Goal: Task Accomplishment & Management: Manage account settings

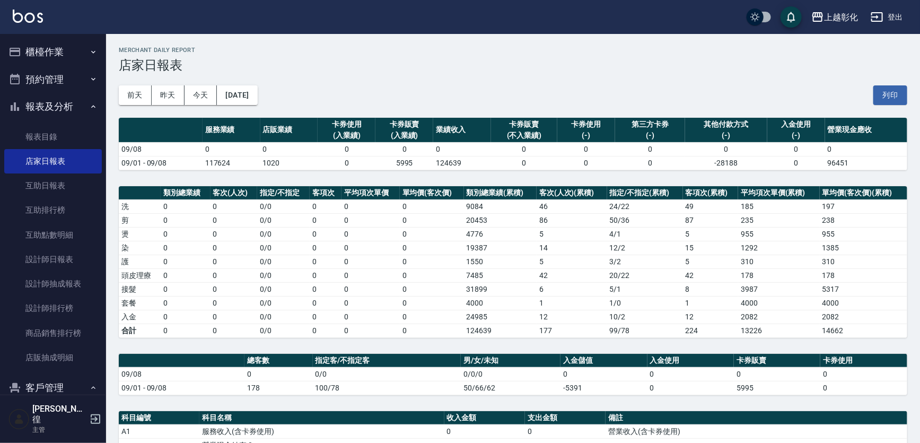
click at [70, 67] on ul "櫃檯作業 打帳單 帳單列表 現金收支登錄 材料自購登錄 每日結帳 排班表 現場電腦打卡 預約管理 預約管理 單日預約紀錄 單週預約紀錄 報表及分析 報表目錄 …" at bounding box center [53, 302] width 98 height 536
click at [74, 54] on button "櫃檯作業" at bounding box center [53, 52] width 98 height 28
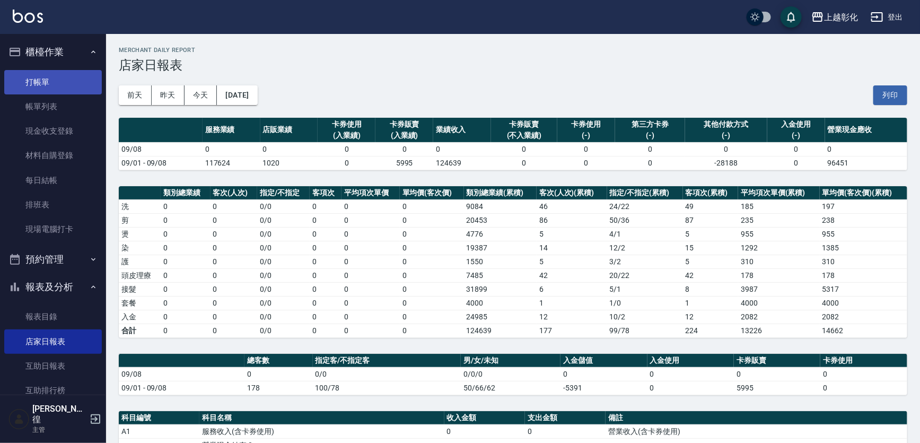
click at [81, 81] on link "打帳單" at bounding box center [53, 82] width 98 height 24
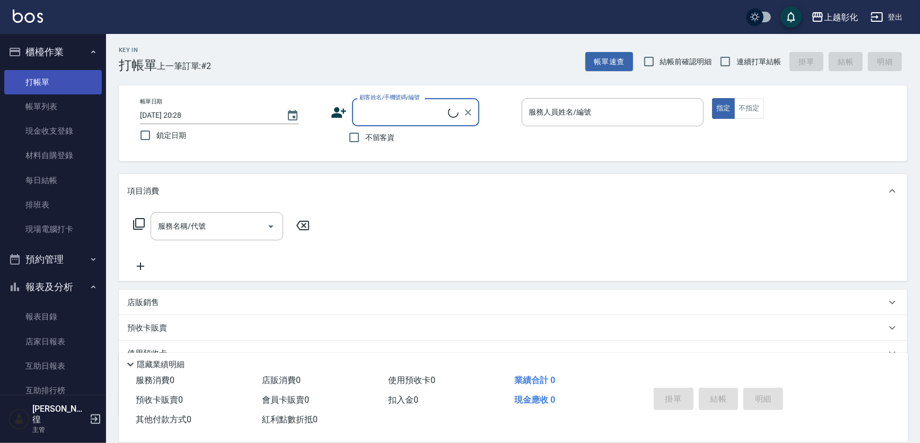
click at [53, 85] on link "打帳單" at bounding box center [53, 82] width 98 height 24
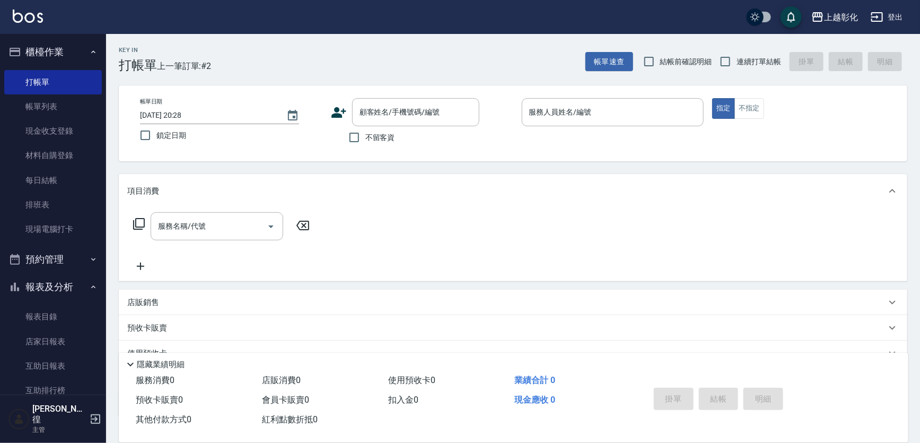
click at [377, 135] on span "不留客資" at bounding box center [380, 137] width 30 height 11
click at [365, 135] on input "不留客資" at bounding box center [354, 137] width 22 height 22
click at [360, 132] on input "不留客資" at bounding box center [354, 137] width 22 height 22
checkbox input "false"
click at [379, 122] on div "顧客姓名/手機號碼/編號" at bounding box center [415, 112] width 127 height 28
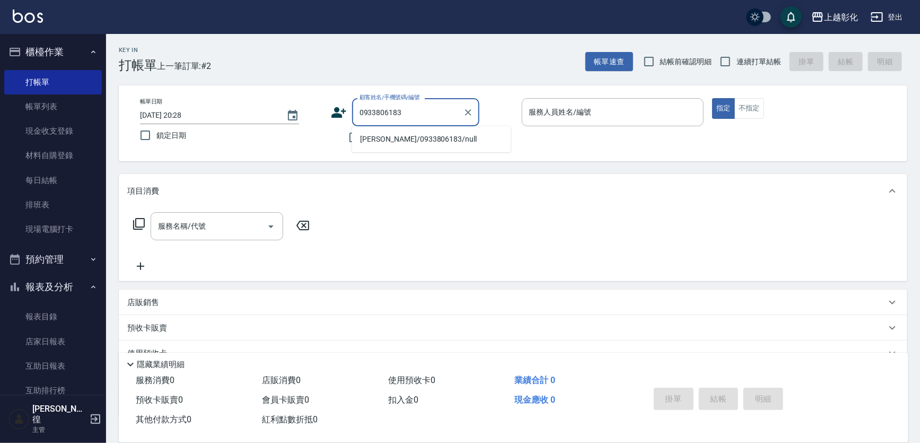
click at [404, 138] on li "吳季樺/0933806183/null" at bounding box center [431, 139] width 159 height 18
type input "吳季樺/0933806183/null"
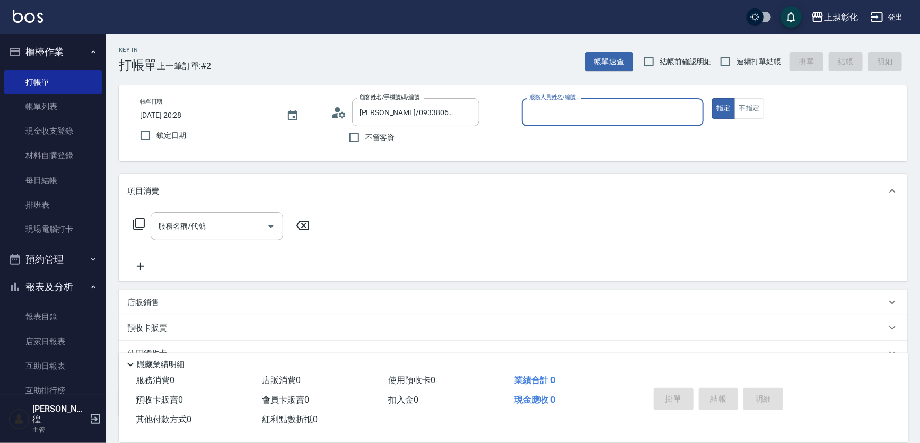
click at [559, 127] on p at bounding box center [613, 131] width 182 height 11
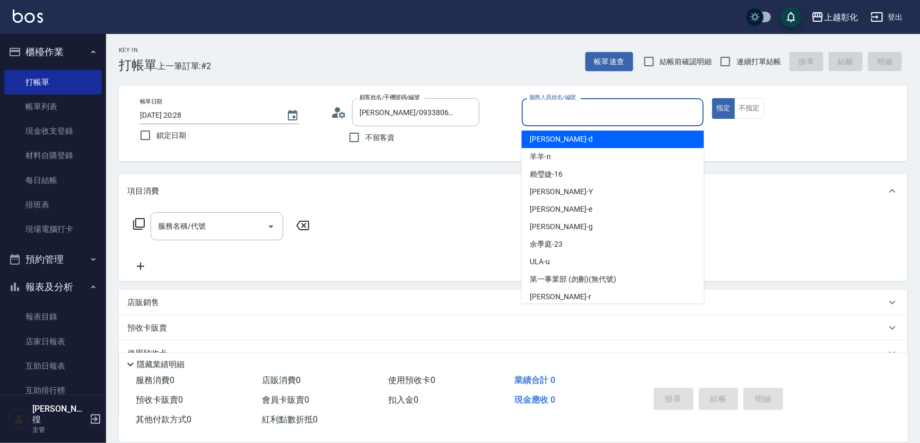
click at [561, 120] on input "服務人員姓名/編號" at bounding box center [613, 112] width 173 height 19
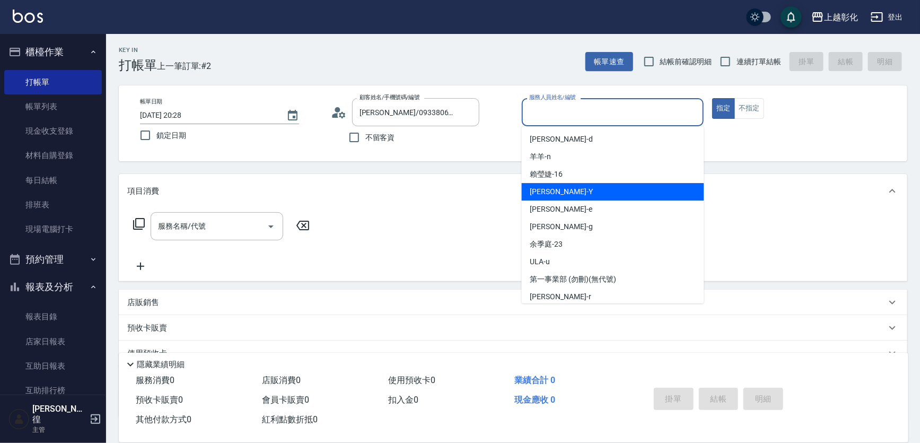
click at [558, 197] on div "YURI -Y" at bounding box center [613, 192] width 182 height 18
type input "YURI-Y"
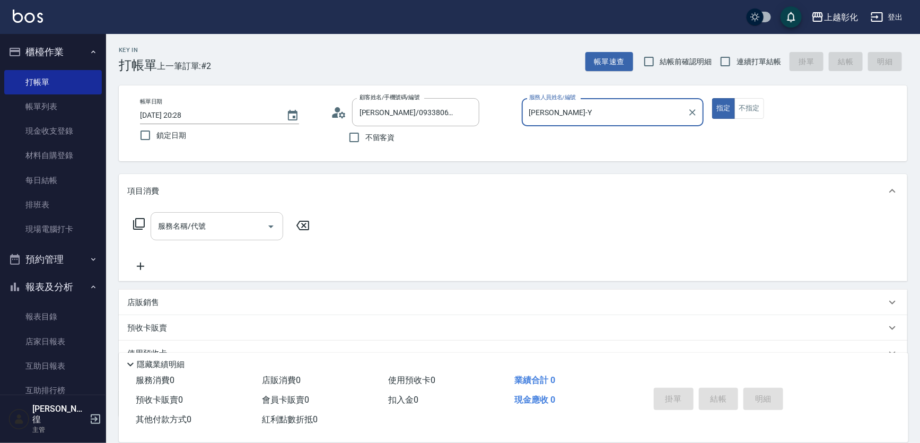
click at [208, 217] on div "服務名稱/代號" at bounding box center [217, 226] width 133 height 28
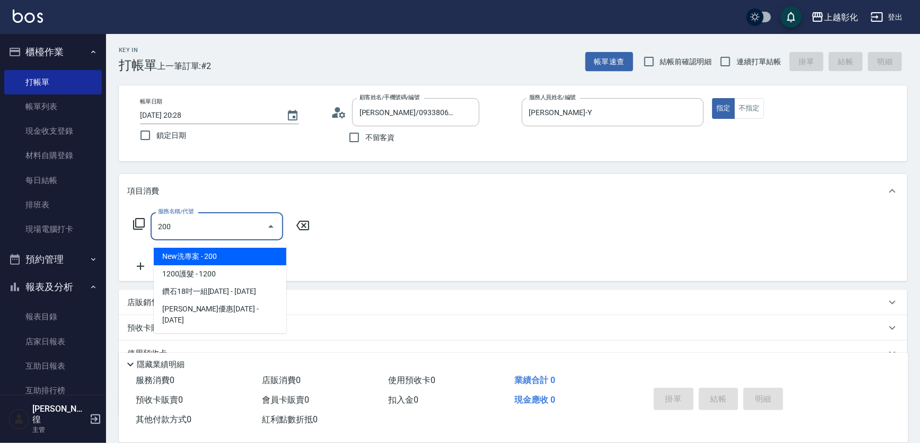
type input "New洗專案(200)"
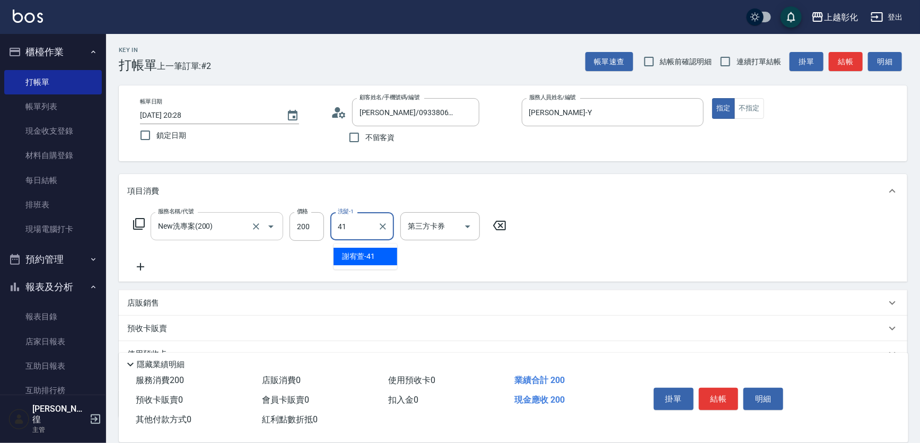
type input "謝宥萱-41"
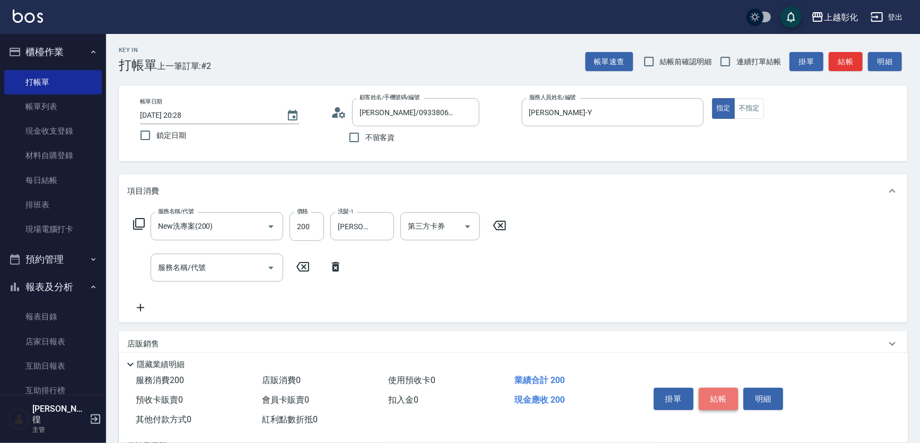
click at [732, 389] on button "結帳" at bounding box center [719, 399] width 40 height 22
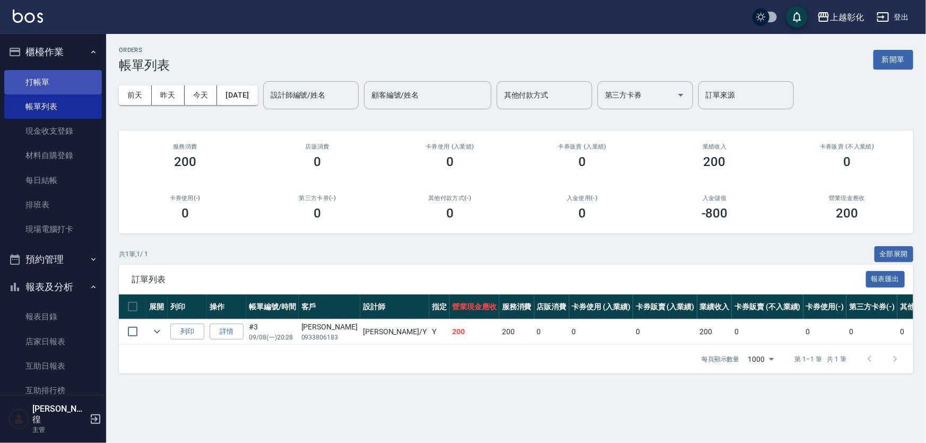
click at [46, 85] on link "打帳單" at bounding box center [53, 82] width 98 height 24
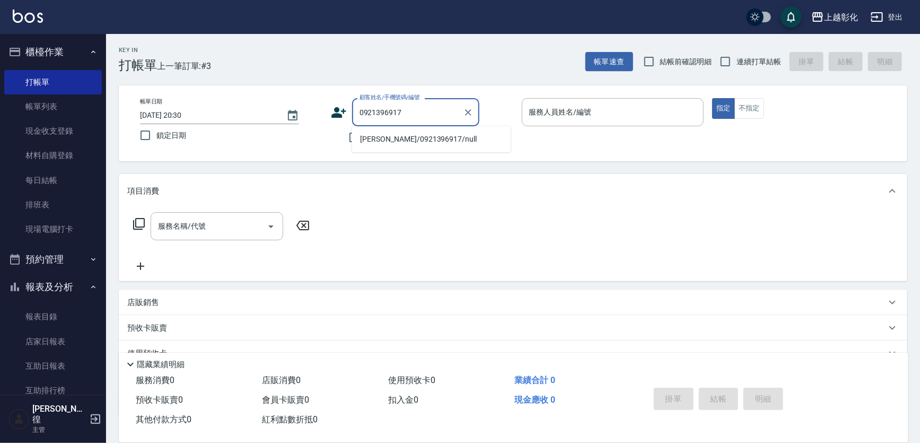
click at [431, 134] on li "張秀如/0921396917/null" at bounding box center [431, 139] width 159 height 18
type input "張秀如/0921396917/null"
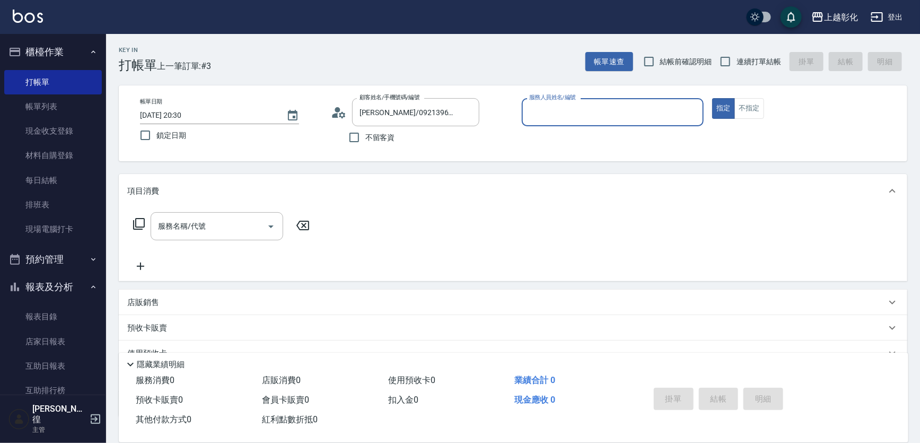
click at [557, 111] on input "服務人員姓名/編號" at bounding box center [613, 112] width 173 height 19
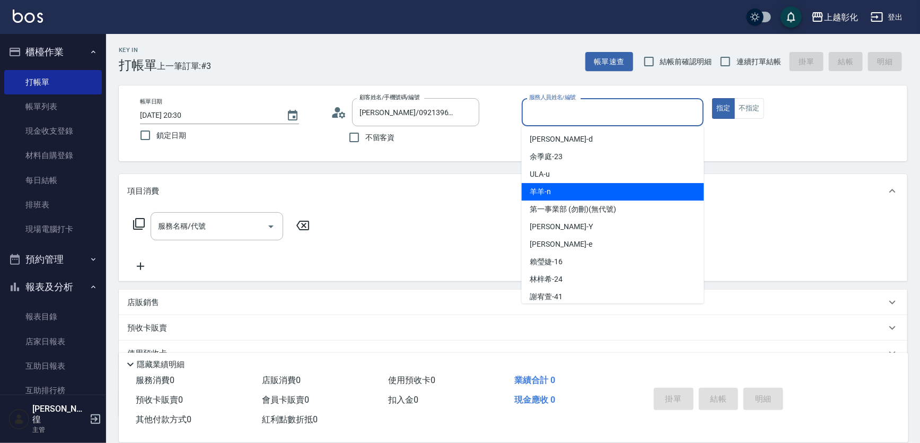
click at [559, 192] on div "羊羊 -n" at bounding box center [613, 192] width 182 height 18
type input "羊羊-n"
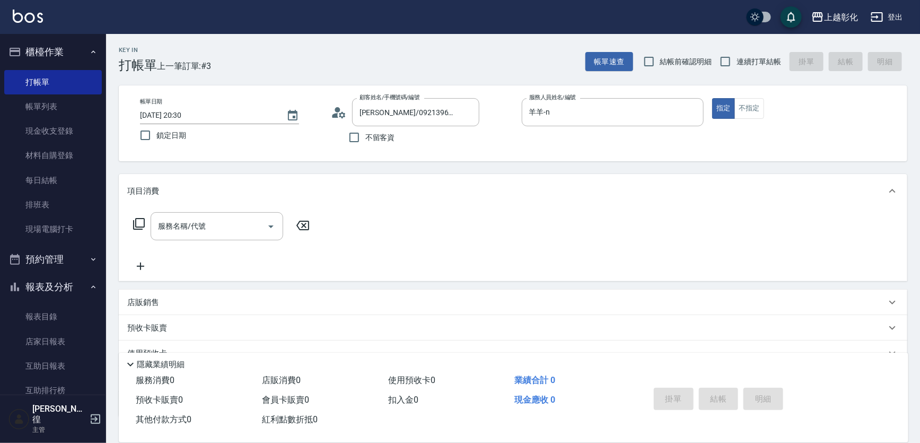
click at [559, 192] on div "項目消費" at bounding box center [506, 191] width 759 height 11
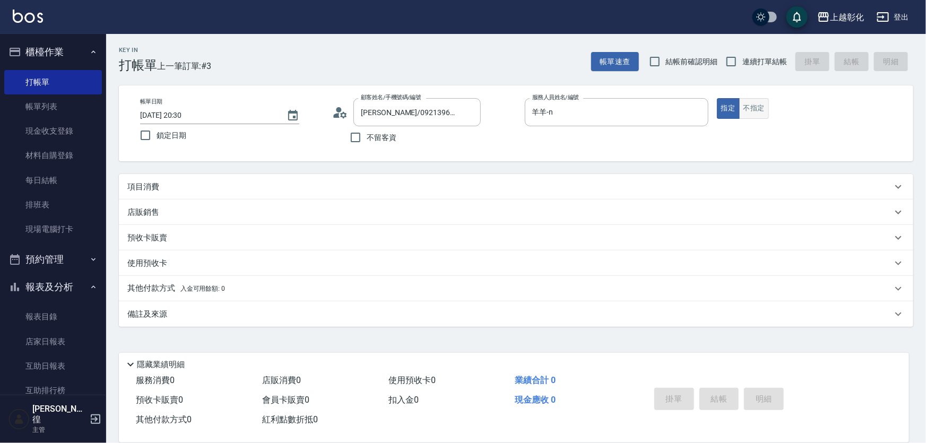
click at [769, 113] on button "不指定" at bounding box center [754, 108] width 30 height 21
click at [220, 211] on div "店販銷售" at bounding box center [509, 212] width 764 height 11
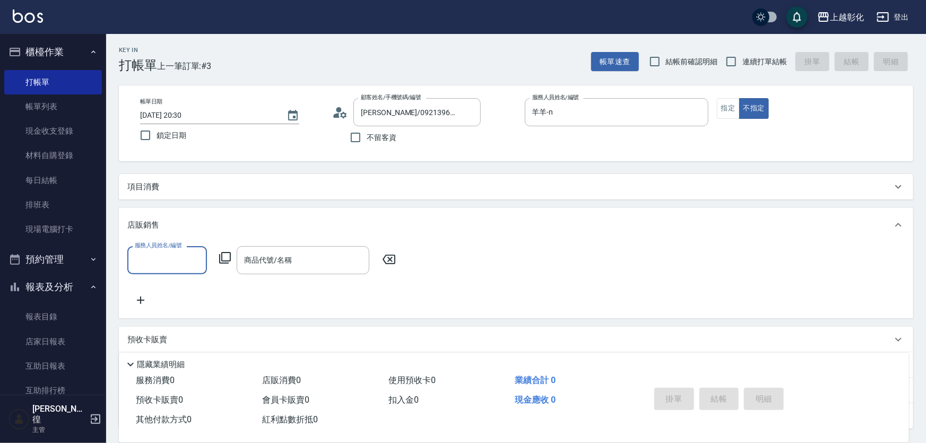
click at [217, 191] on div "項目消費" at bounding box center [509, 186] width 764 height 11
click at [168, 191] on div "項目消費" at bounding box center [509, 186] width 764 height 11
click at [197, 188] on div "項目消費" at bounding box center [506, 186] width 759 height 11
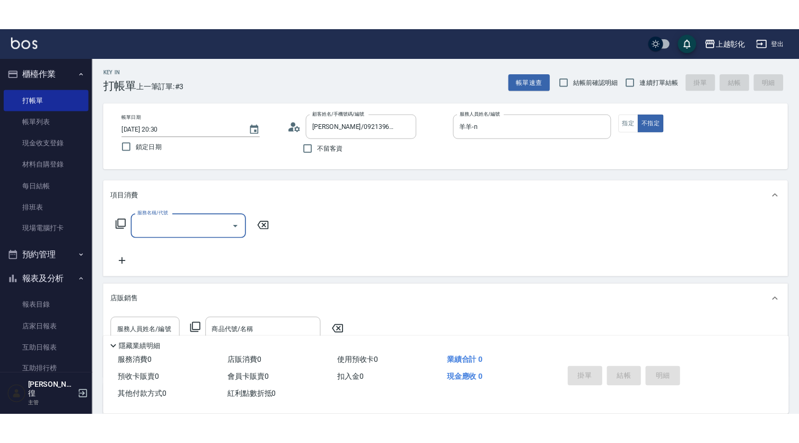
scroll to position [0, 0]
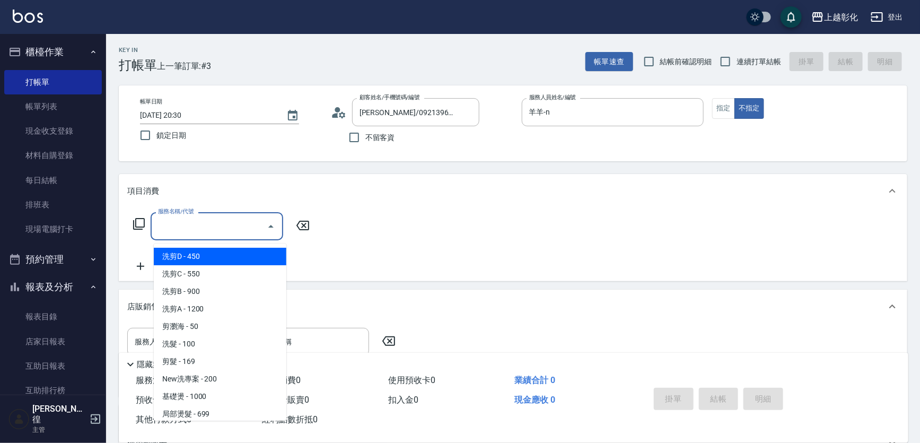
click at [194, 224] on input "服務名稱/代號" at bounding box center [208, 226] width 107 height 19
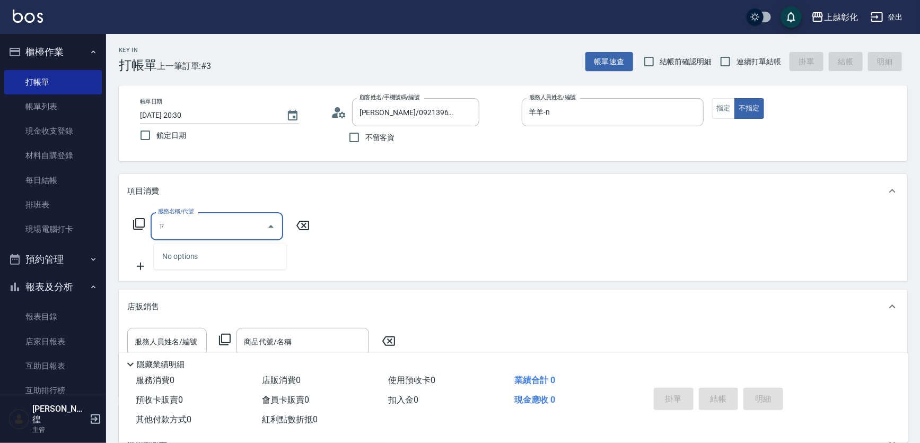
type input "ㄗ"
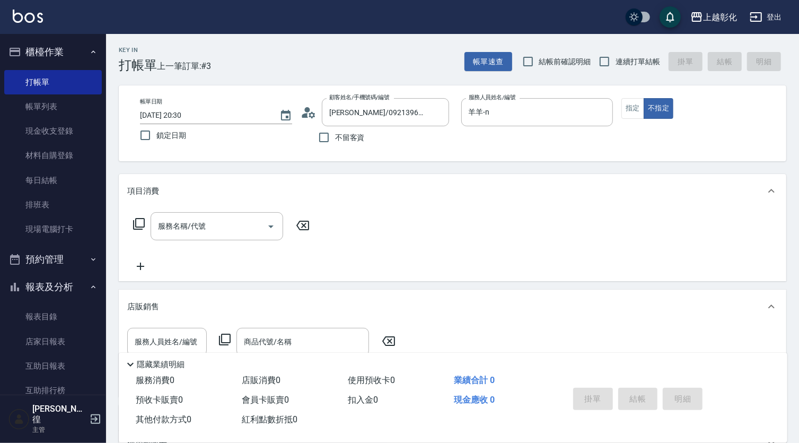
click at [401, 188] on div "項目消費" at bounding box center [453, 191] width 668 height 34
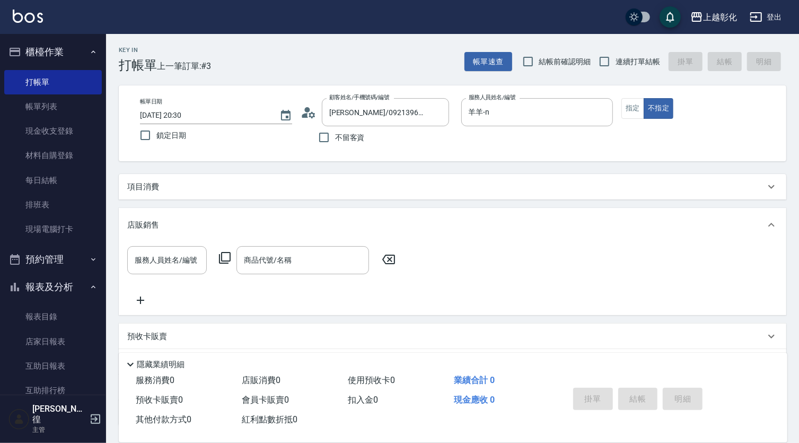
click at [417, 180] on div "項目消費" at bounding box center [453, 186] width 668 height 25
click at [419, 178] on div "項目消費" at bounding box center [453, 186] width 668 height 25
click at [221, 191] on div "項目消費" at bounding box center [446, 186] width 638 height 11
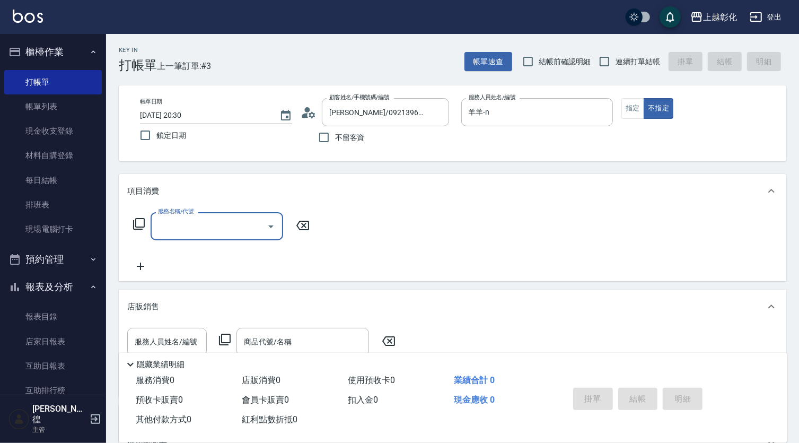
click at [184, 224] on input "服務名稱/代號" at bounding box center [208, 226] width 107 height 19
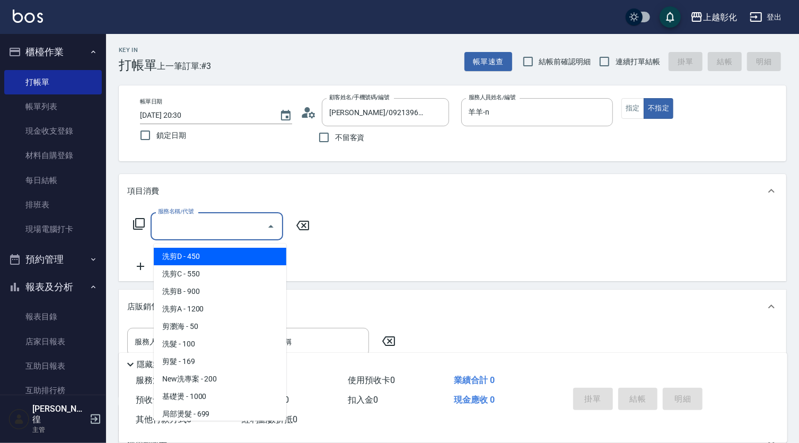
type input "ㄗ"
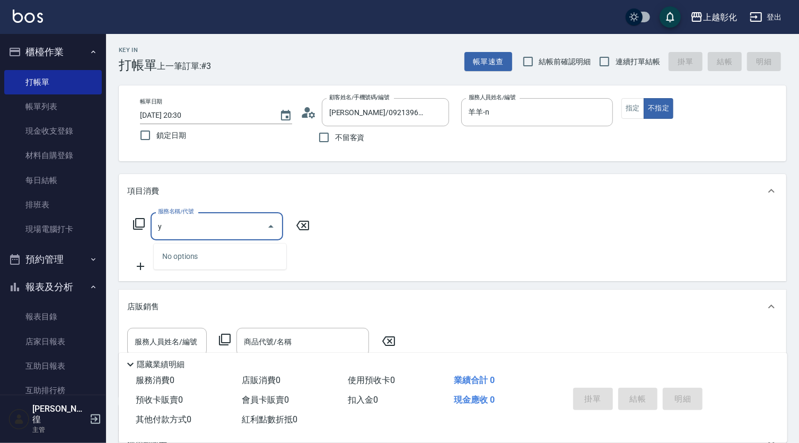
type input "y"
click at [204, 203] on div "項目消費" at bounding box center [453, 191] width 668 height 34
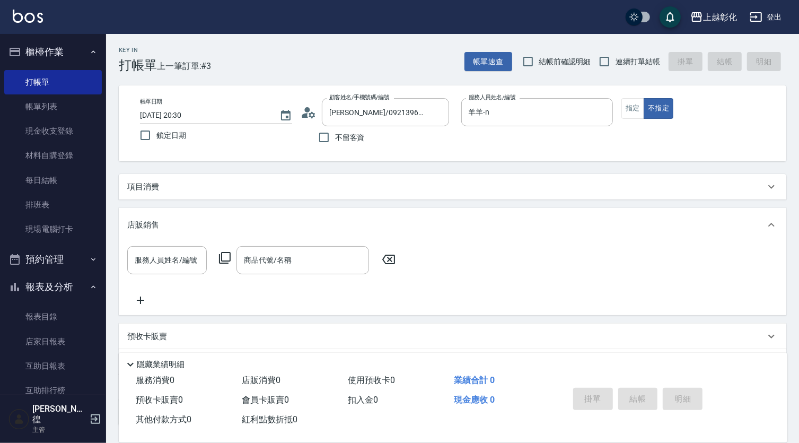
click at [205, 180] on div "項目消費" at bounding box center [453, 186] width 668 height 25
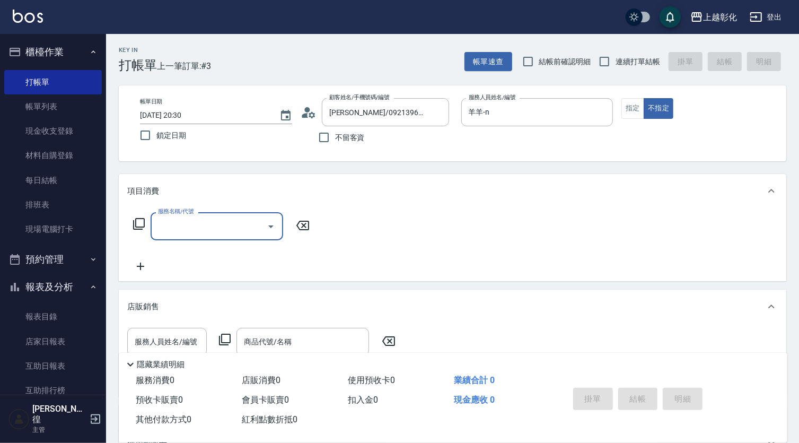
click at [193, 221] on input "服務名稱/代號" at bounding box center [208, 226] width 107 height 19
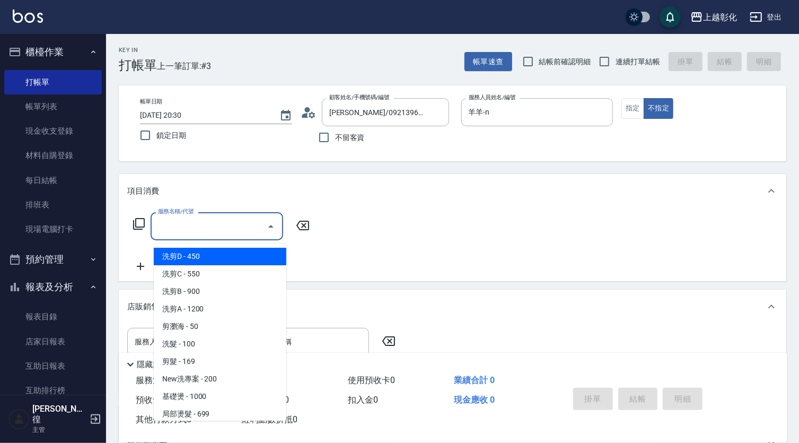
type input "y"
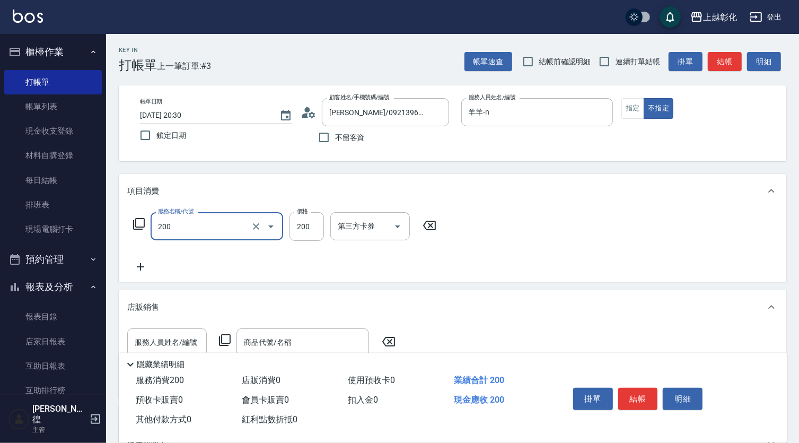
type input "New洗專案(200)"
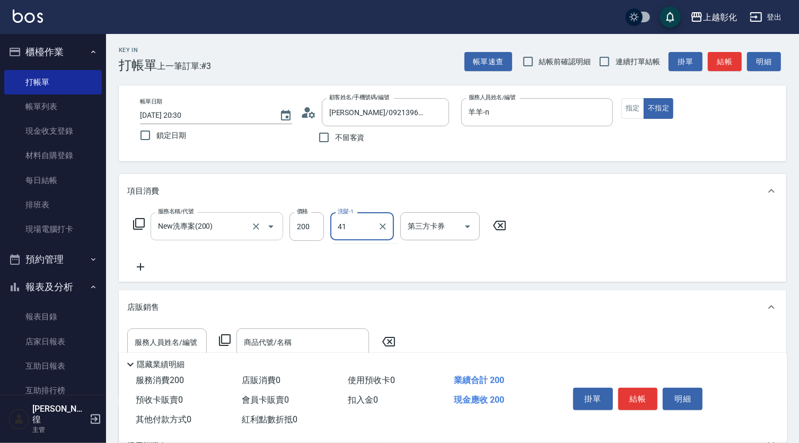
type input "謝宥萱-41"
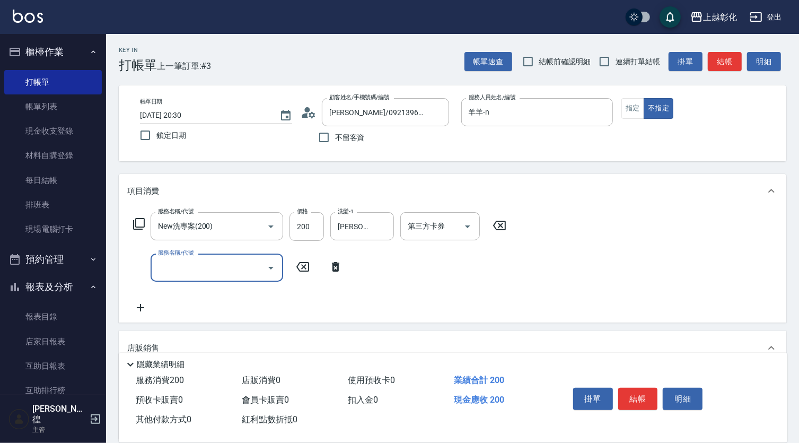
click at [415, 229] on div "第三方卡券 第三方卡券" at bounding box center [441, 226] width 80 height 28
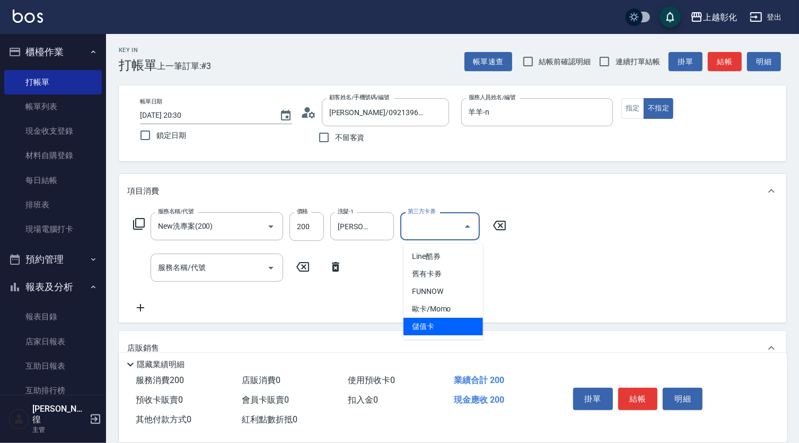
click at [424, 328] on span "儲值卡" at bounding box center [444, 327] width 80 height 18
type input "儲值卡"
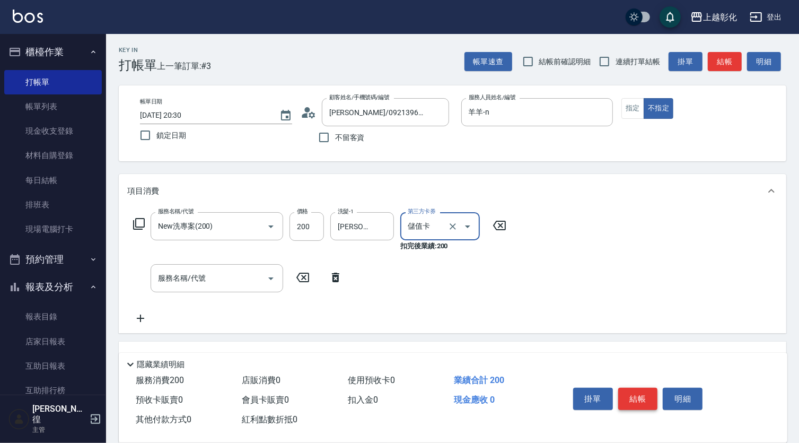
click at [645, 388] on button "結帳" at bounding box center [639, 399] width 40 height 22
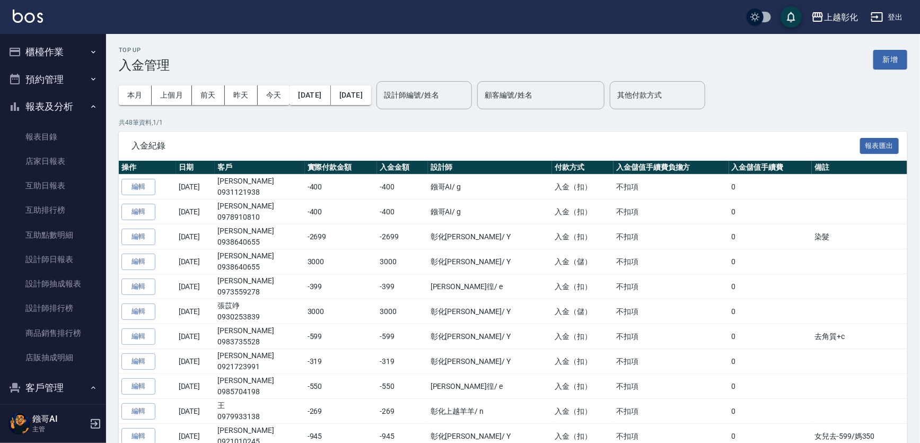
click at [69, 50] on button "櫃檯作業" at bounding box center [53, 52] width 98 height 28
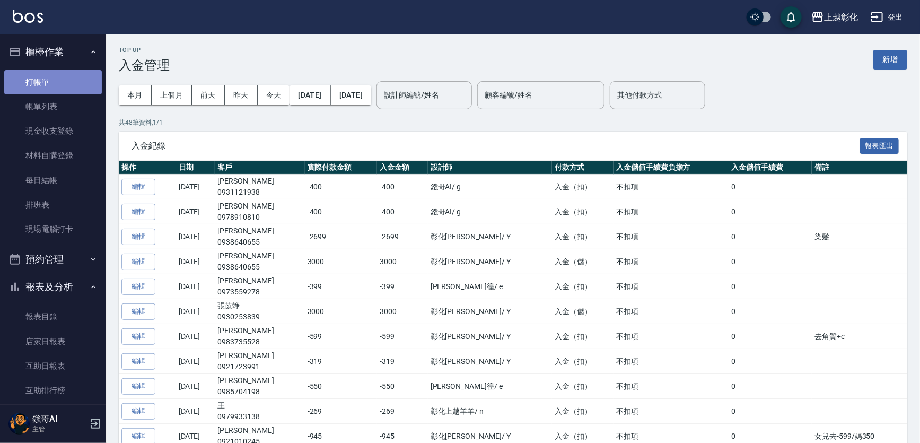
click at [64, 82] on link "打帳單" at bounding box center [53, 82] width 98 height 24
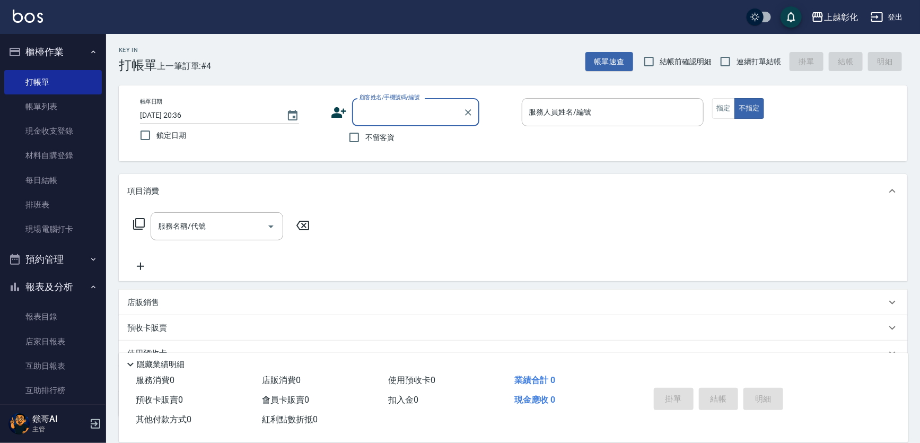
click at [374, 124] on div "顧客姓名/手機號碼/編號" at bounding box center [415, 112] width 127 height 28
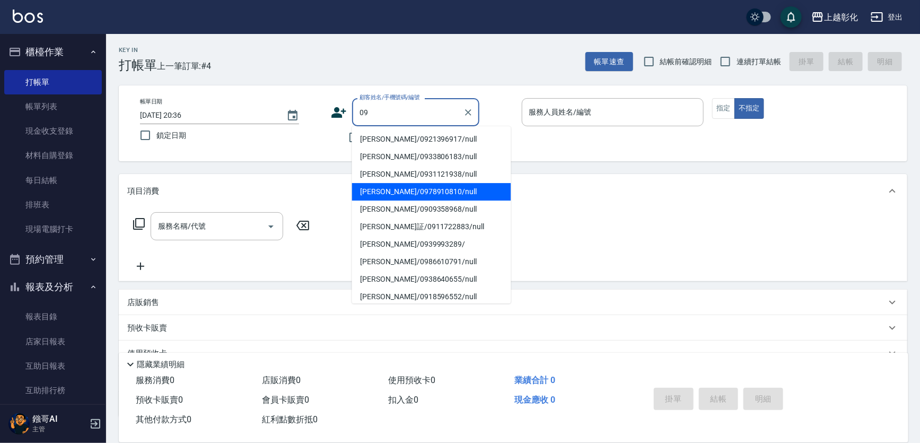
type input "0"
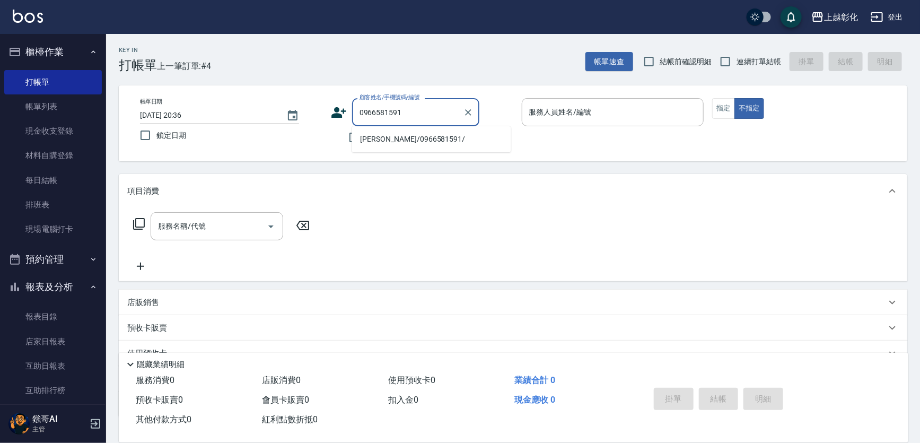
click at [464, 134] on li "許家瑩/0966581591/" at bounding box center [431, 139] width 159 height 18
type input "許家瑩/0966581591/"
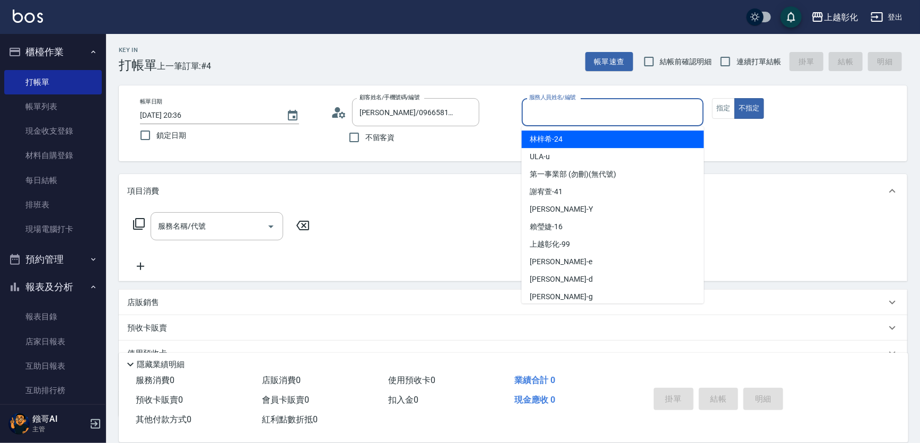
click at [589, 117] on input "服務人員姓名/編號" at bounding box center [613, 112] width 173 height 19
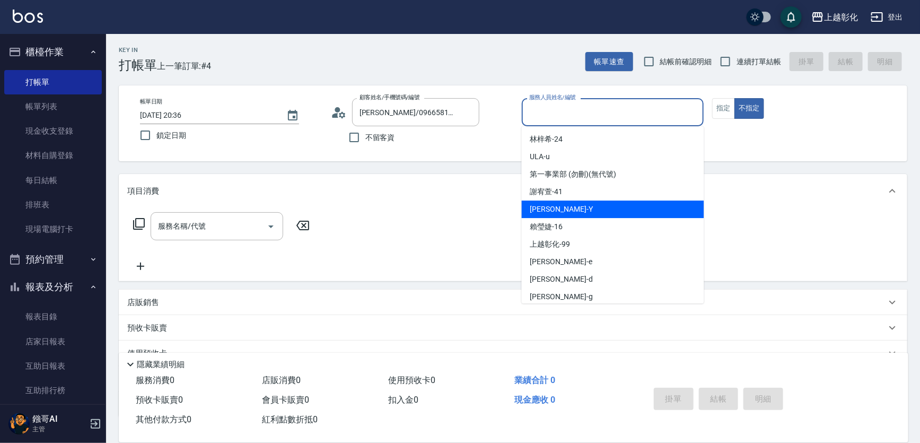
click at [569, 212] on div "YURI -Y" at bounding box center [613, 210] width 182 height 18
type input "YURI-Y"
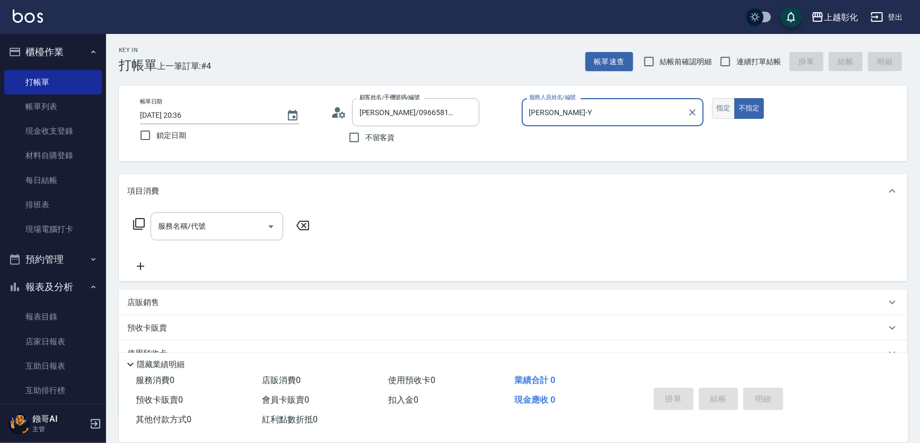
click at [720, 114] on button "指定" at bounding box center [723, 108] width 23 height 21
click at [214, 228] on input "服務名稱/代號" at bounding box center [208, 226] width 107 height 19
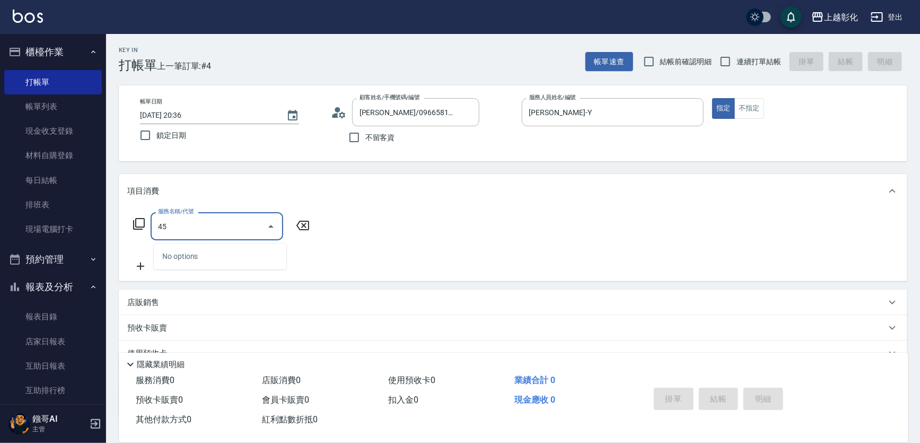
type input "4"
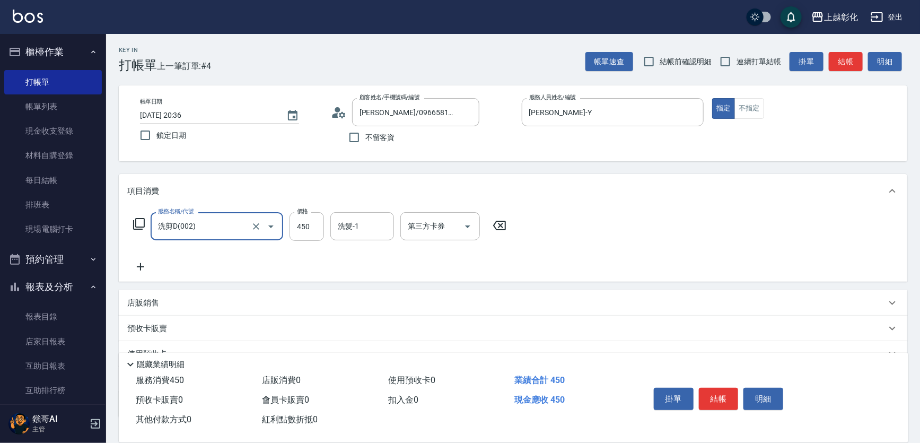
type input "洗剪D(002)"
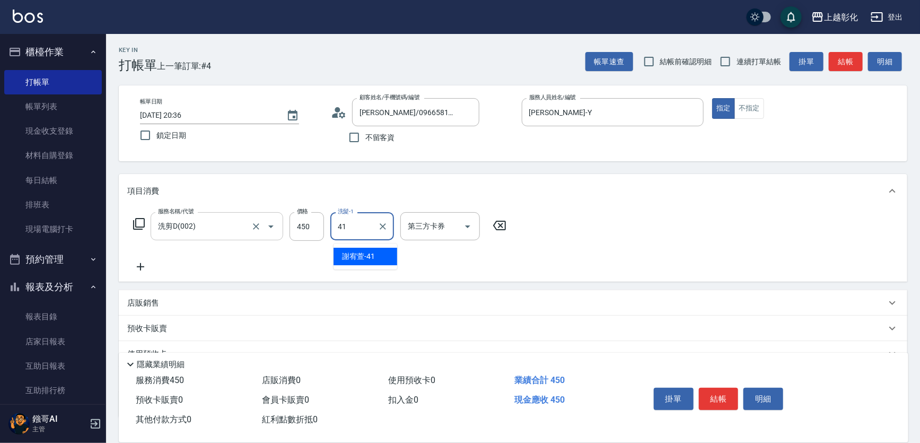
type input "謝宥萱-41"
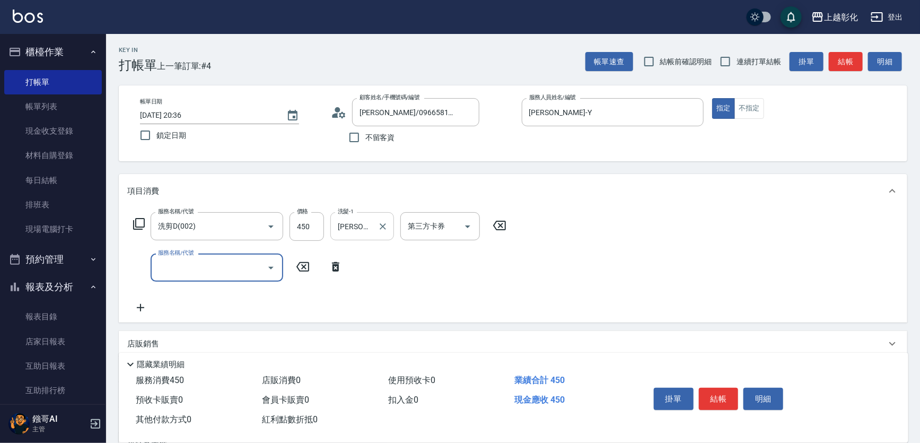
click at [358, 240] on div "謝宥萱-41 洗髮-1" at bounding box center [362, 226] width 64 height 28
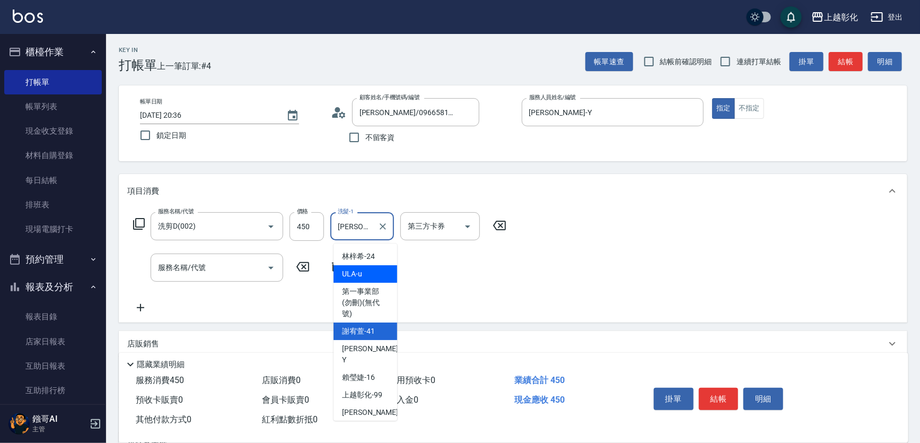
click at [446, 201] on div "項目消費" at bounding box center [513, 191] width 789 height 34
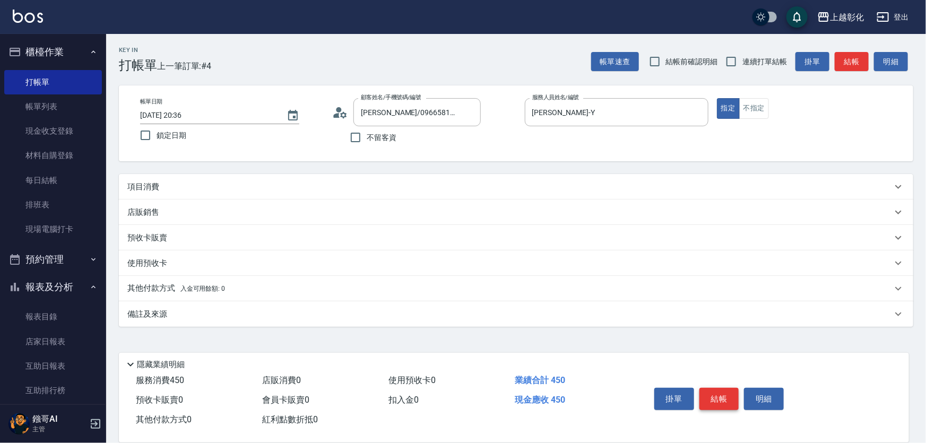
click at [731, 388] on button "結帳" at bounding box center [719, 399] width 40 height 22
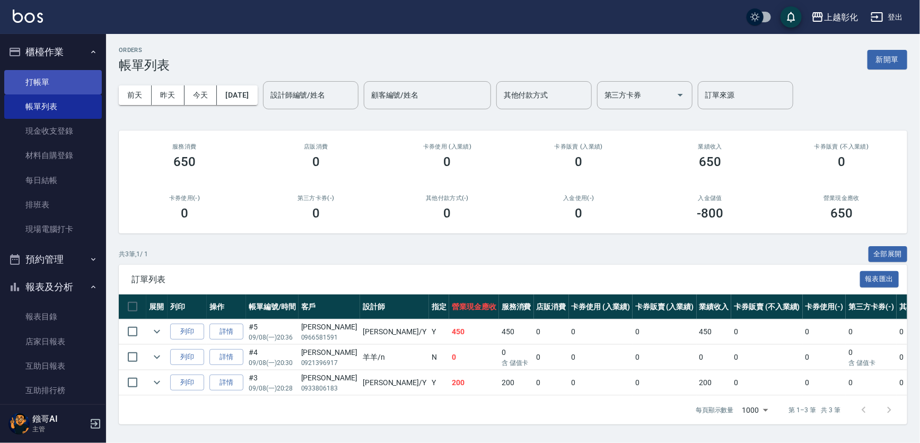
click at [42, 85] on link "打帳單" at bounding box center [53, 82] width 98 height 24
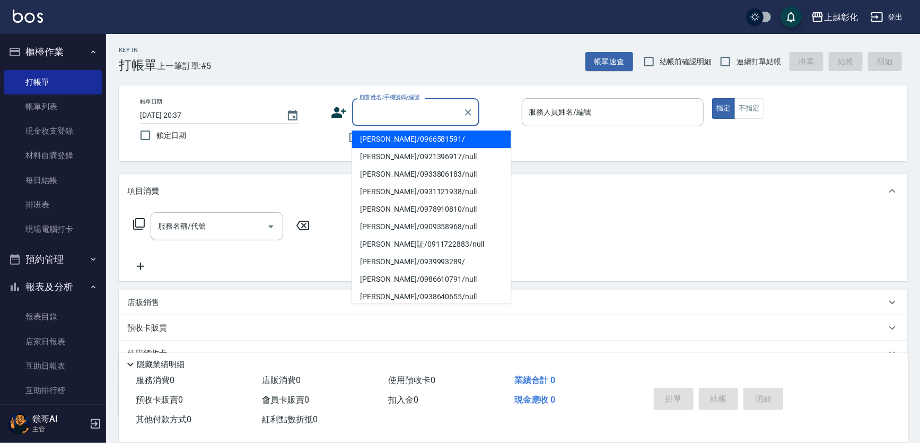
click at [459, 119] on input "顧客姓名/手機號碼/編號" at bounding box center [408, 112] width 102 height 19
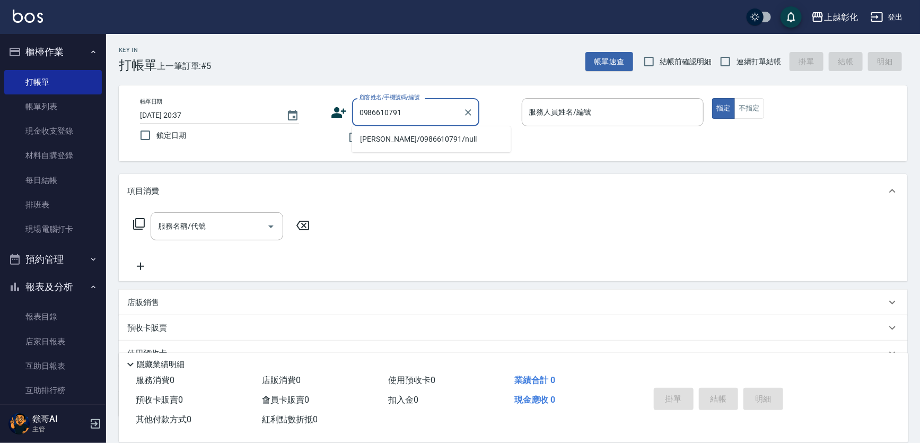
click at [428, 136] on li "許甯翔/0986610791/null" at bounding box center [431, 139] width 159 height 18
type input "許甯翔/0986610791/null"
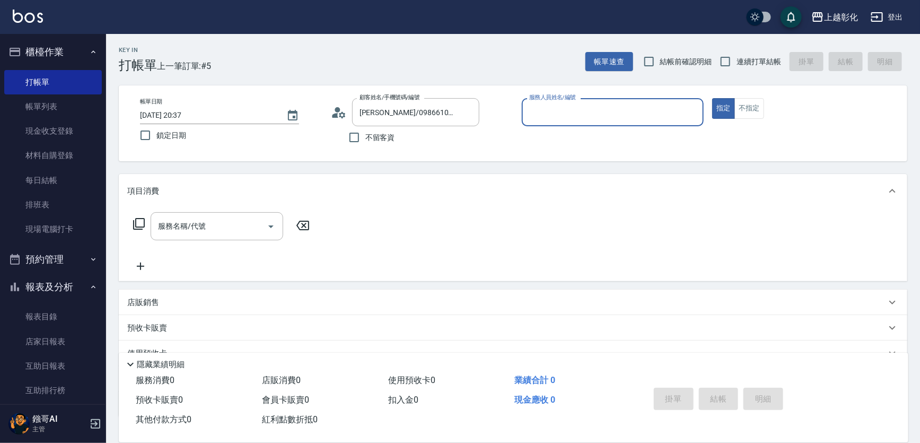
click at [570, 111] on input "服務人員姓名/編號" at bounding box center [613, 112] width 173 height 19
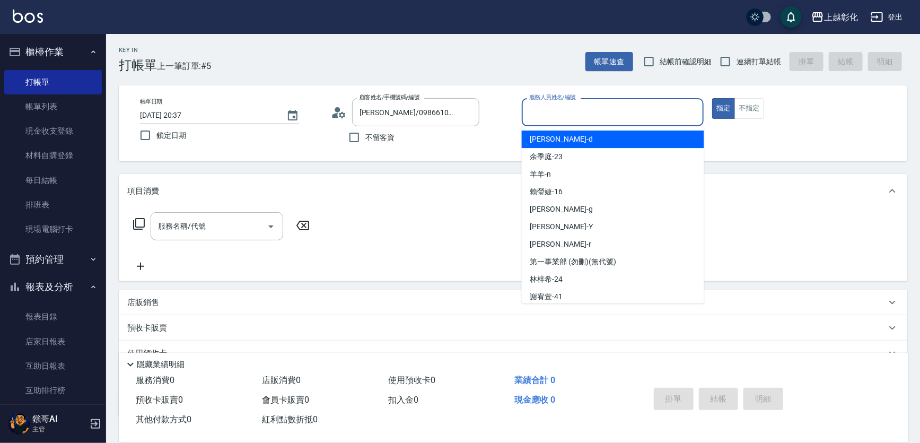
type input "f"
type input "ㄕ"
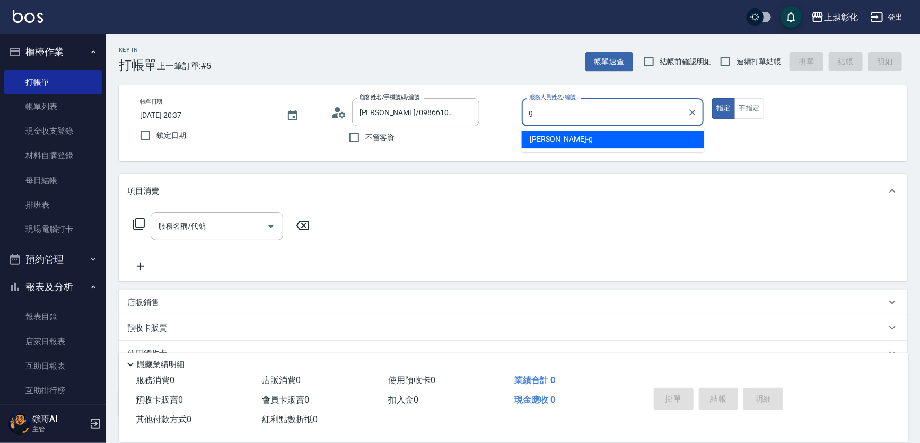
type input "Gary-g"
type button "true"
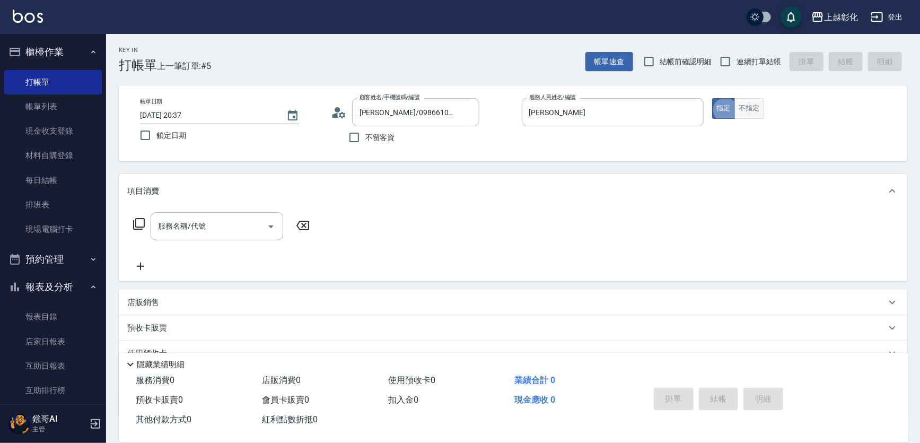
click at [752, 106] on button "不指定" at bounding box center [750, 108] width 30 height 21
drag, startPoint x: 204, startPoint y: 234, endPoint x: 194, endPoint y: 242, distance: 12.1
click at [200, 240] on div "服務名稱/代號" at bounding box center [217, 226] width 133 height 28
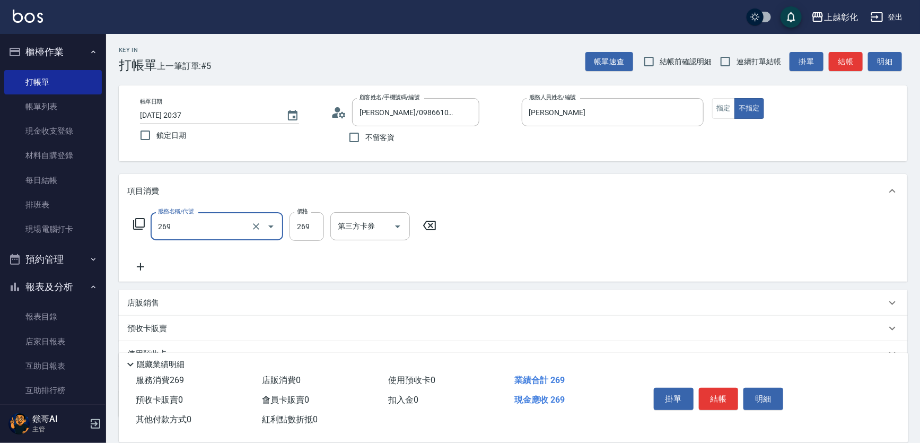
type input "一般洗剪(269)"
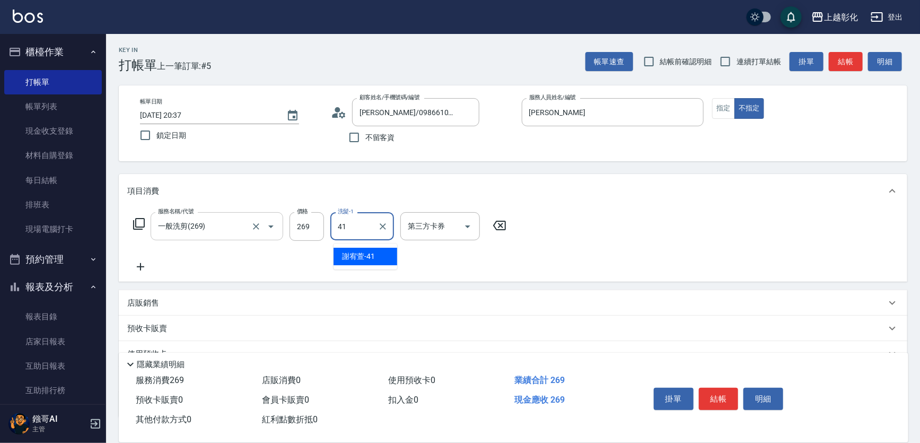
type input "謝宥萱-41"
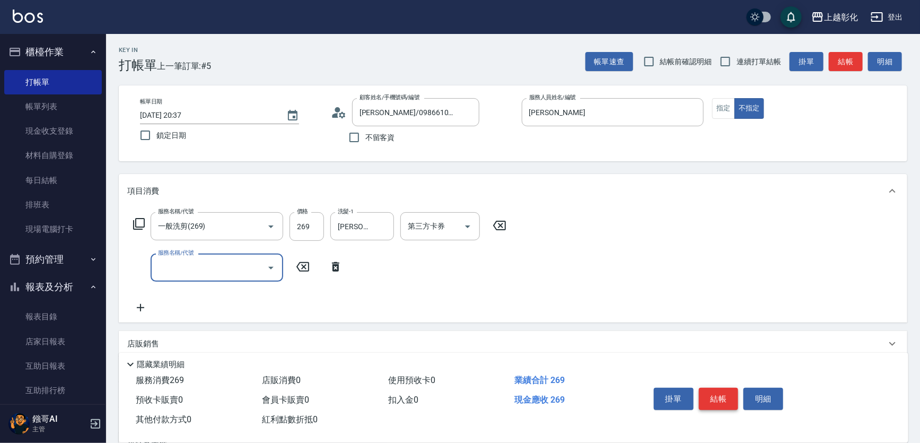
click at [737, 388] on button "結帳" at bounding box center [719, 399] width 40 height 22
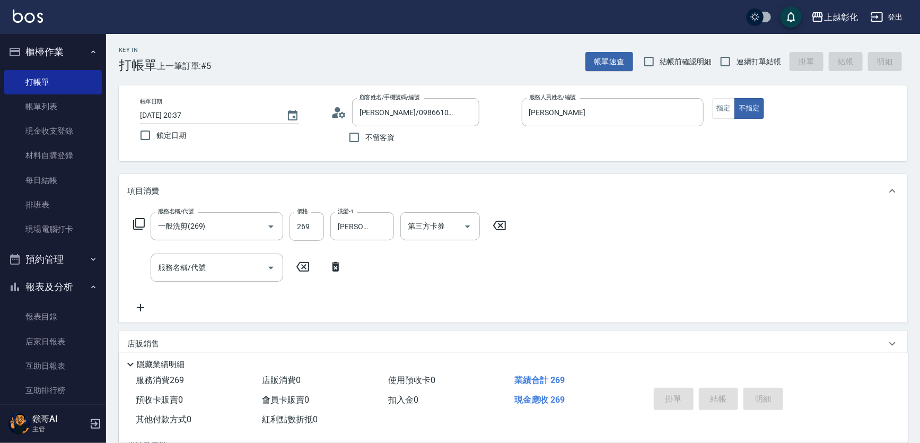
click at [737, 387] on div "掛單 結帳 明細" at bounding box center [719, 400] width 138 height 33
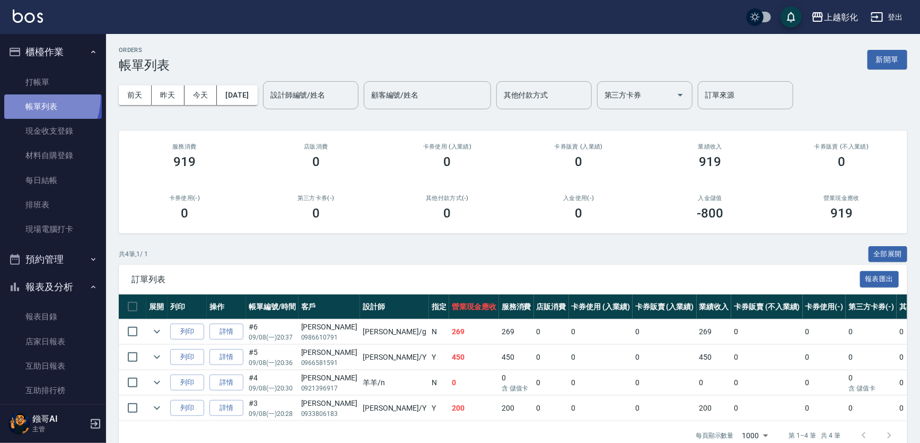
click at [24, 96] on link "帳單列表" at bounding box center [53, 106] width 98 height 24
click at [40, 90] on link "打帳單" at bounding box center [53, 82] width 98 height 24
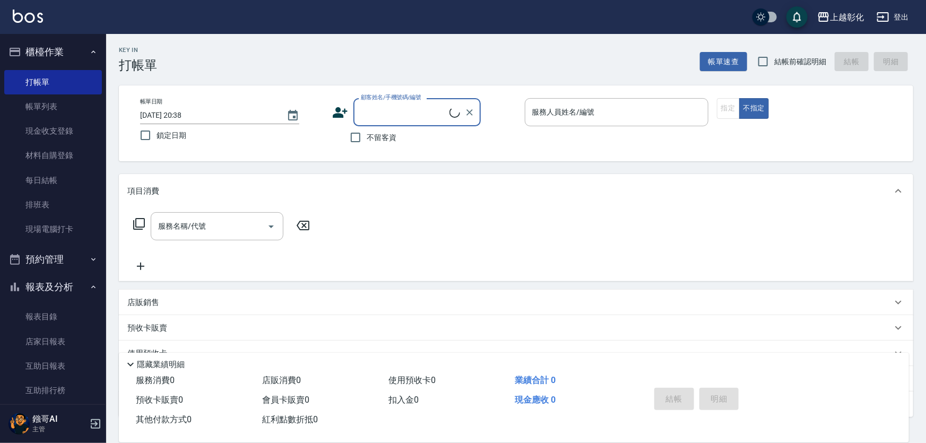
click at [442, 106] on input "顧客姓名/手機號碼/編號" at bounding box center [403, 112] width 91 height 19
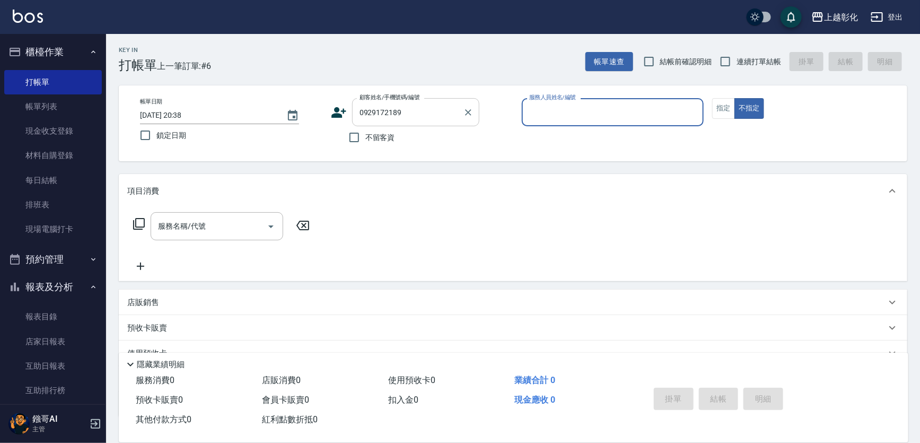
click at [424, 118] on input "0929172189" at bounding box center [408, 112] width 102 height 19
type input "黃文杏/0929172189/null"
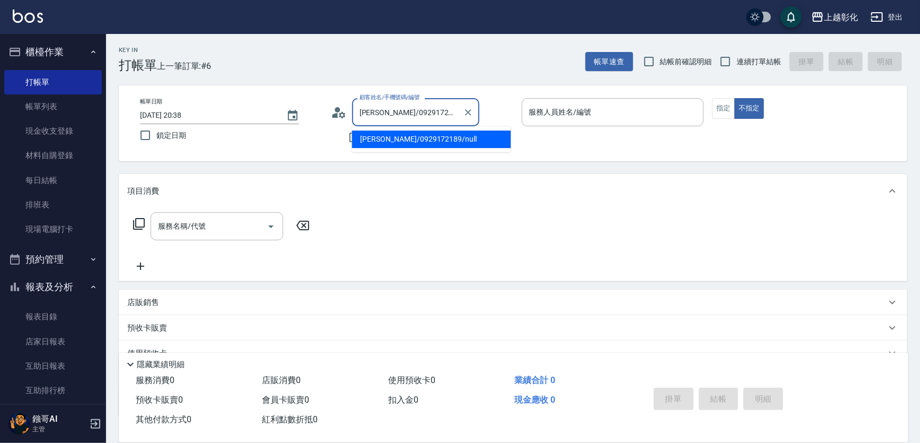
click at [422, 117] on input "黃文杏/0929172189/null" at bounding box center [408, 112] width 102 height 19
click at [417, 136] on li "黃文杏/0929172189/null" at bounding box center [431, 139] width 159 height 18
click at [576, 121] on div "服務人員姓名/編號" at bounding box center [613, 112] width 182 height 28
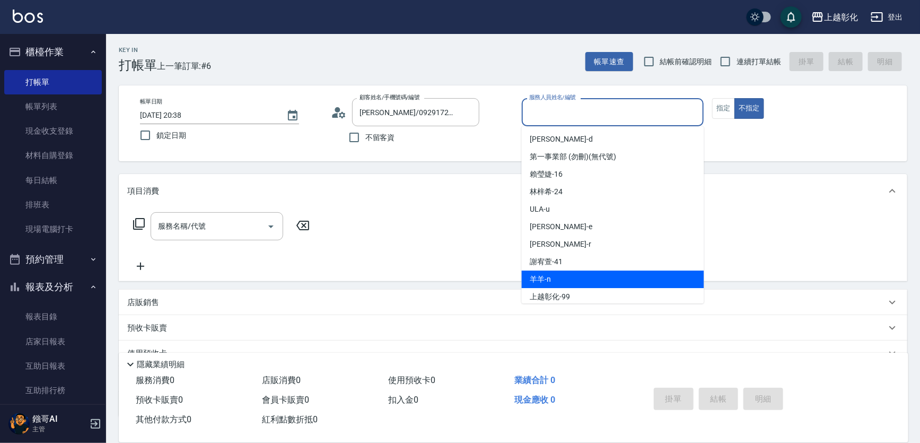
click at [553, 280] on div "羊羊 -n" at bounding box center [613, 280] width 182 height 18
type input "羊羊-n"
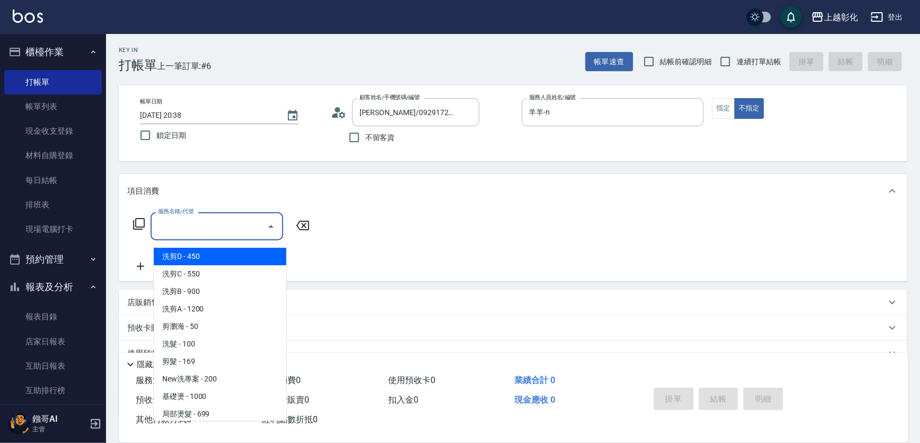
click at [234, 221] on input "服務名稱/代號" at bounding box center [208, 226] width 107 height 19
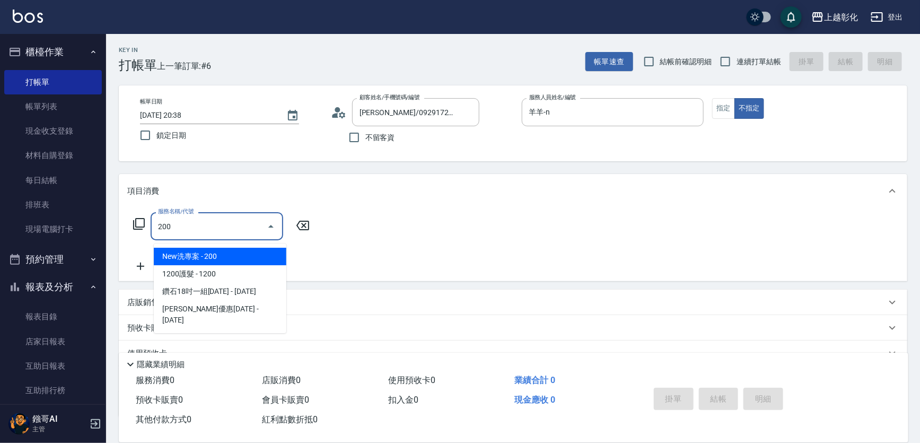
type input "New洗專案(200)"
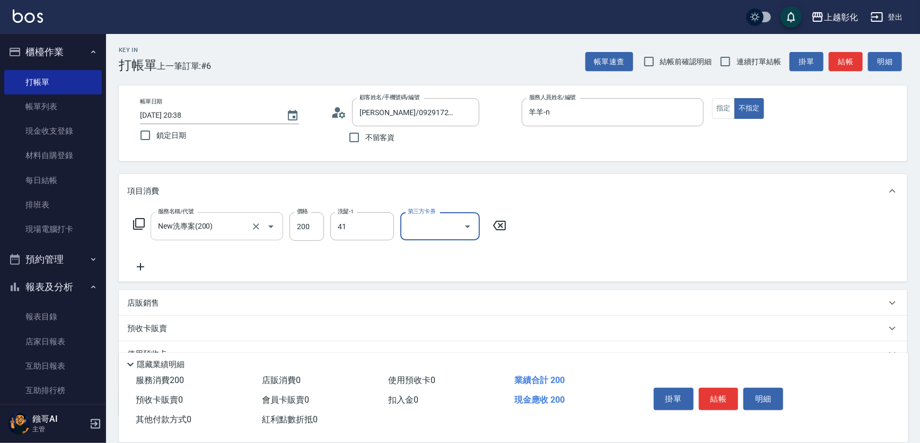
type input "謝宥萱-41"
type input "儲值卡"
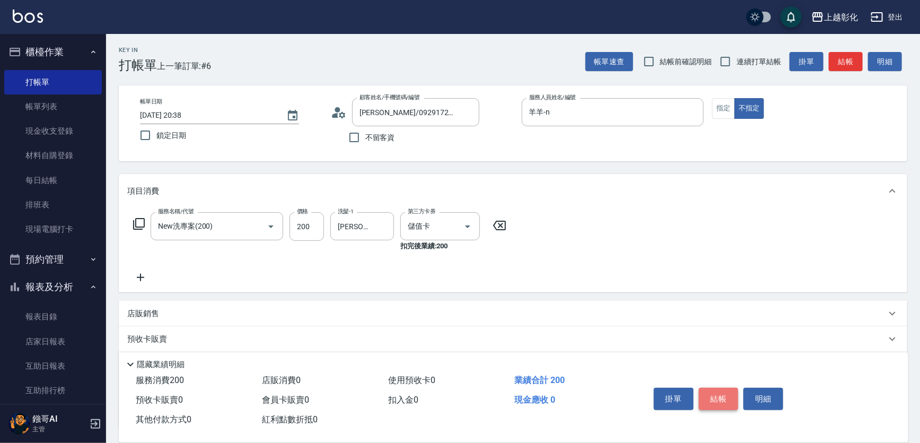
click at [703, 393] on button "結帳" at bounding box center [719, 399] width 40 height 22
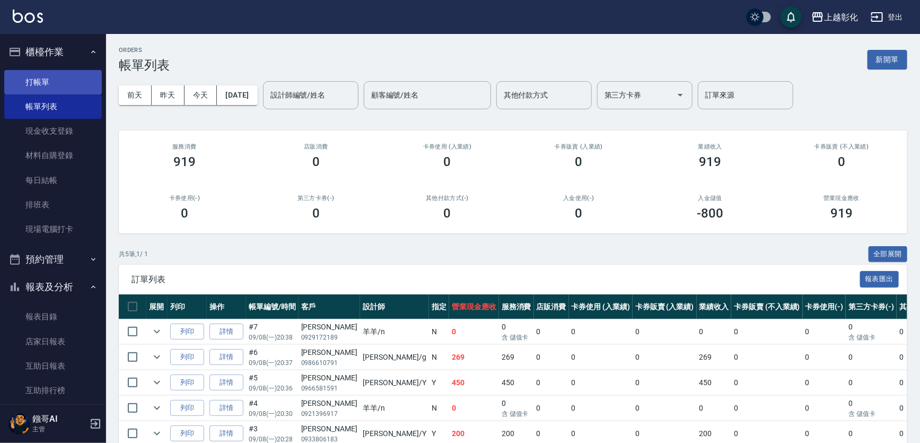
click at [69, 86] on link "打帳單" at bounding box center [53, 82] width 98 height 24
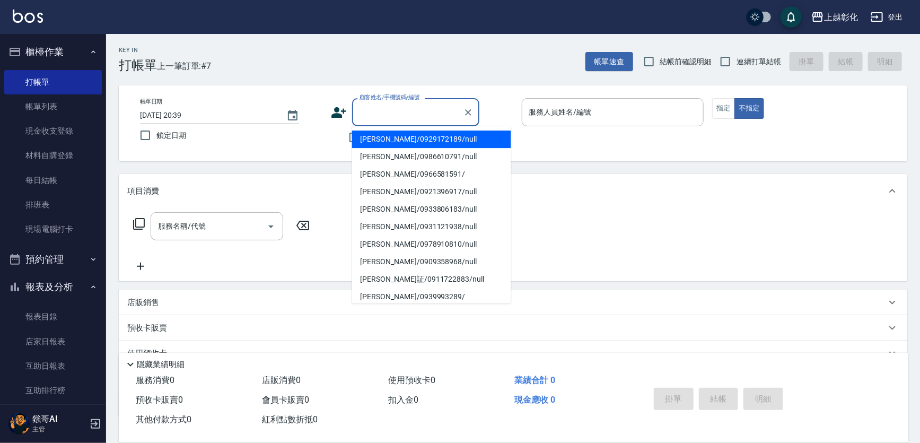
click at [404, 115] on input "顧客姓名/手機號碼/編號" at bounding box center [408, 112] width 102 height 19
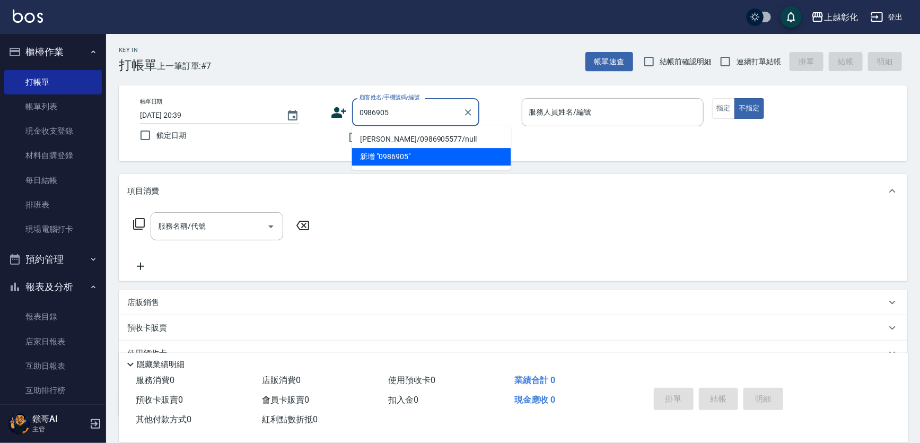
click at [436, 143] on li "潘秀薇/0986905577/null" at bounding box center [431, 139] width 159 height 18
type input "潘秀薇/0986905577/null"
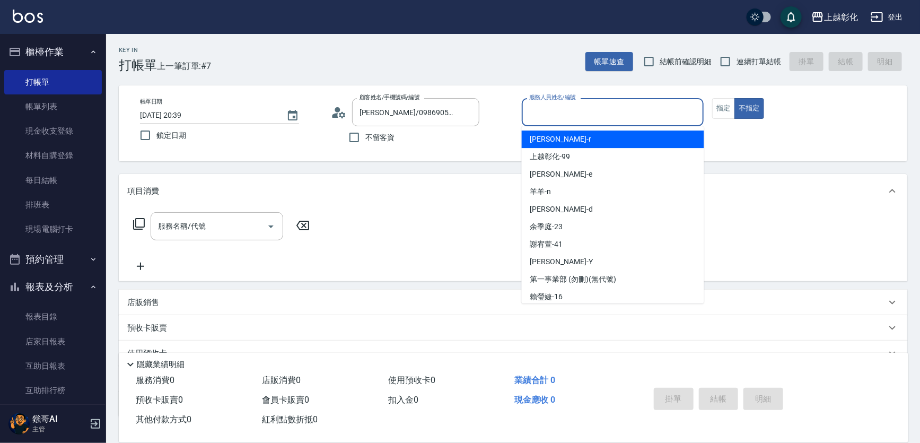
click at [591, 107] on input "服務人員姓名/編號" at bounding box center [613, 112] width 173 height 19
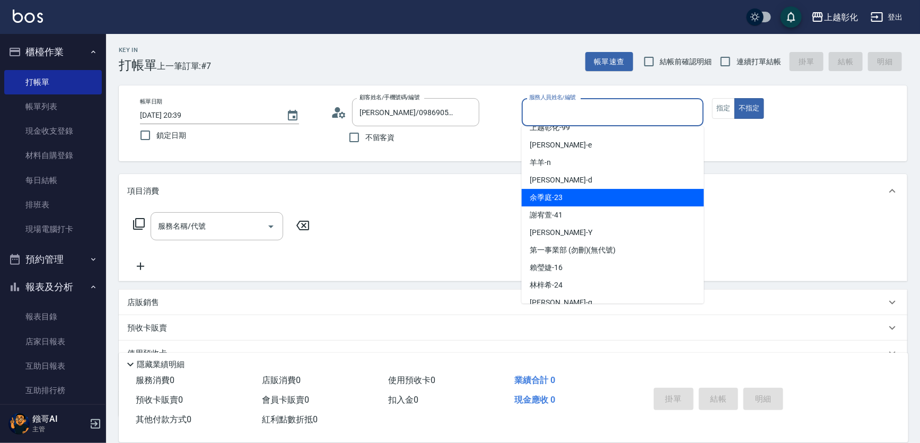
scroll to position [58, 0]
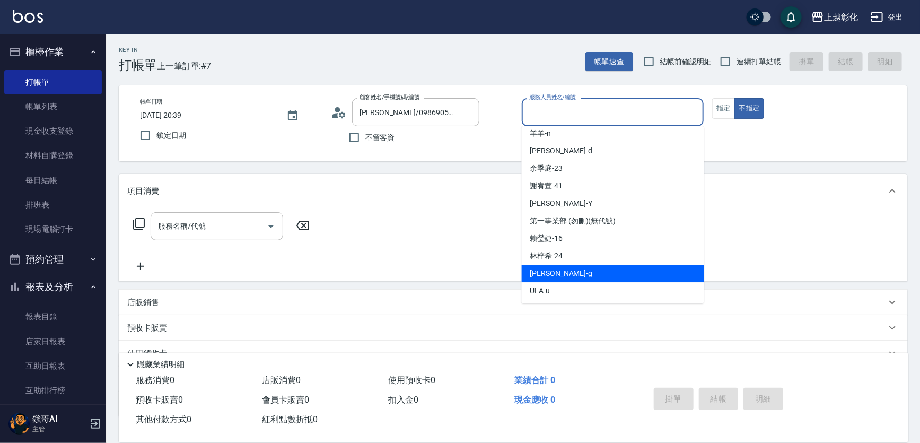
click at [552, 273] on div "Gary -g" at bounding box center [613, 274] width 182 height 18
type input "Gary-g"
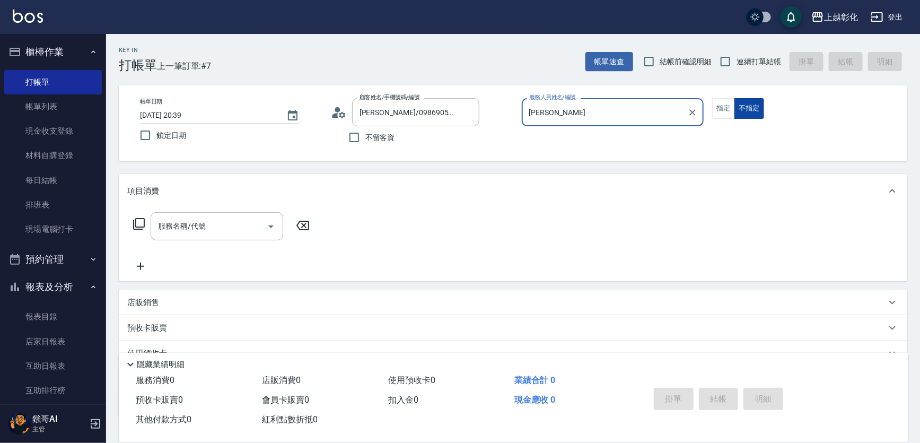
click at [750, 100] on button "不指定" at bounding box center [750, 108] width 30 height 21
click at [187, 240] on div "服務名稱/代號" at bounding box center [217, 226] width 133 height 28
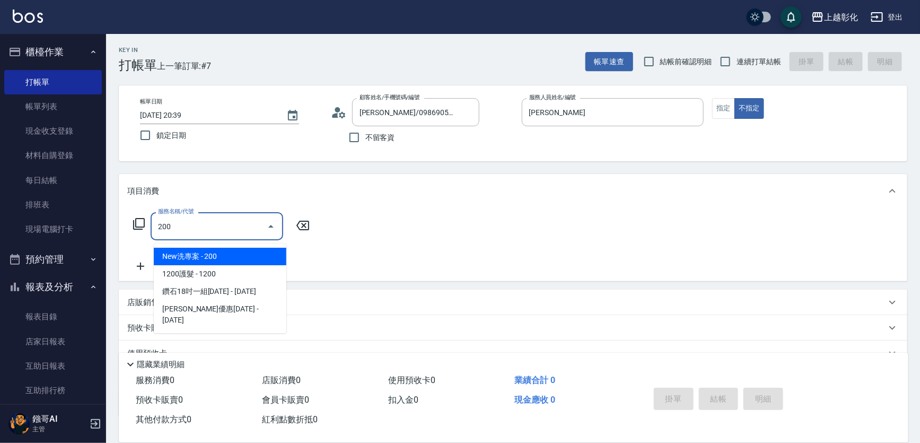
type input "New洗專案(200)"
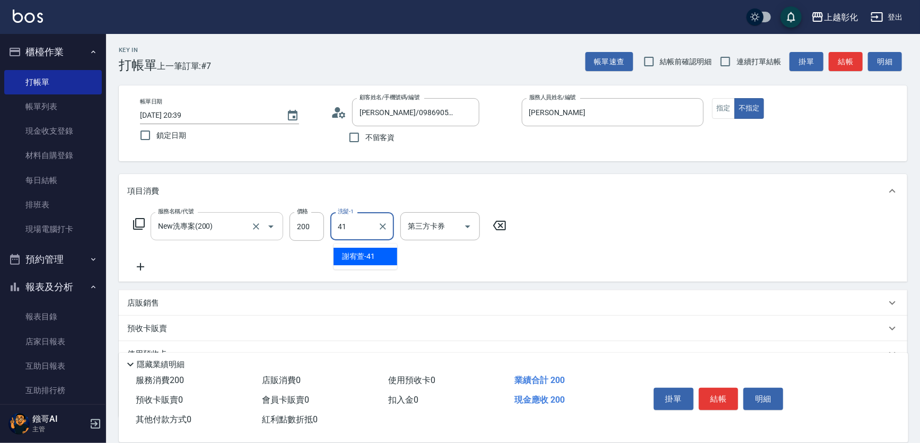
type input "謝宥萱-41"
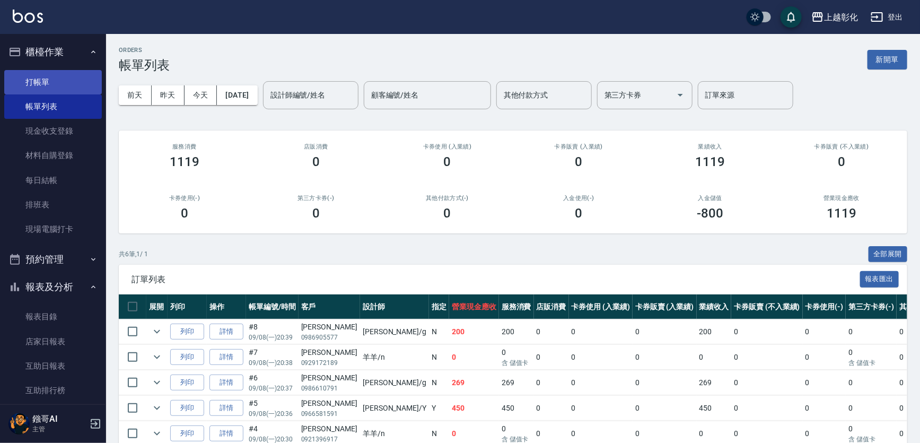
click at [60, 77] on link "打帳單" at bounding box center [53, 82] width 98 height 24
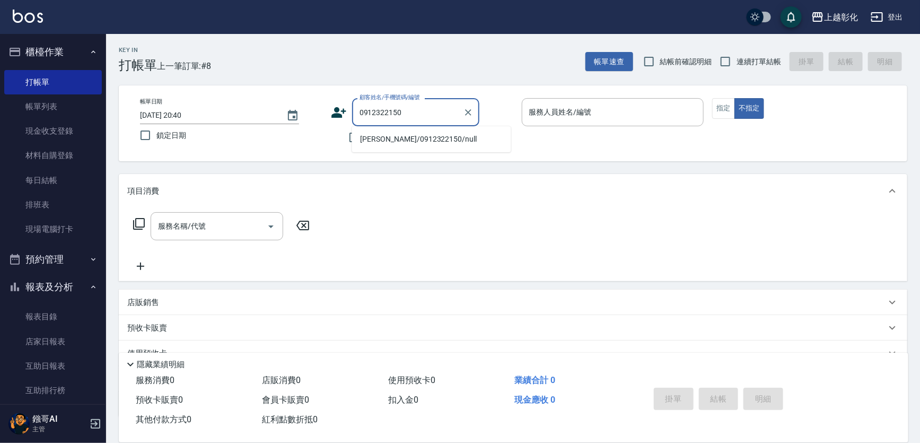
click at [425, 137] on li "吳郁姍/0912322150/null" at bounding box center [431, 139] width 159 height 18
type input "吳郁姍/0912322150/null"
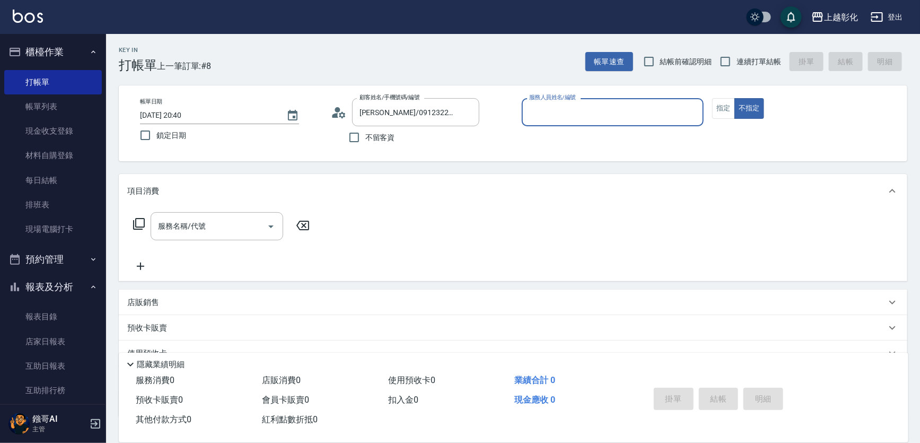
click at [567, 106] on input "服務人員姓名/編號" at bounding box center [613, 112] width 173 height 19
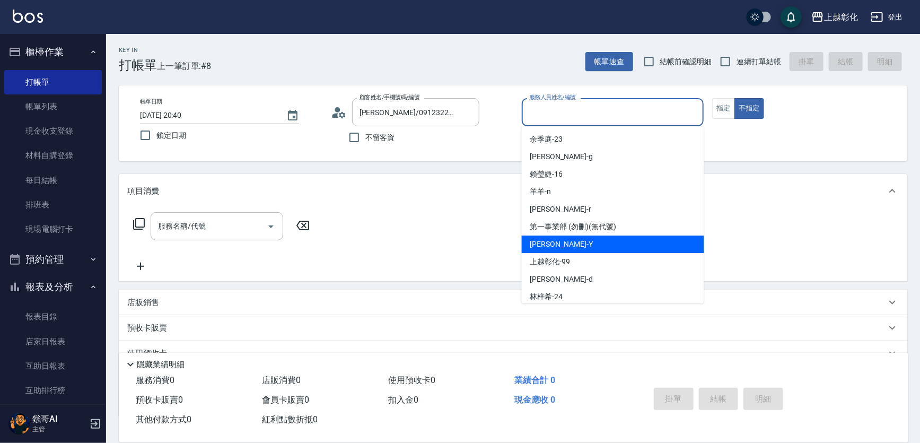
click at [553, 248] on div "YURI -Y" at bounding box center [613, 245] width 182 height 18
type input "YURI-Y"
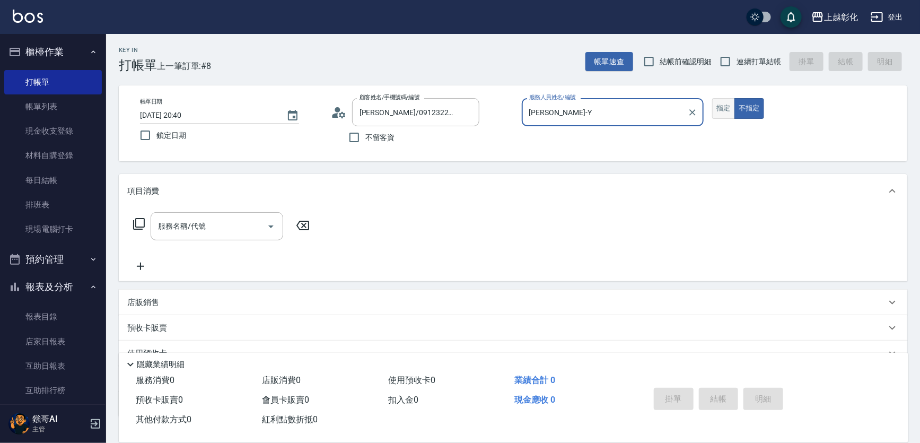
click at [719, 119] on button "指定" at bounding box center [723, 108] width 23 height 21
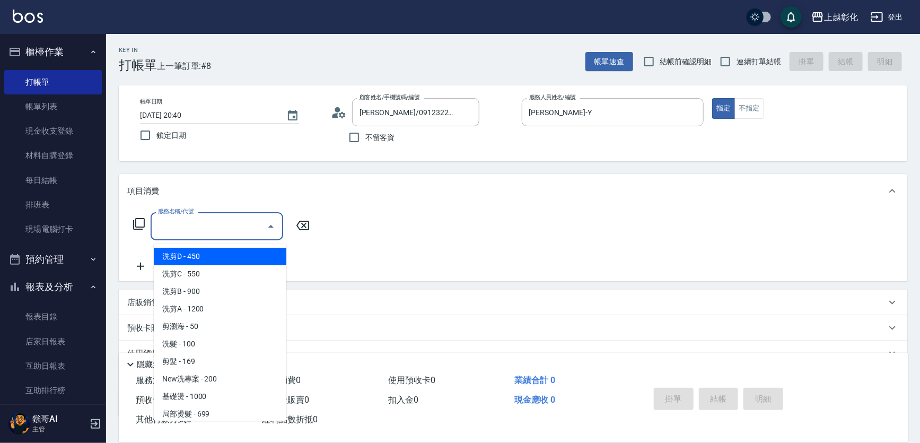
click at [183, 233] on div "服務名稱/代號 服務名稱/代號" at bounding box center [217, 226] width 133 height 28
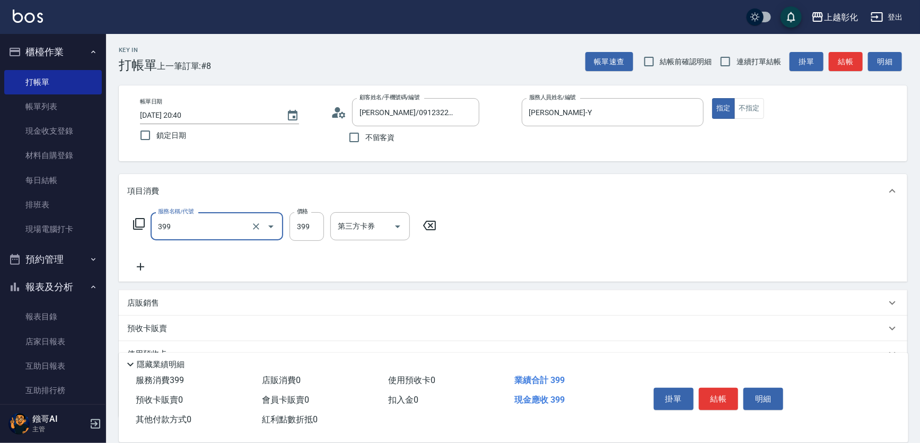
type input "貼片洗髮(399)"
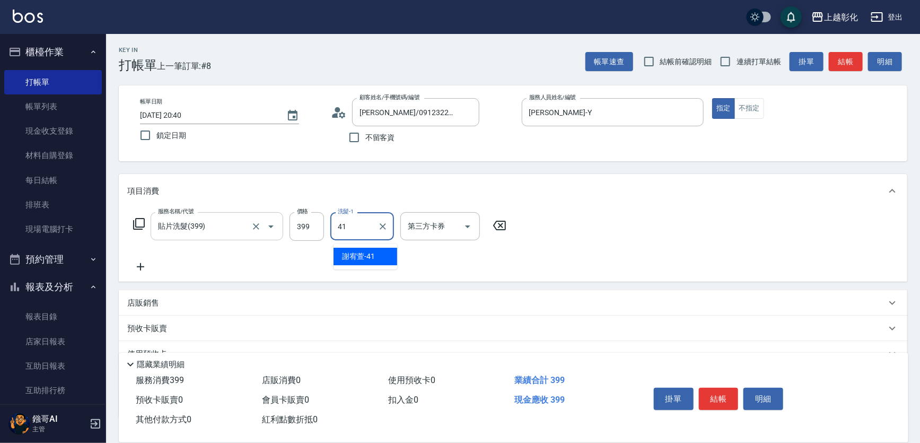
type input "謝宥萱-41"
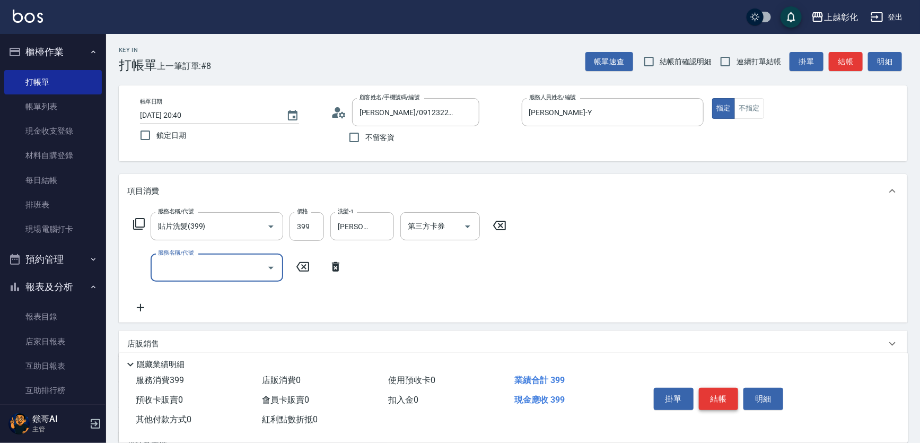
click at [724, 395] on button "結帳" at bounding box center [719, 399] width 40 height 22
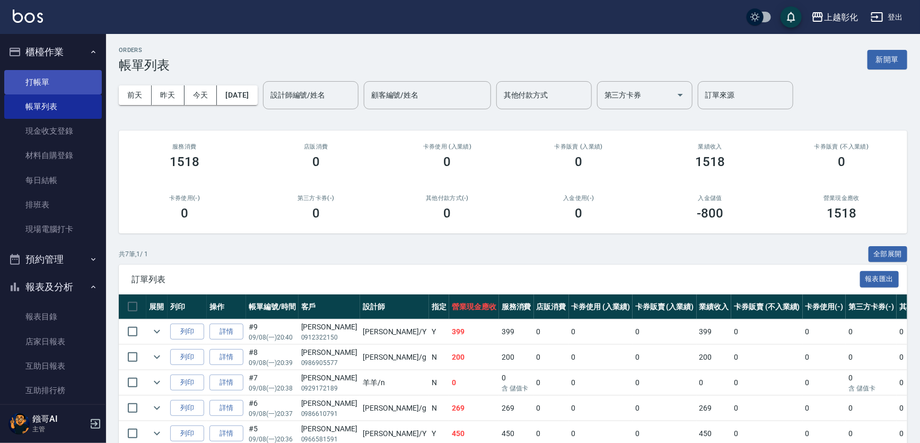
click at [37, 80] on link "打帳單" at bounding box center [53, 82] width 98 height 24
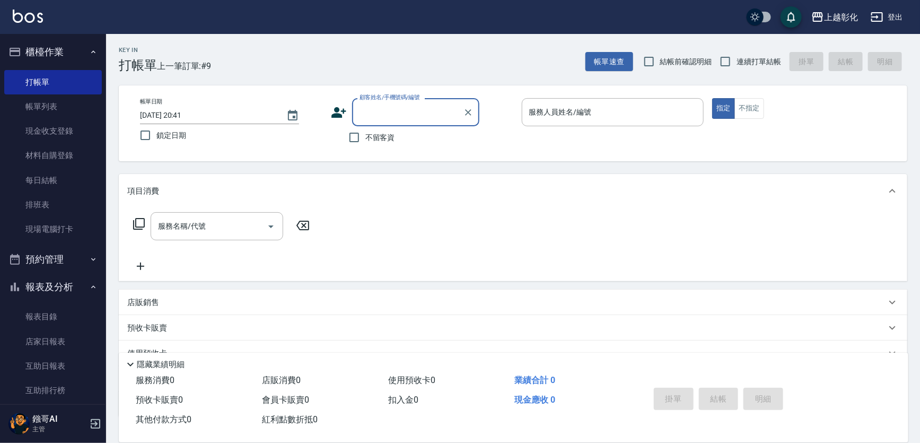
click at [413, 120] on input "顧客姓名/手機號碼/編號" at bounding box center [408, 112] width 102 height 19
click at [417, 138] on li "陳亮惟/0968771183/null" at bounding box center [431, 139] width 159 height 18
type input "陳亮惟/0968771183/null"
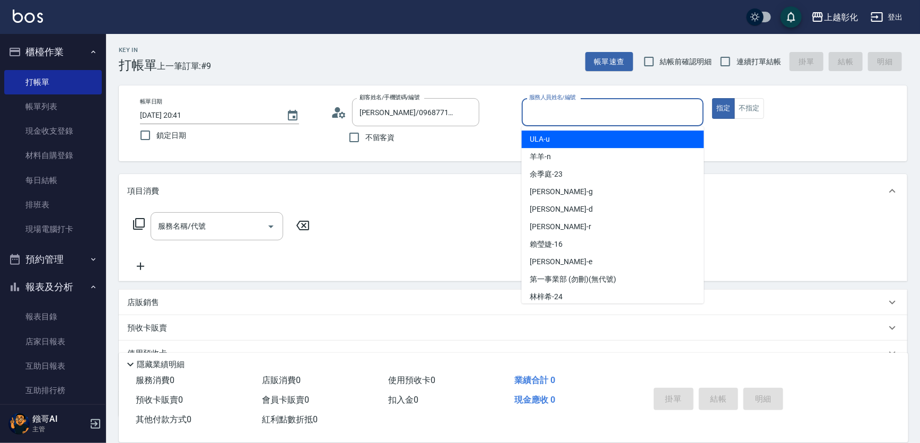
click at [545, 116] on input "服務人員姓名/編號" at bounding box center [613, 112] width 173 height 19
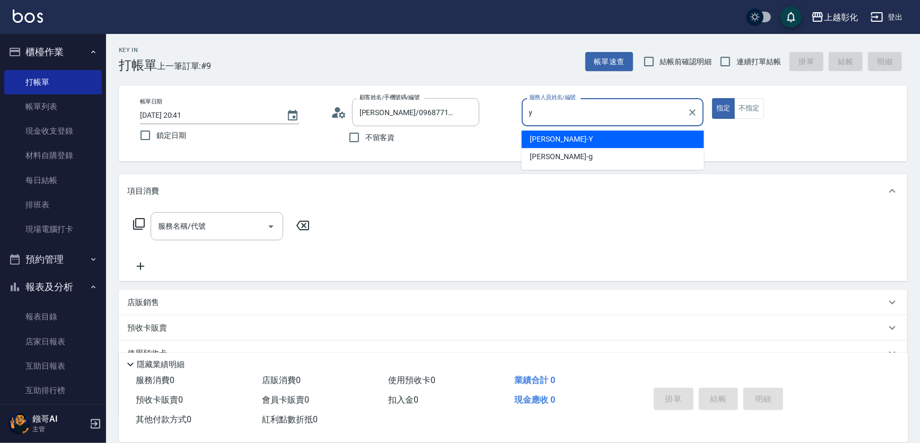
type input "YURI-Y"
type button "true"
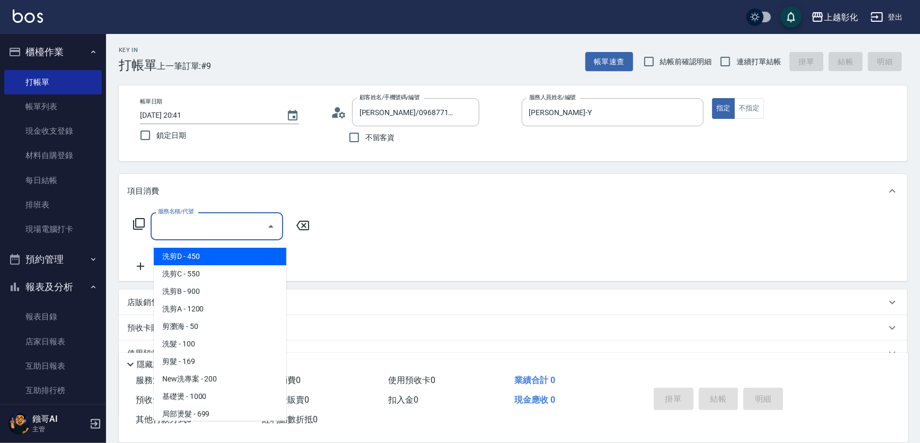
drag, startPoint x: 238, startPoint y: 223, endPoint x: 224, endPoint y: 228, distance: 13.9
click at [233, 225] on input "服務名稱/代號" at bounding box center [208, 226] width 107 height 19
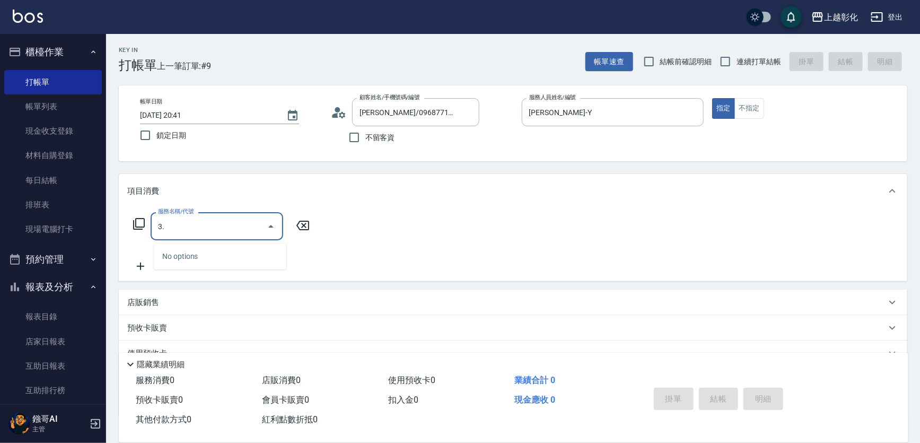
type input "3"
type input "350"
click at [263, 167] on div "Key In 打帳單 上一筆訂單:#9 帳單速查 結帳前確認明細 連續打單結帳 掛單 結帳 明細 帳單日期 2025/09/08 20:41 鎖定日期 顧客姓…" at bounding box center [513, 282] width 814 height 496
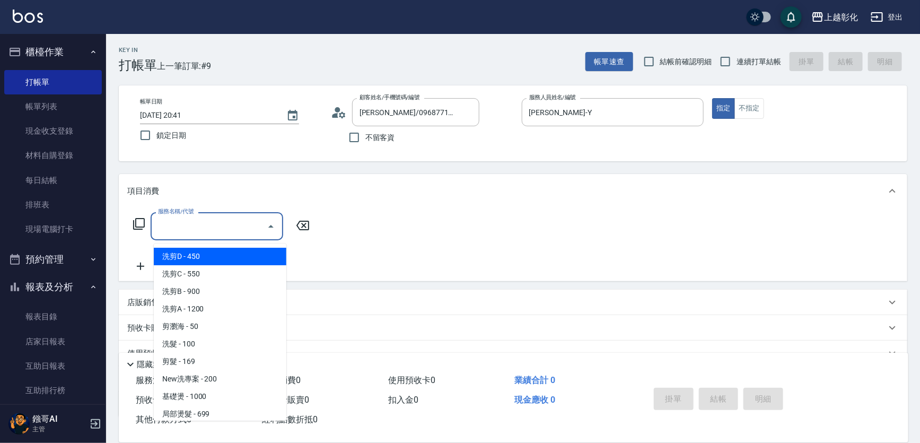
click at [219, 224] on input "服務名稱/代號" at bounding box center [208, 226] width 107 height 19
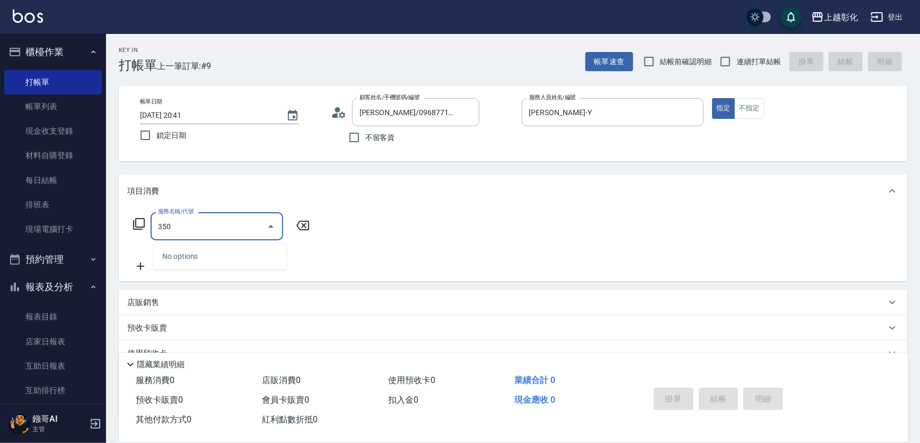
type input "350"
click at [219, 224] on input "350" at bounding box center [208, 226] width 107 height 19
click at [137, 228] on icon at bounding box center [139, 223] width 13 height 13
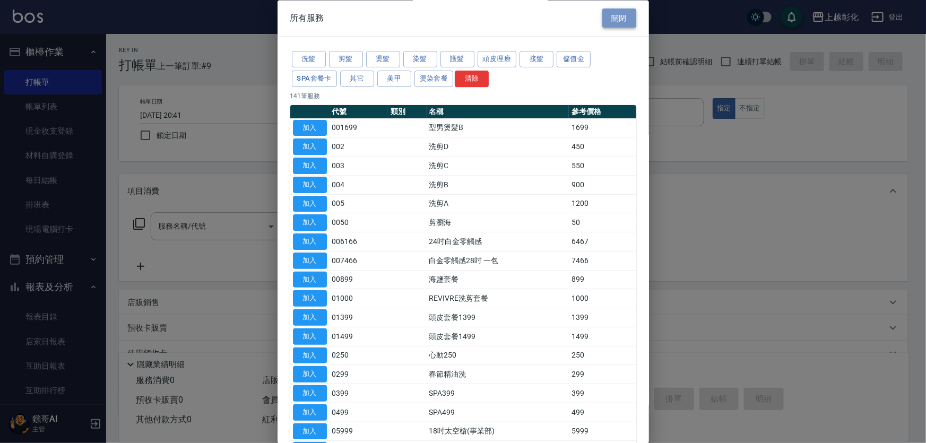
click at [617, 10] on button "關閉" at bounding box center [619, 18] width 34 height 20
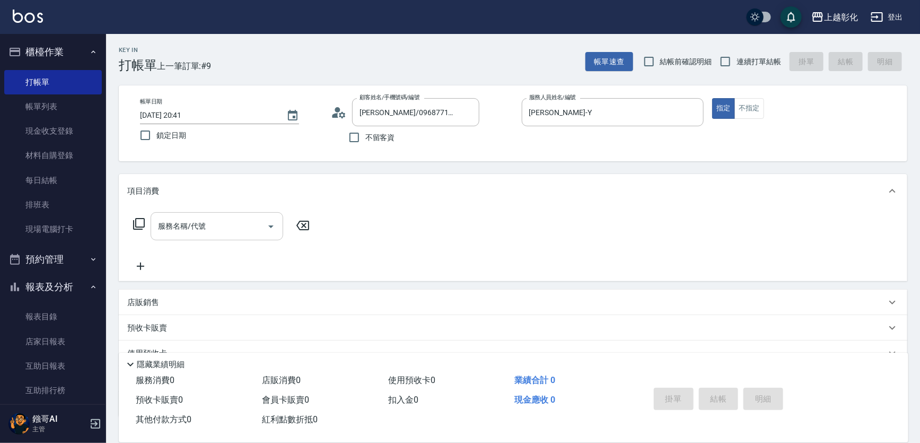
click at [184, 228] on input "服務名稱/代號" at bounding box center [208, 226] width 107 height 19
click at [181, 230] on input "350" at bounding box center [208, 226] width 107 height 19
click at [191, 231] on input "350" at bounding box center [208, 226] width 107 height 19
type input "3"
type input "350"
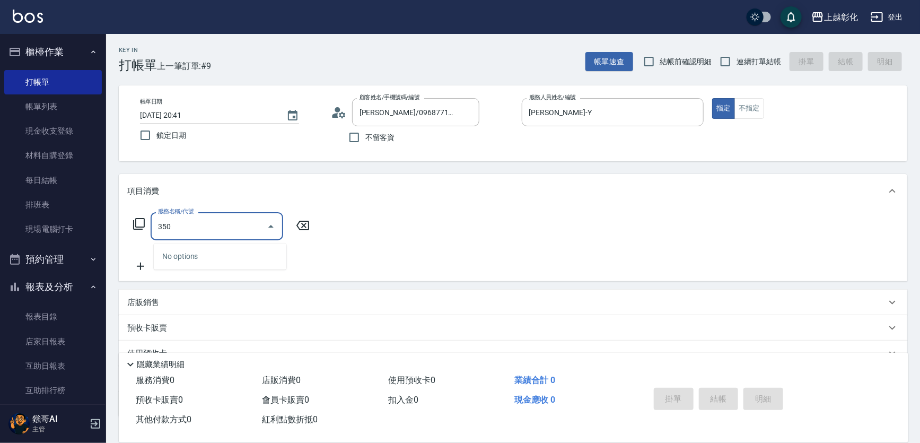
click at [191, 231] on input "350" at bounding box center [208, 226] width 107 height 19
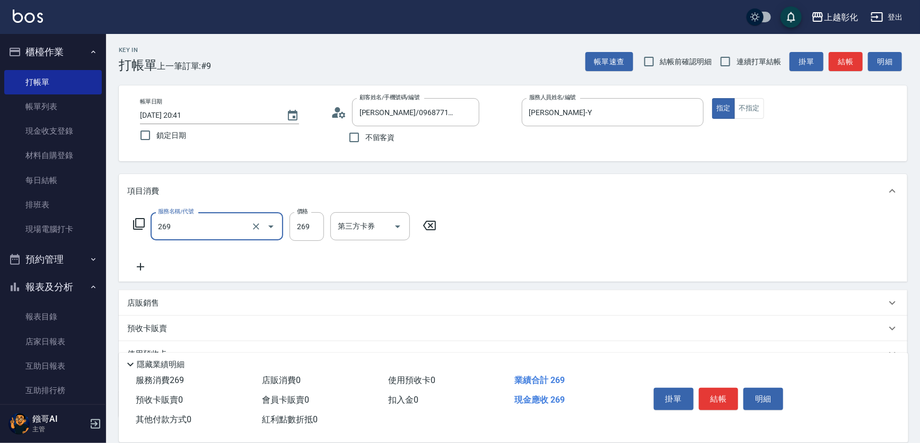
type input "一般洗剪(269)"
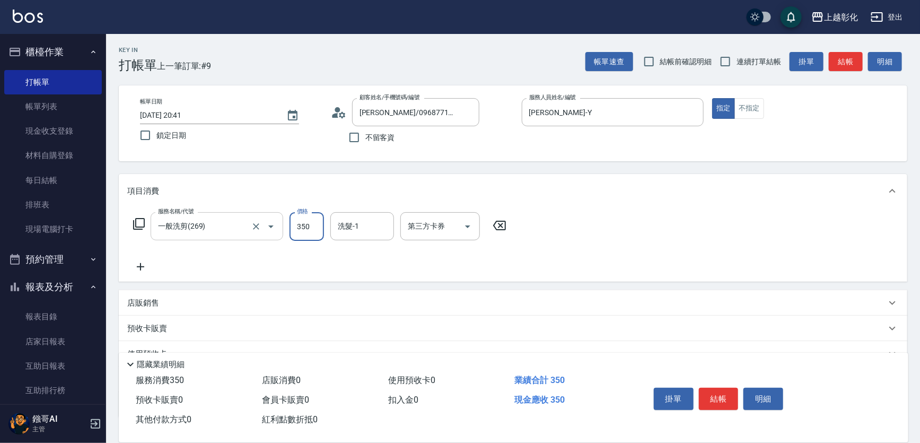
type input "350"
type input "謝宥萱-41"
click at [730, 388] on button "結帳" at bounding box center [719, 399] width 40 height 22
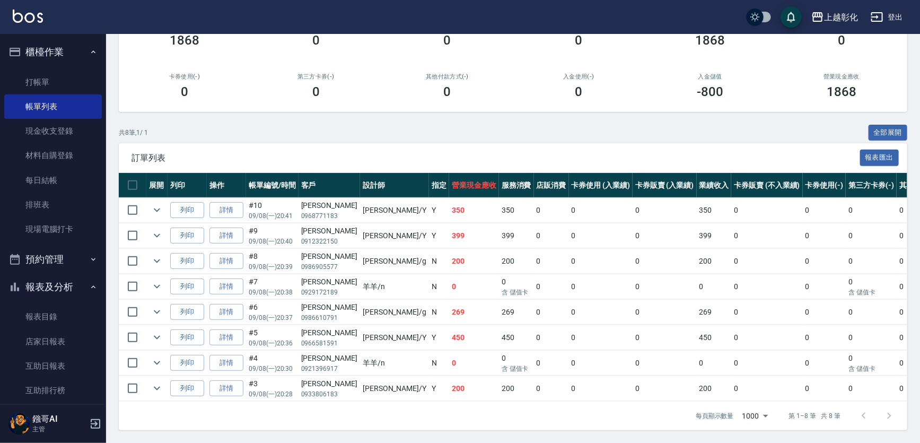
scroll to position [164, 0]
click at [57, 80] on link "打帳單" at bounding box center [53, 82] width 98 height 24
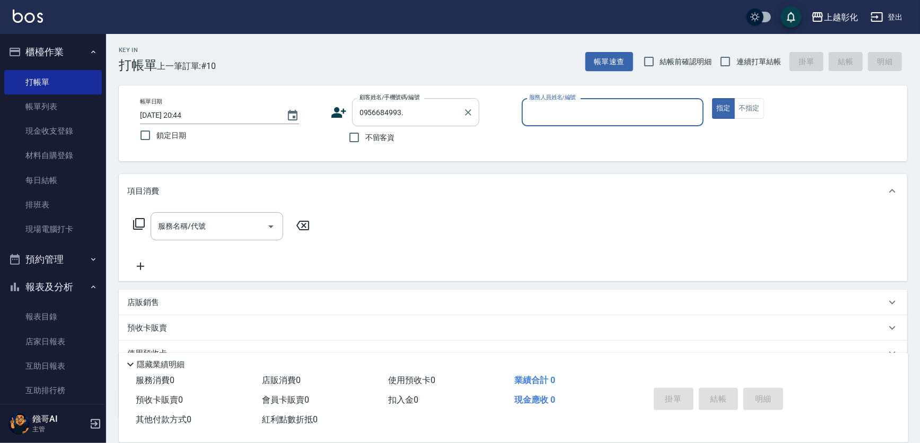
click at [429, 111] on input "0956684993." at bounding box center [408, 112] width 102 height 19
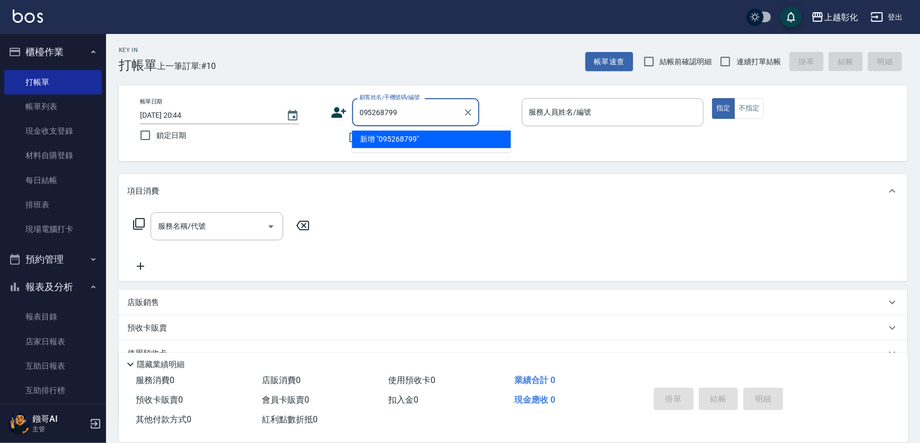
type input "0952687993"
click at [419, 112] on input "0952687993" at bounding box center [408, 112] width 102 height 19
click at [419, 111] on input "0952687993" at bounding box center [408, 112] width 102 height 19
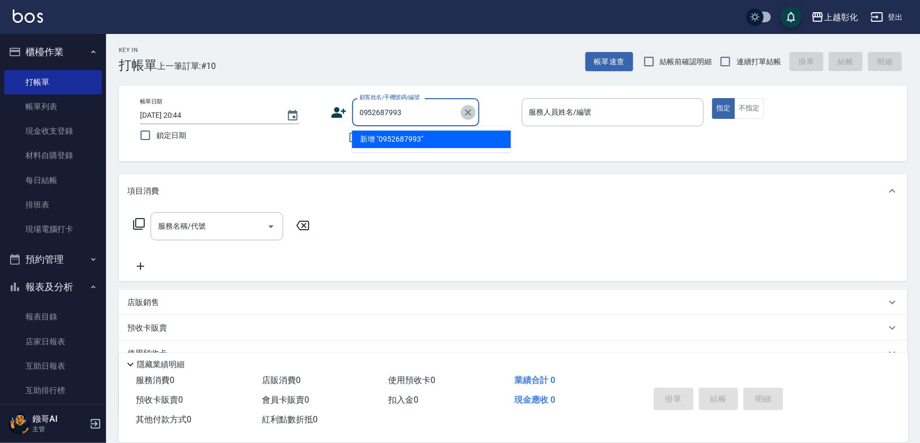
click at [474, 115] on icon "Clear" at bounding box center [468, 112] width 11 height 11
click at [459, 111] on input "顧客姓名/手機號碼/編號" at bounding box center [408, 112] width 102 height 19
click at [380, 143] on span "不留客資" at bounding box center [380, 137] width 30 height 11
click at [365, 144] on input "不留客資" at bounding box center [354, 137] width 22 height 22
click at [364, 146] on input "不留客資" at bounding box center [354, 137] width 22 height 22
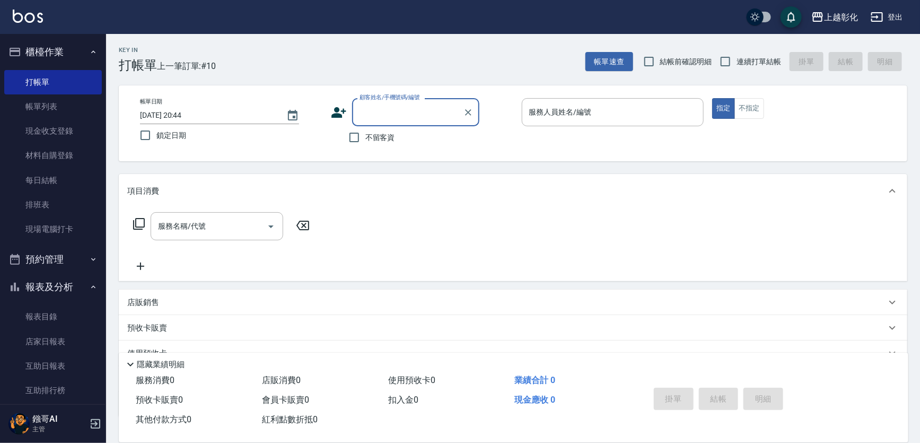
click at [365, 144] on input "不留客資" at bounding box center [354, 137] width 22 height 22
click at [355, 138] on input "不留客資" at bounding box center [354, 137] width 22 height 22
checkbox input "false"
click at [403, 89] on div "帳單日期 2025/09/08 20:44 鎖定日期 顧客姓名/手機號碼/編號 顧客姓名/手機號碼/編號 不留客資 服務人員姓名/編號 服務人員姓名/編號 指…" at bounding box center [513, 123] width 789 height 76
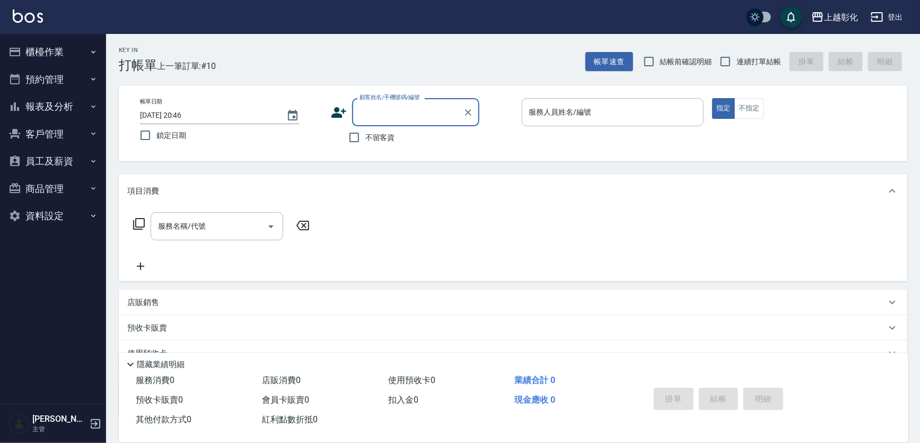
click at [377, 140] on span "不留客資" at bounding box center [380, 137] width 30 height 11
click at [365, 140] on input "不留客資" at bounding box center [354, 137] width 22 height 22
checkbox input "true"
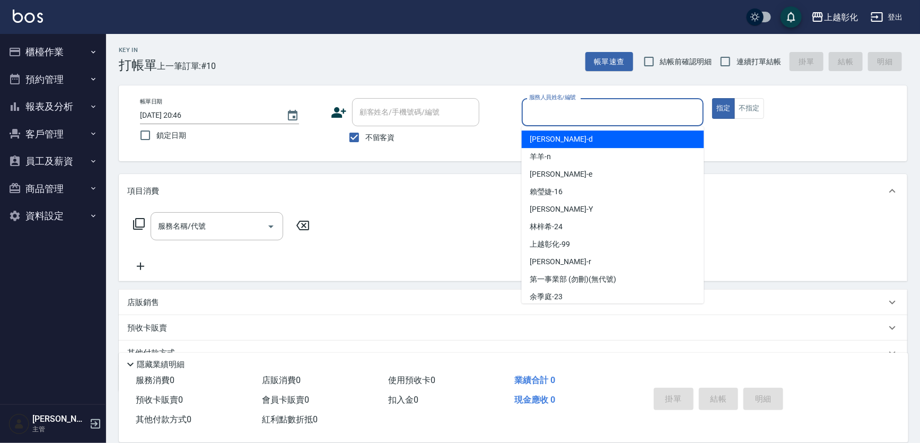
click at [560, 120] on input "服務人員姓名/編號" at bounding box center [613, 112] width 173 height 19
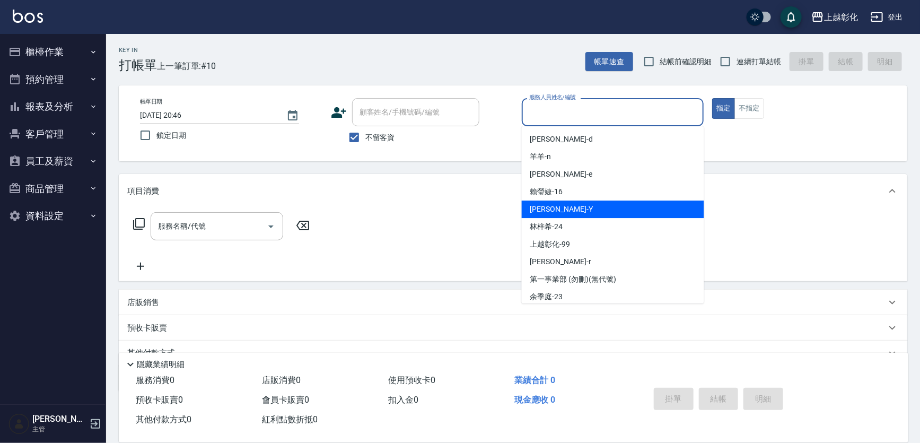
click at [560, 211] on div "YURI -Y" at bounding box center [613, 210] width 182 height 18
type input "YURI-Y"
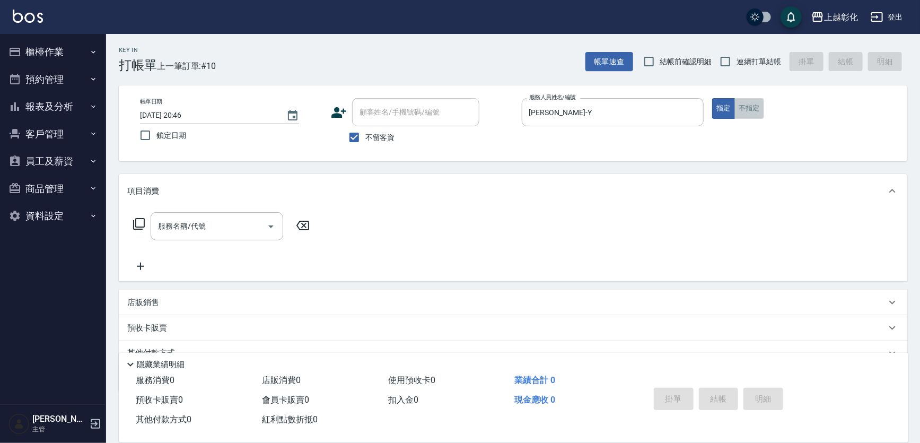
click at [748, 117] on button "不指定" at bounding box center [750, 108] width 30 height 21
click at [210, 228] on input "服務名稱/代號" at bounding box center [208, 226] width 107 height 19
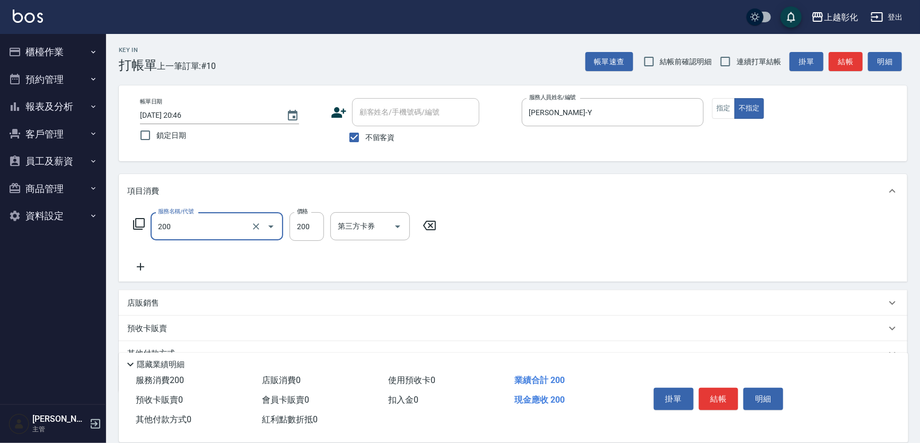
type input "New洗專案(200)"
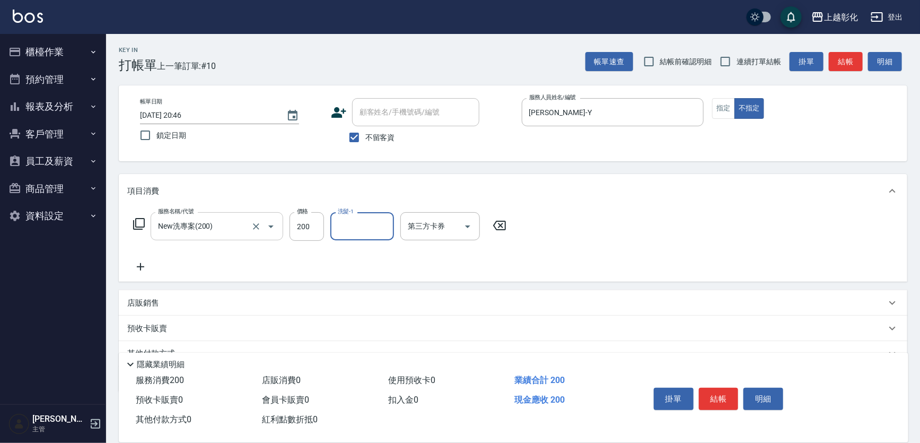
type input "1"
type input "謝宥萱-41"
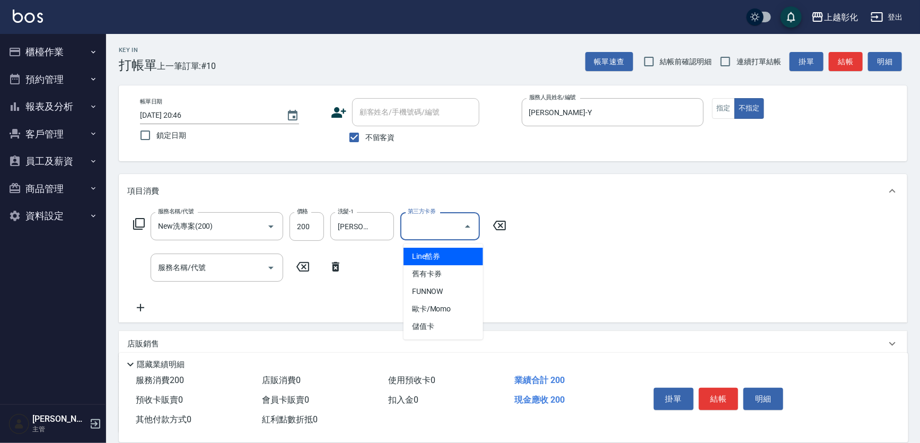
click at [426, 233] on input "第三方卡券" at bounding box center [432, 226] width 54 height 19
click at [573, 214] on div "服務名稱/代號 New洗專案(200) 服務名稱/代號 價格 200 價格 洗髮-1 謝宥萱-41 洗髮-1 第三方卡券 第三方卡券 服務名稱/代號 服務名稱…" at bounding box center [513, 265] width 789 height 115
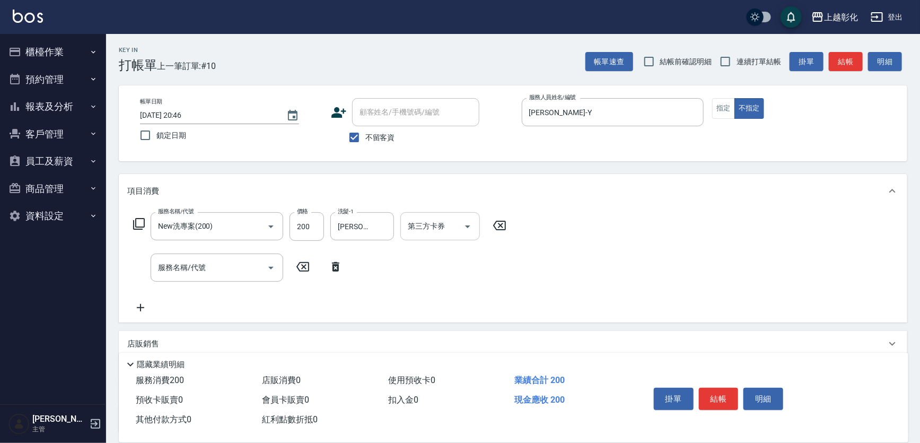
click at [436, 224] on div "第三方卡券 第三方卡券" at bounding box center [441, 226] width 80 height 28
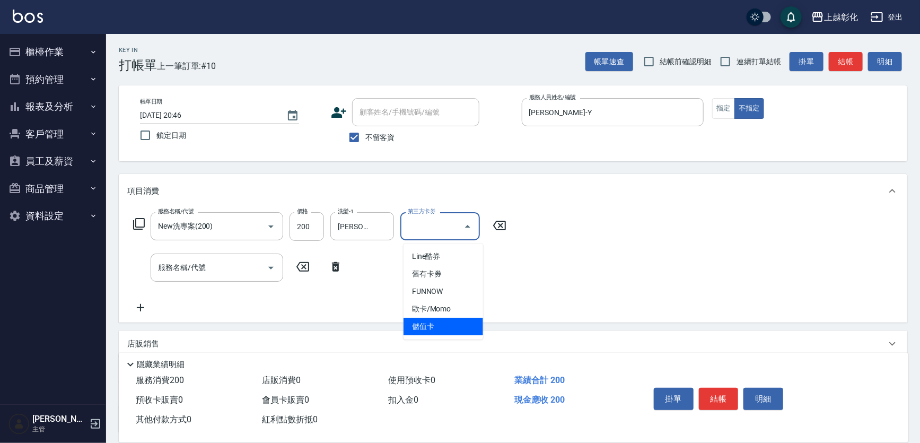
click at [437, 320] on span "儲值卡" at bounding box center [444, 327] width 80 height 18
type input "儲值卡"
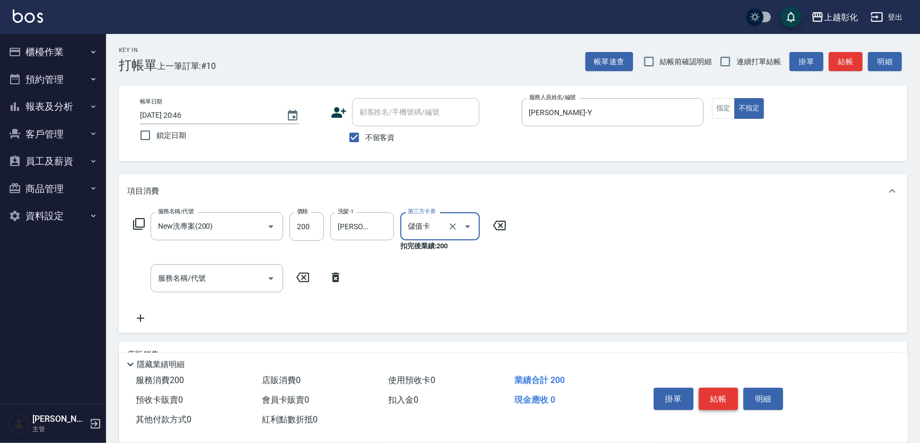
click at [716, 388] on button "結帳" at bounding box center [719, 399] width 40 height 22
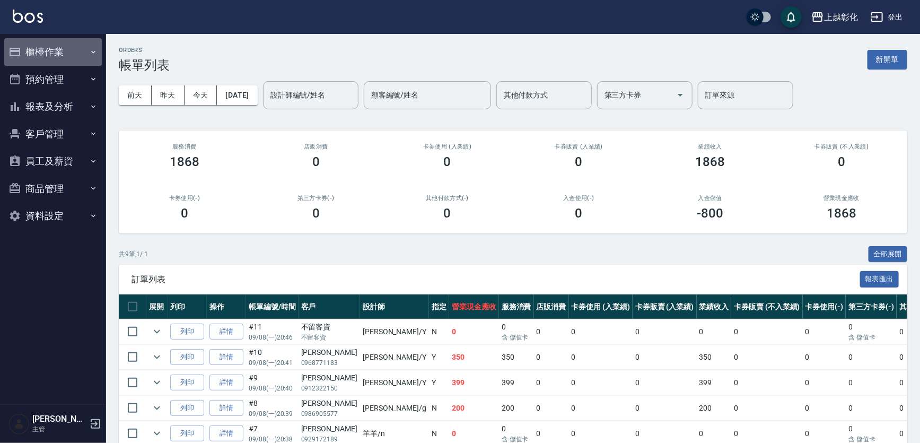
click at [48, 45] on button "櫃檯作業" at bounding box center [53, 52] width 98 height 28
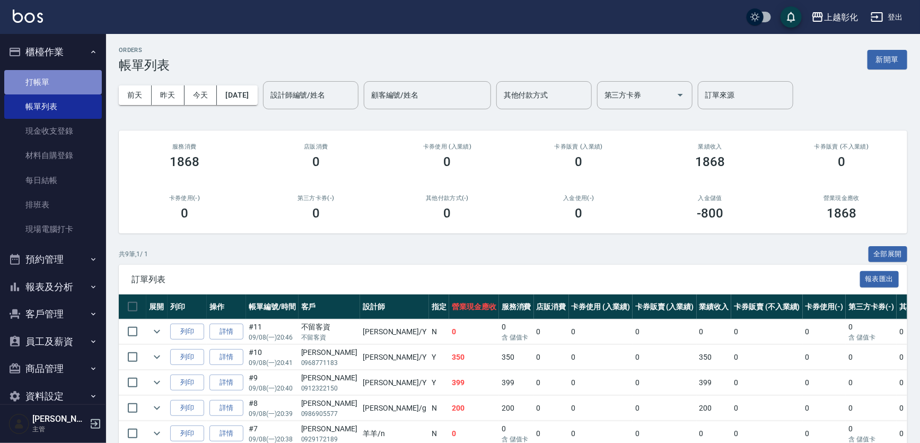
click at [86, 84] on link "打帳單" at bounding box center [53, 82] width 98 height 24
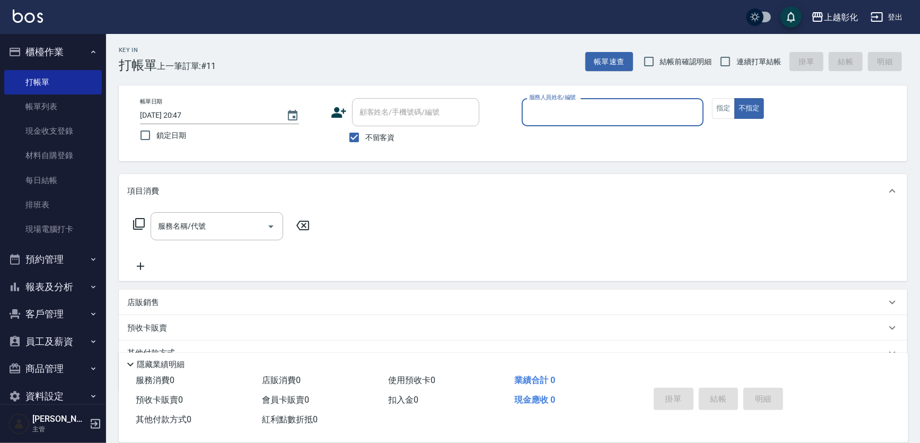
click at [542, 111] on input "服務人員姓名/編號" at bounding box center [613, 112] width 173 height 19
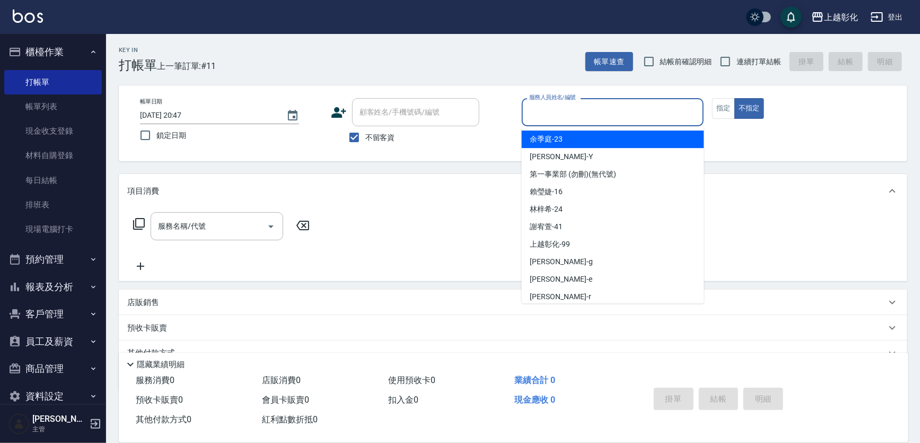
click at [543, 114] on input "服務人員姓名/編號" at bounding box center [613, 112] width 173 height 19
click at [551, 115] on input "服務人員姓名/編號" at bounding box center [613, 112] width 173 height 19
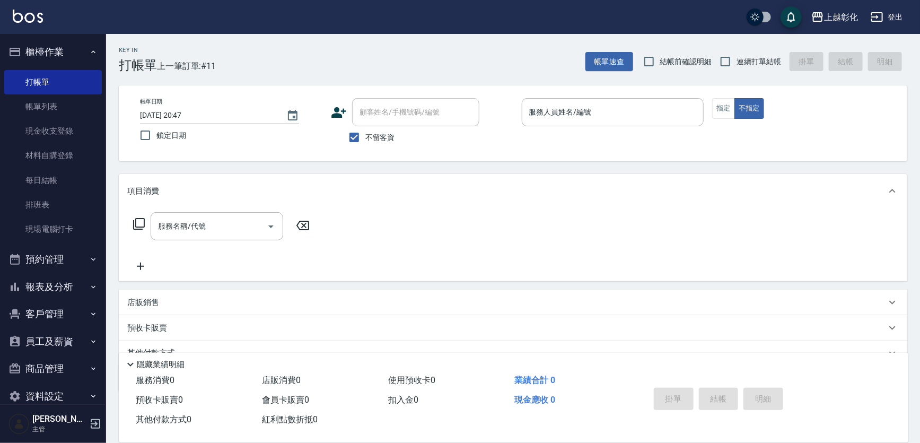
click at [372, 137] on span "不留客資" at bounding box center [380, 137] width 30 height 11
click at [365, 137] on input "不留客資" at bounding box center [354, 137] width 22 height 22
checkbox input "false"
click at [393, 121] on div "顧客姓名/手機號碼/編號" at bounding box center [415, 112] width 127 height 28
click at [401, 137] on li "王佳勝/0919822234/null" at bounding box center [431, 139] width 159 height 18
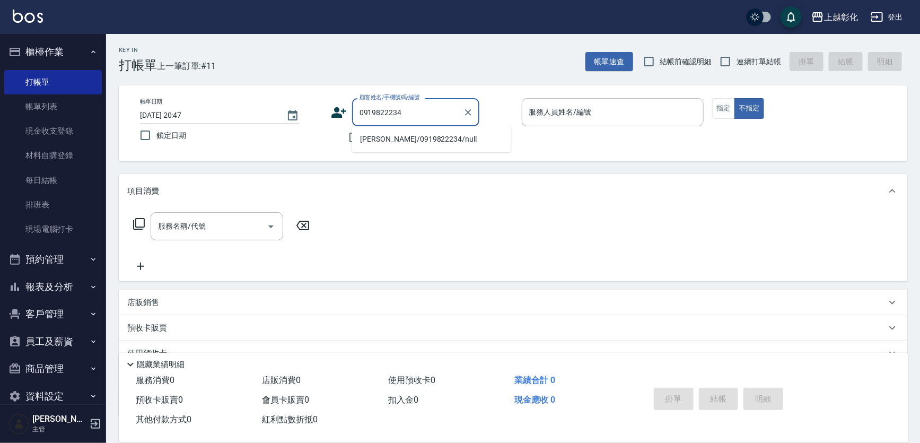
type input "王佳勝/0919822234/null"
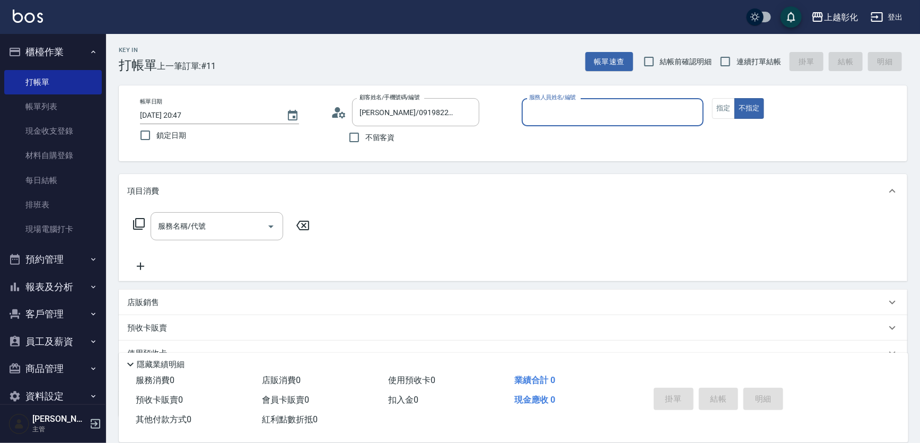
click at [556, 118] on input "服務人員姓名/編號" at bounding box center [613, 112] width 173 height 19
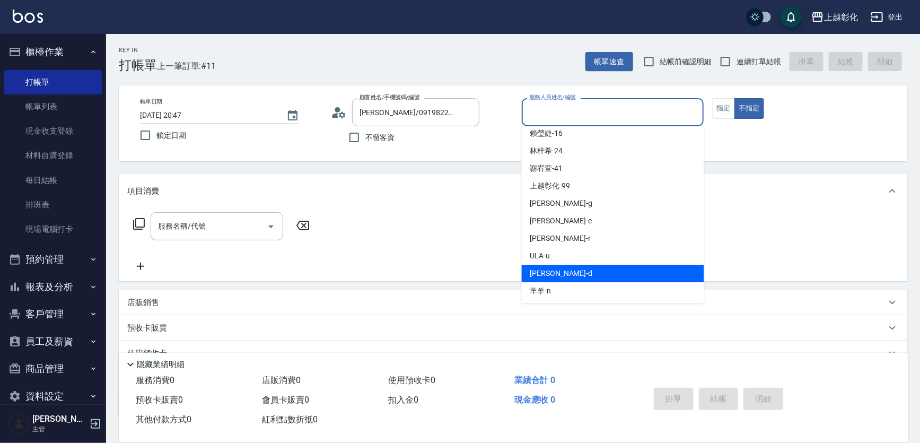
scroll to position [48, 0]
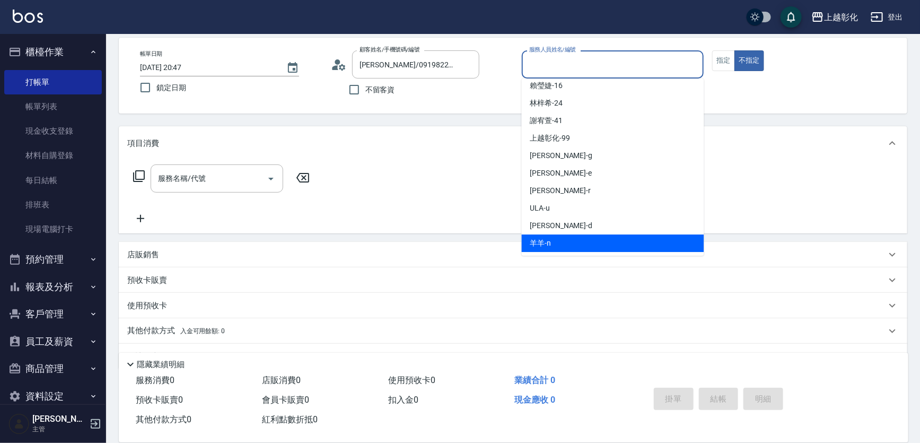
click at [551, 238] on span "羊羊 -n" at bounding box center [540, 243] width 21 height 11
type input "羊羊-n"
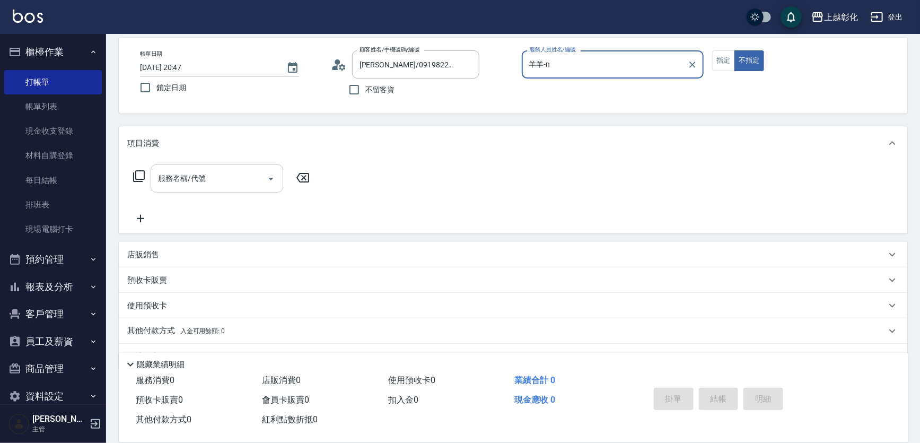
click at [190, 177] on div "服務名稱/代號 服務名稱/代號" at bounding box center [217, 178] width 133 height 28
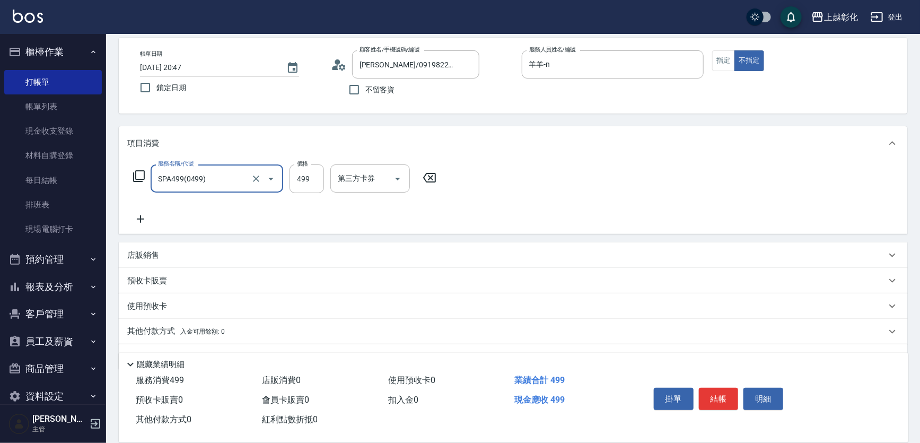
type input "SPA499(0499)"
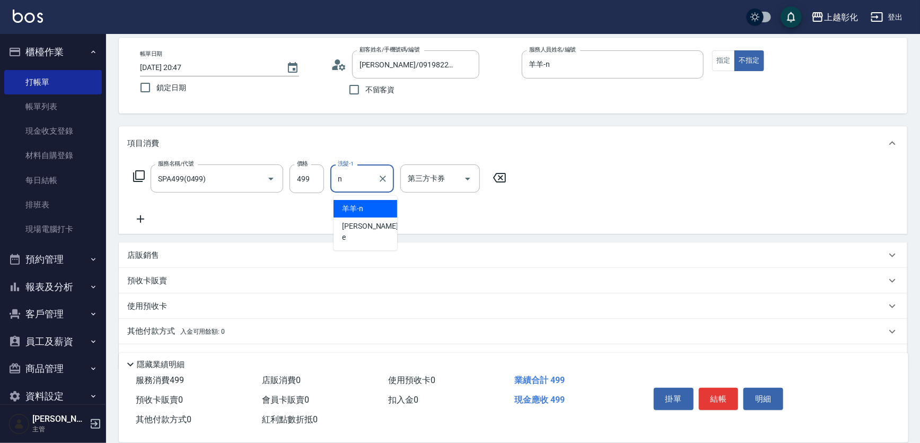
click at [372, 207] on div "羊羊 -n" at bounding box center [366, 209] width 64 height 18
type input "羊羊-n"
click at [135, 217] on icon at bounding box center [140, 219] width 27 height 13
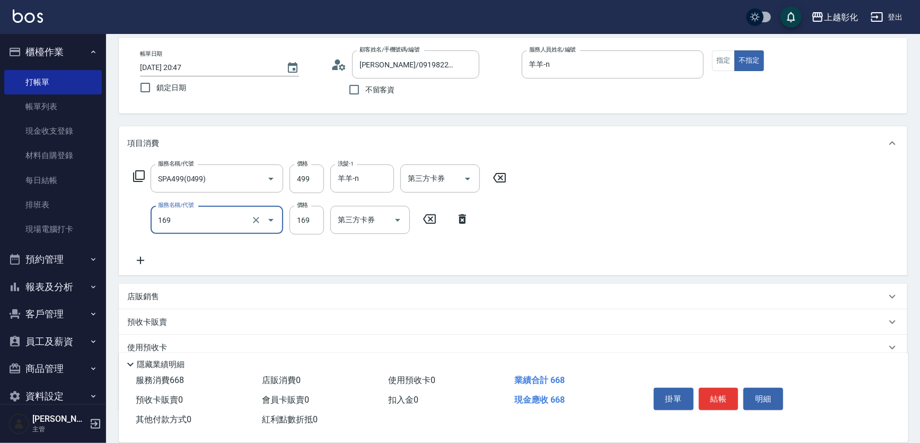
type input "剪髮(169)"
type input "100"
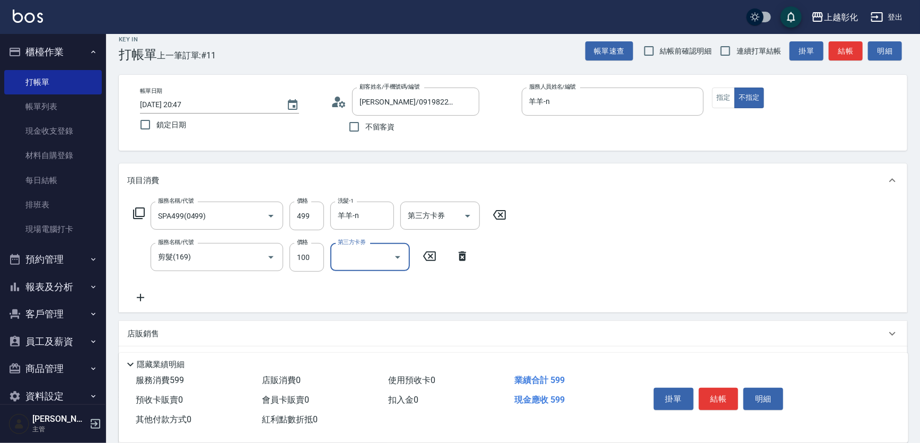
scroll to position [0, 0]
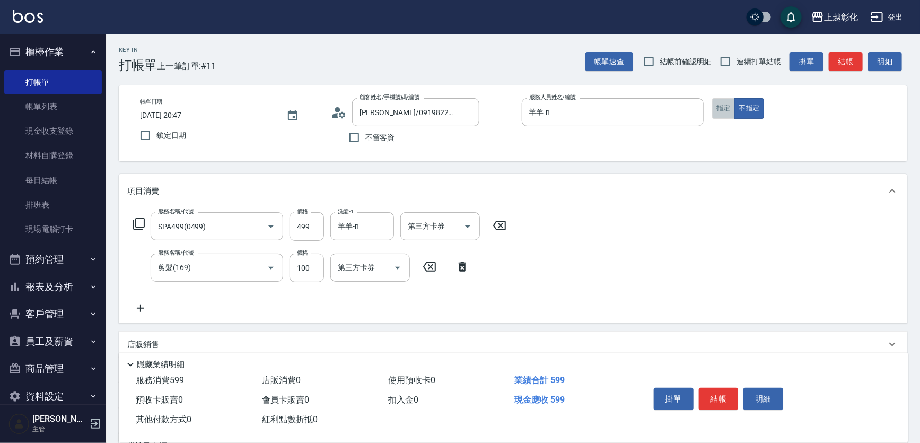
click at [727, 115] on button "指定" at bounding box center [723, 108] width 23 height 21
click at [721, 388] on button "結帳" at bounding box center [719, 399] width 40 height 22
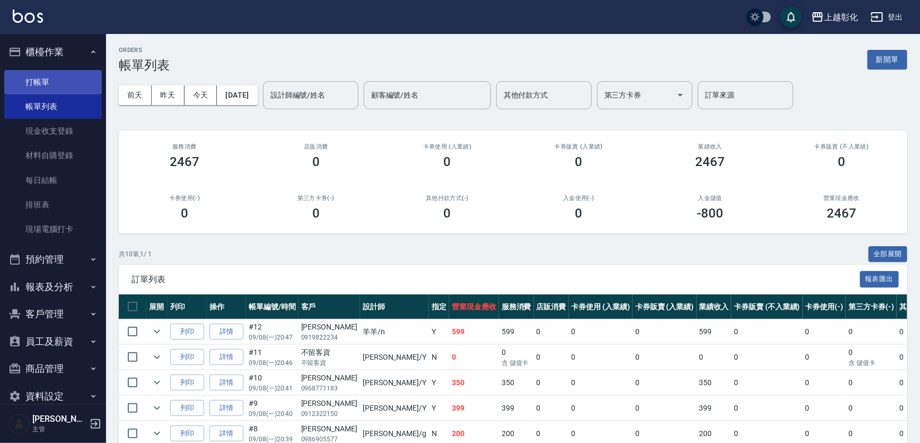
click at [58, 63] on button "櫃檯作業" at bounding box center [53, 52] width 98 height 28
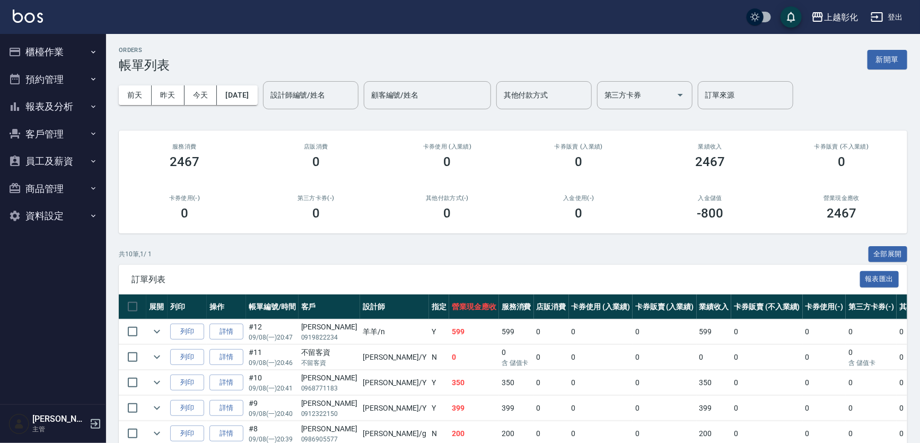
click at [61, 83] on ul "櫃檯作業 打帳單 帳單列表 現金收支登錄 材料自購登錄 每日結帳 排班表 現場電腦打卡 預約管理 預約管理 單日預約紀錄 單週預約紀錄 報表及分析 報表目錄 …" at bounding box center [53, 134] width 98 height 200
click at [69, 58] on button "櫃檯作業" at bounding box center [53, 52] width 98 height 28
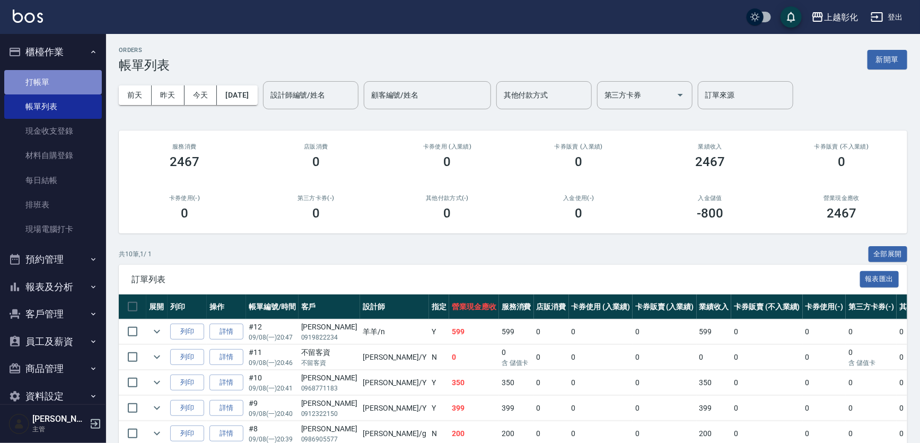
click at [64, 83] on link "打帳單" at bounding box center [53, 82] width 98 height 24
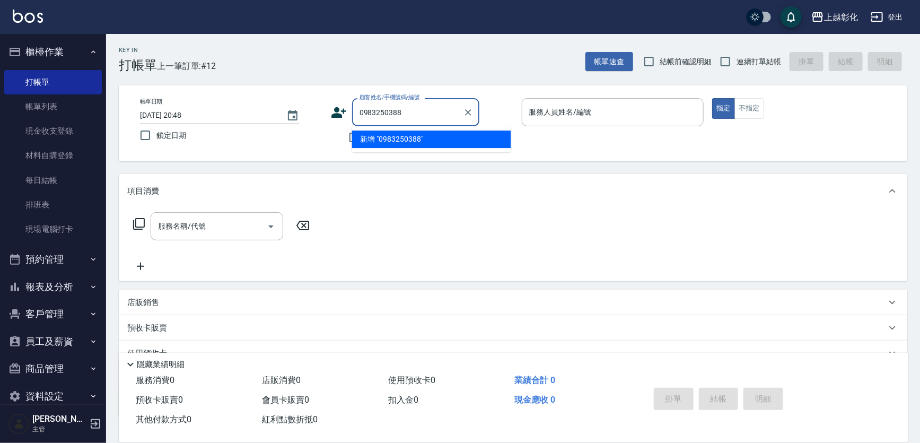
type input "0983250388"
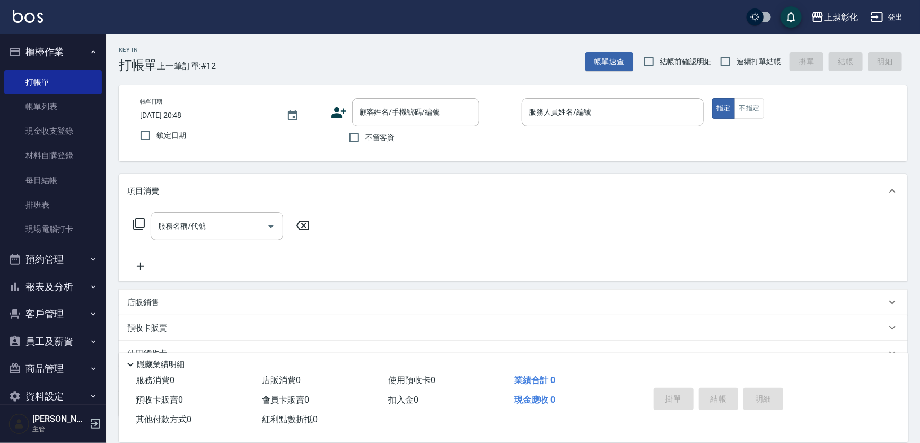
click at [499, 161] on div "帳單日期 2025/09/08 20:48 鎖定日期 顧客姓名/手機號碼/編號 顧客姓名/手機號碼/編號 不留客資 服務人員姓名/編號 服務人員姓名/編號 指…" at bounding box center [513, 123] width 789 height 76
click at [392, 139] on span "不留客資" at bounding box center [380, 137] width 30 height 11
click at [365, 139] on input "不留客資" at bounding box center [354, 137] width 22 height 22
checkbox input "true"
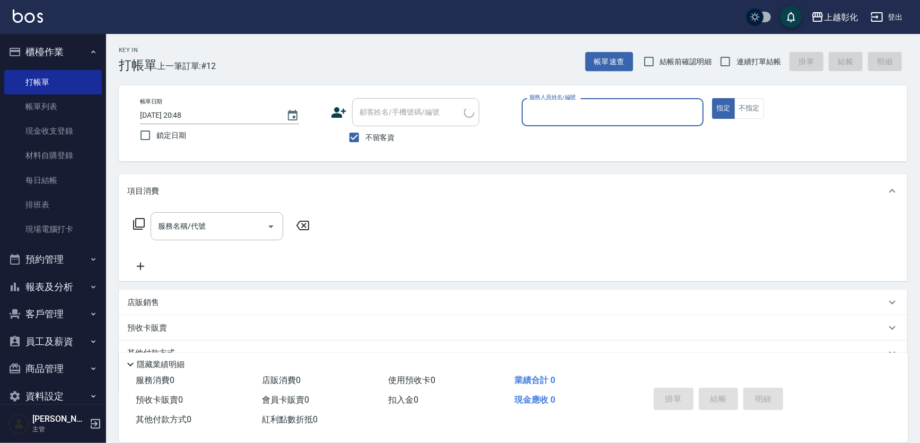
click at [557, 117] on input "服務人員姓名/編號" at bounding box center [613, 112] width 173 height 19
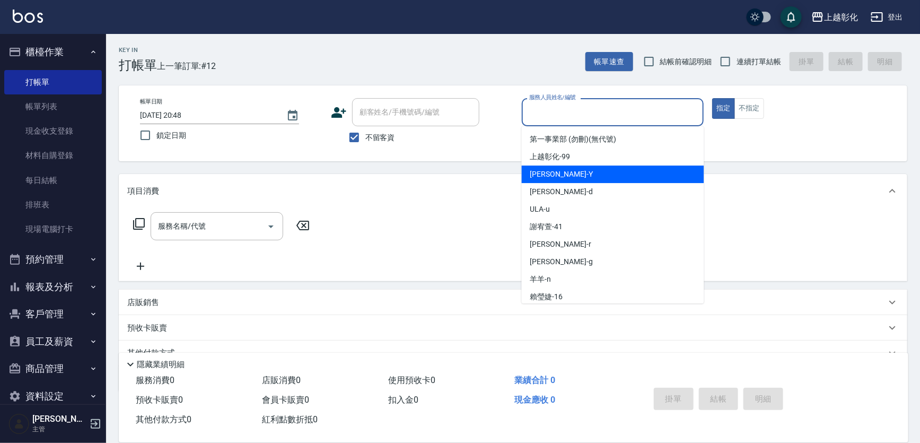
click at [554, 180] on div "YURI -Y" at bounding box center [613, 175] width 182 height 18
type input "YURI-Y"
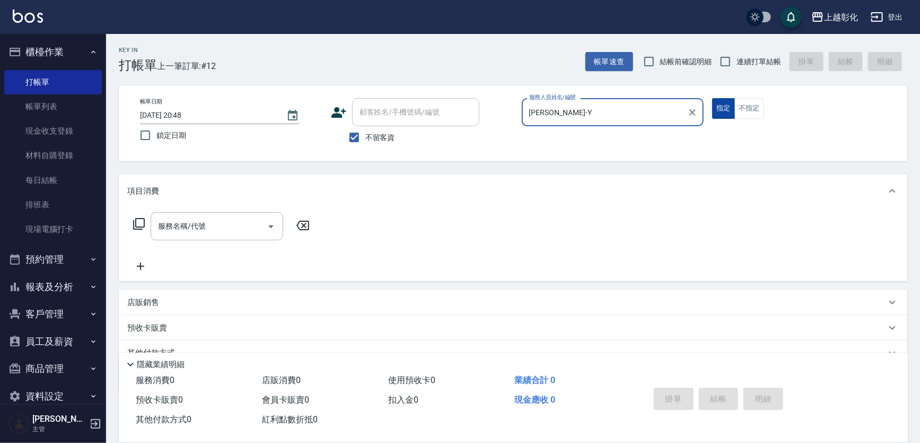
drag, startPoint x: 732, startPoint y: 112, endPoint x: 757, endPoint y: 112, distance: 24.9
click at [733, 112] on button "指定" at bounding box center [723, 108] width 23 height 21
click at [757, 112] on button "不指定" at bounding box center [750, 108] width 30 height 21
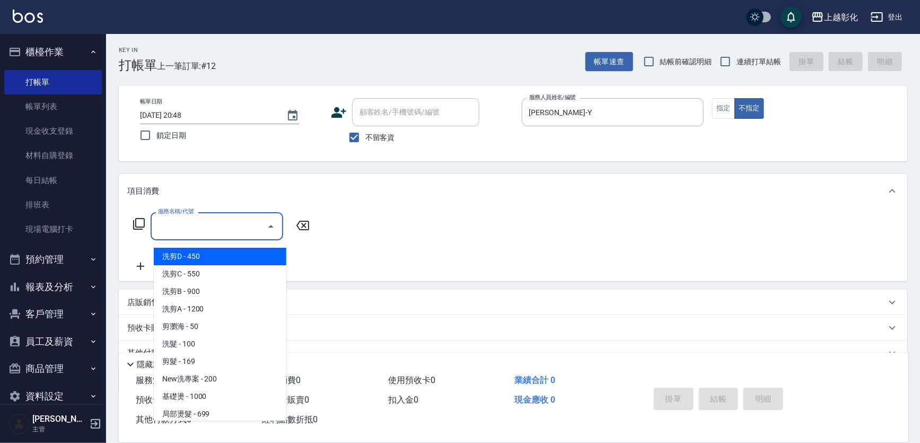
click at [187, 222] on input "服務名稱/代號" at bounding box center [208, 226] width 107 height 19
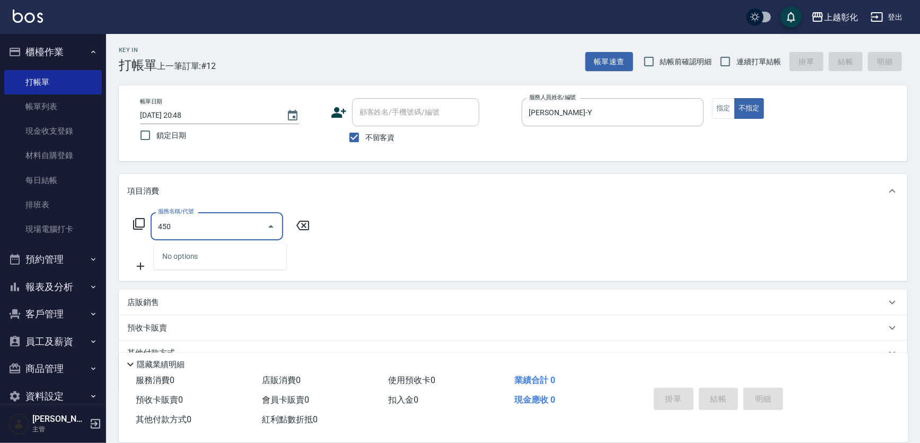
click at [249, 230] on input "450" at bounding box center [208, 226] width 107 height 19
type input "4"
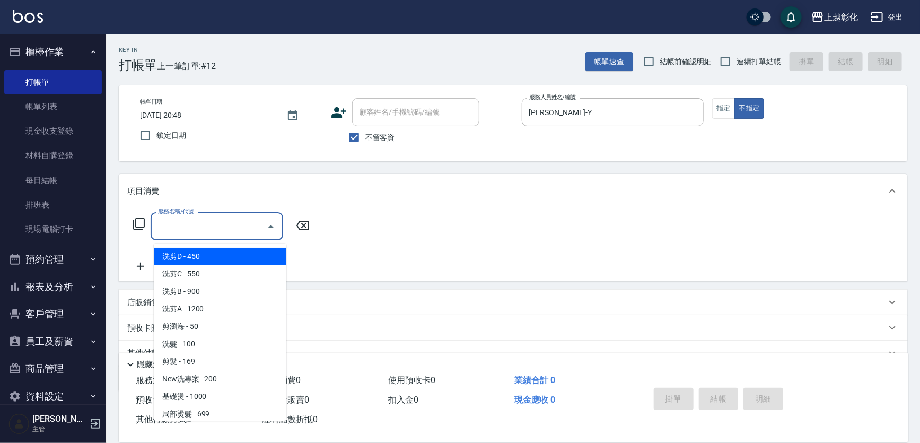
click at [210, 254] on span "洗剪D - 450" at bounding box center [220, 257] width 133 height 18
type input "洗剪D(002)"
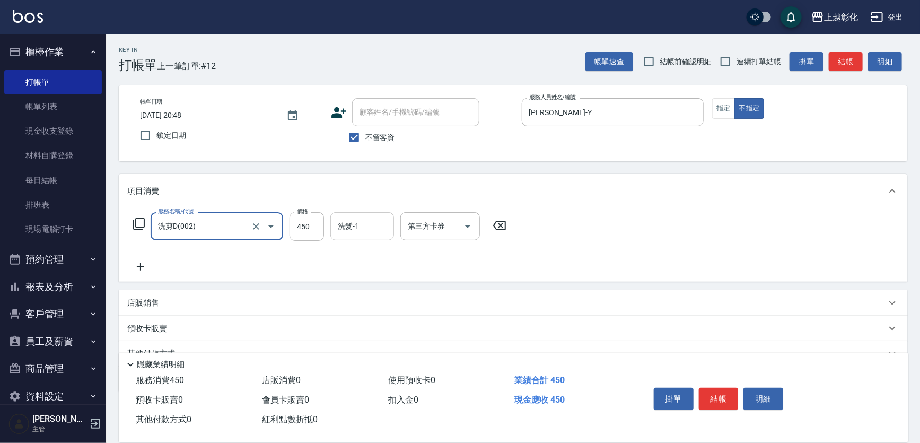
click at [355, 228] on div "洗髮-1 洗髮-1" at bounding box center [362, 226] width 64 height 28
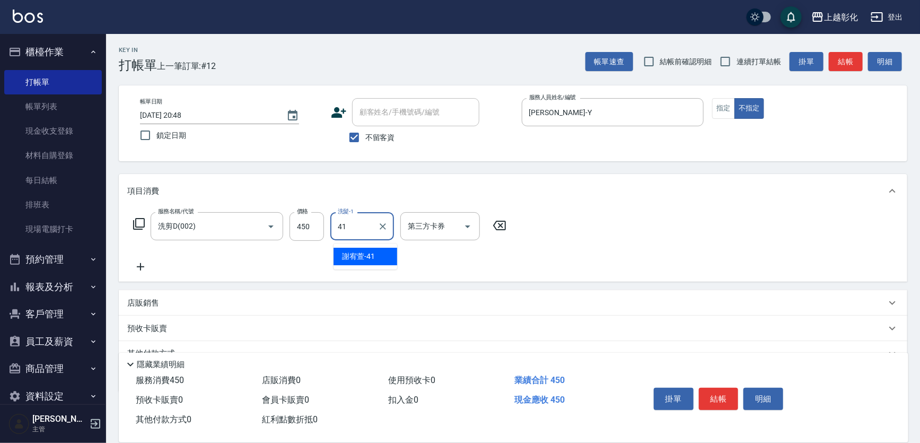
click at [390, 256] on div "謝宥萱 -41" at bounding box center [366, 257] width 64 height 18
type input "謝宥萱-41"
click at [718, 388] on button "結帳" at bounding box center [719, 399] width 40 height 22
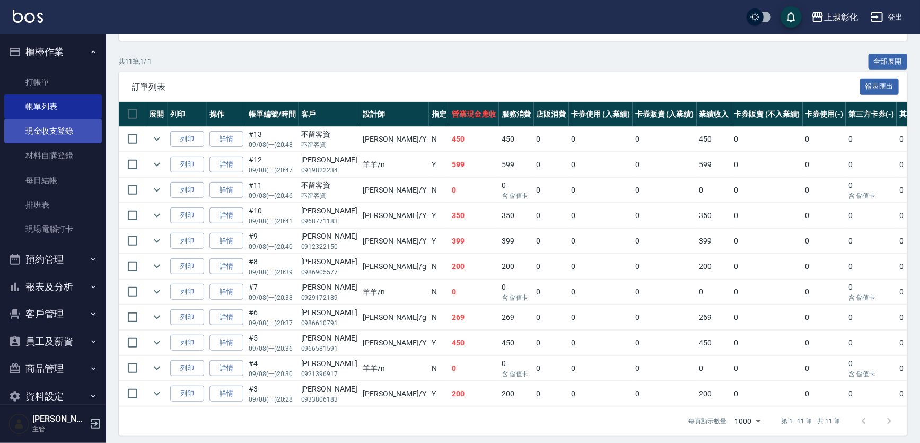
scroll to position [96, 0]
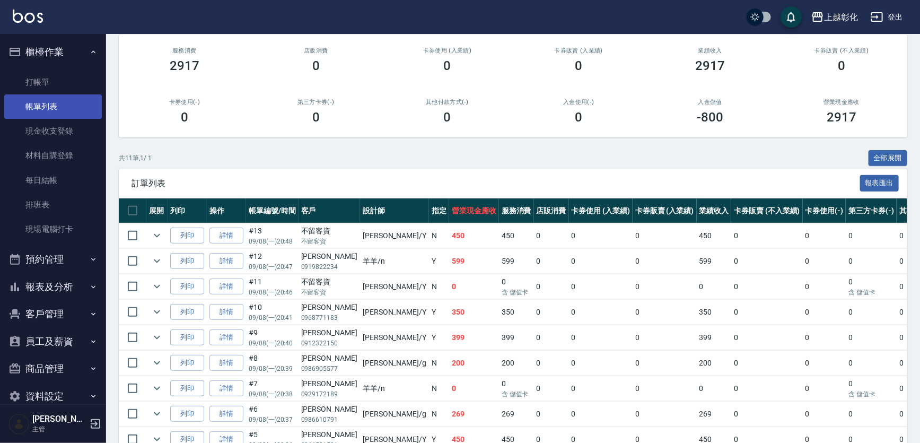
click at [74, 99] on link "帳單列表" at bounding box center [53, 106] width 98 height 24
click at [66, 81] on link "打帳單" at bounding box center [53, 82] width 98 height 24
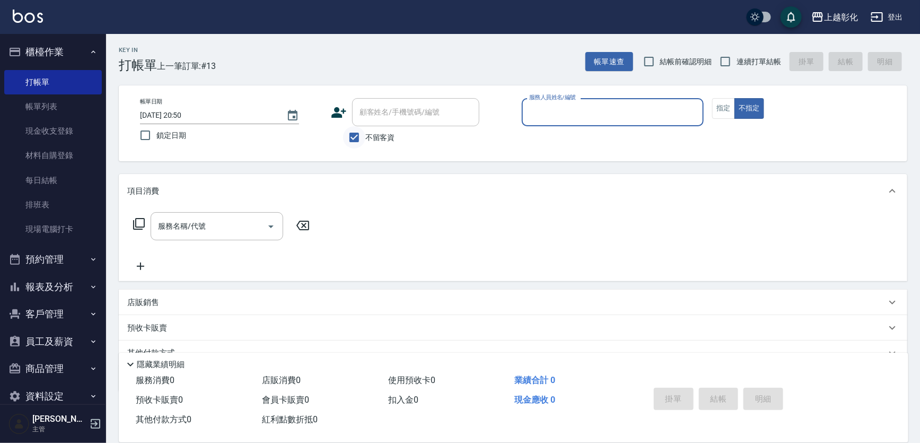
click at [345, 139] on input "不留客資" at bounding box center [354, 137] width 22 height 22
checkbox input "false"
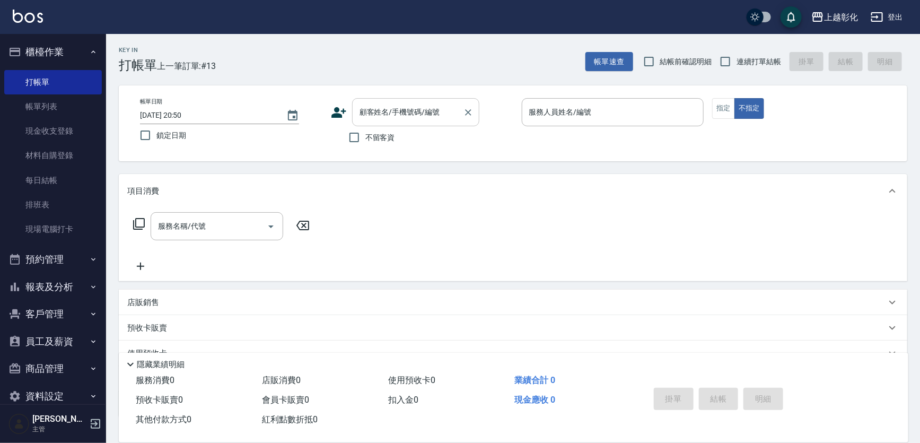
click at [398, 110] on div "顧客姓名/手機號碼/編號 顧客姓名/手機號碼/編號" at bounding box center [415, 112] width 127 height 28
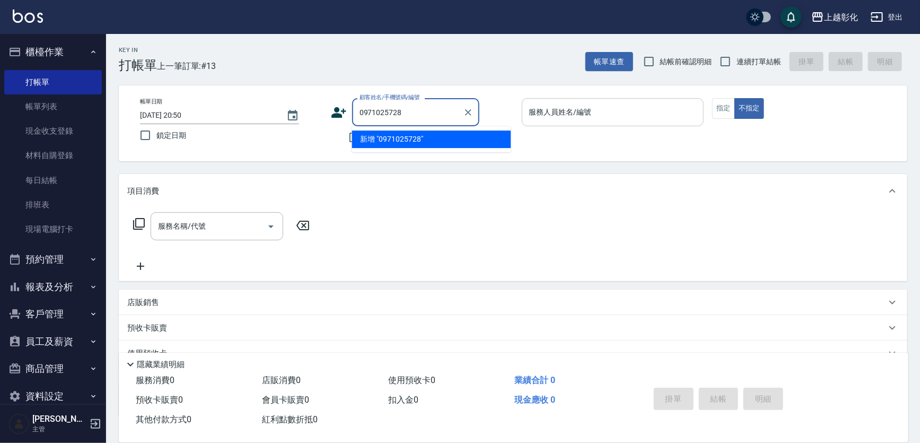
type input "0971025728"
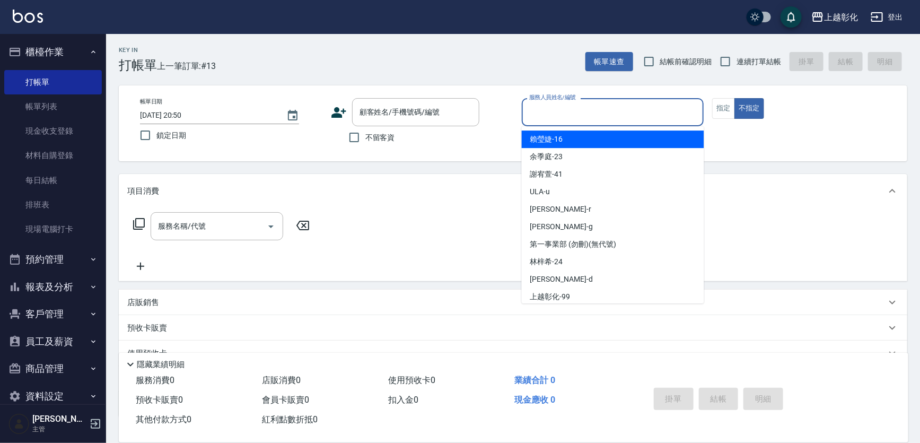
click at [571, 119] on input "服務人員姓名/編號" at bounding box center [613, 112] width 173 height 19
click at [555, 140] on span "賴瑩婕 -16" at bounding box center [546, 139] width 33 height 11
type input "賴瑩婕-16"
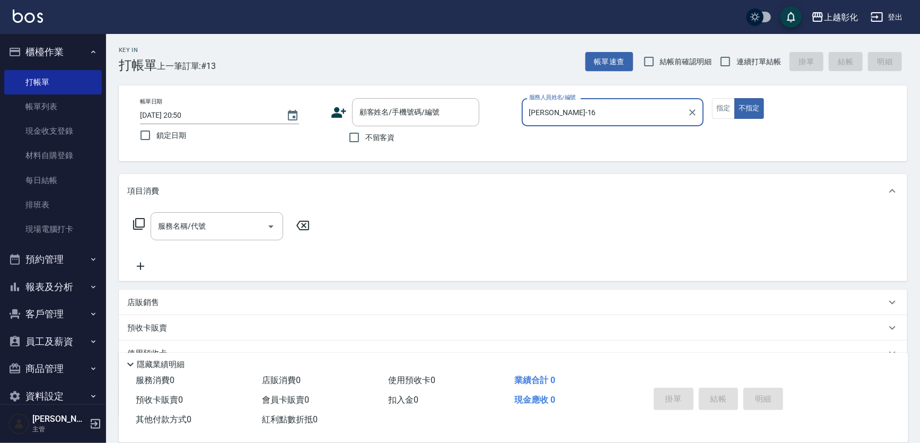
click at [395, 141] on span "不留客資" at bounding box center [380, 137] width 30 height 11
click at [365, 141] on input "不留客資" at bounding box center [354, 137] width 22 height 22
click at [386, 138] on span "不留客資" at bounding box center [380, 137] width 30 height 11
click at [365, 138] on input "不留客資" at bounding box center [354, 137] width 22 height 22
drag, startPoint x: 562, startPoint y: 115, endPoint x: 546, endPoint y: 125, distance: 18.8
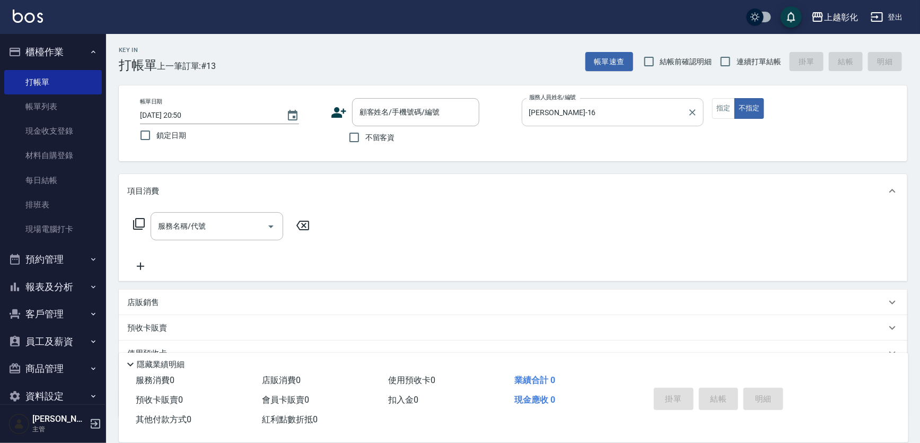
click at [560, 116] on input "賴瑩婕-16" at bounding box center [605, 112] width 157 height 19
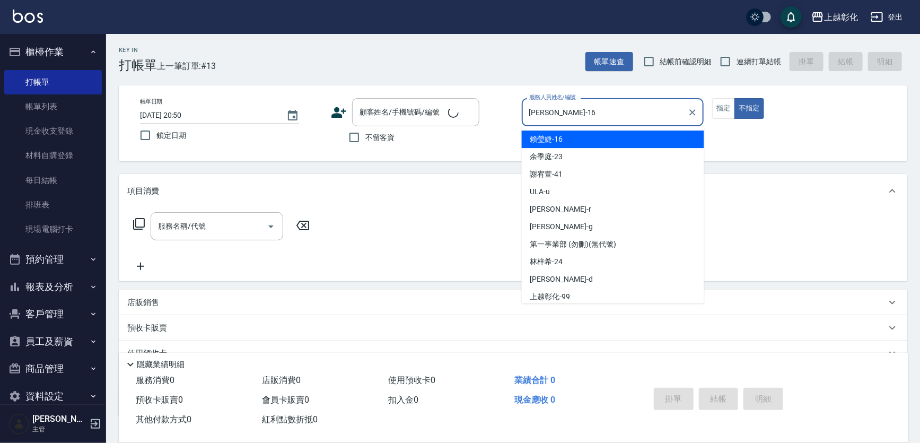
click at [391, 134] on span "不留客資" at bounding box center [380, 137] width 30 height 11
click at [365, 134] on input "不留客資" at bounding box center [354, 137] width 22 height 22
checkbox input "true"
click at [571, 121] on input "賴瑩婕-16" at bounding box center [605, 112] width 157 height 19
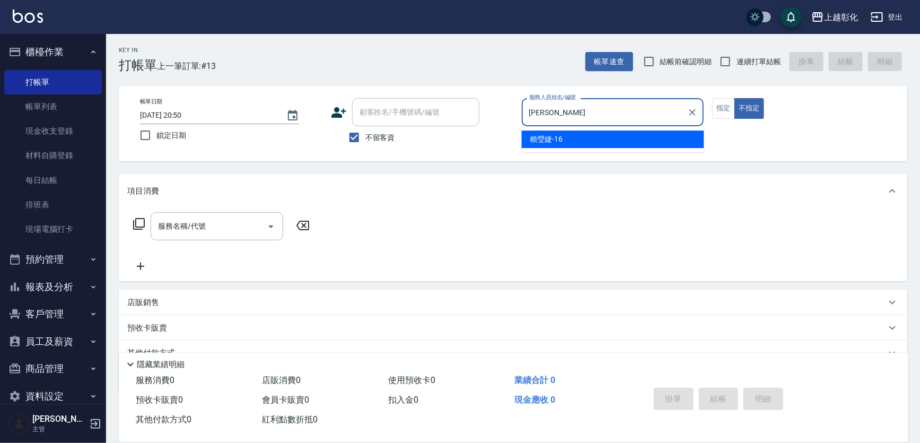
type input "賴"
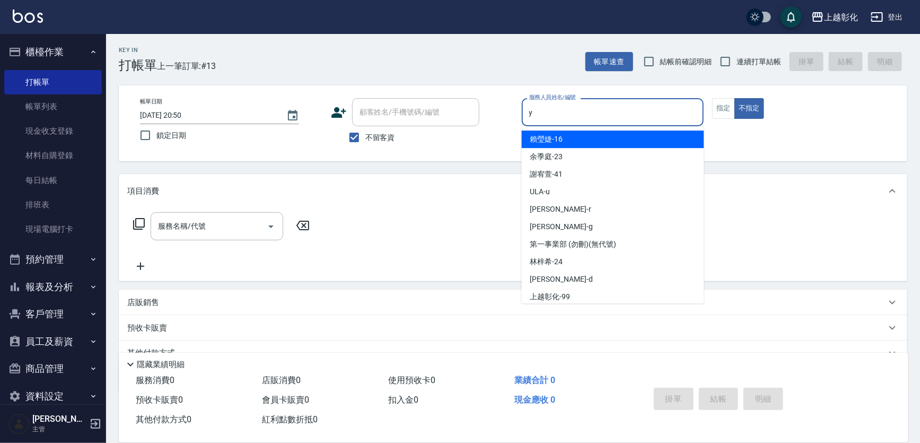
type input "YURI-Y"
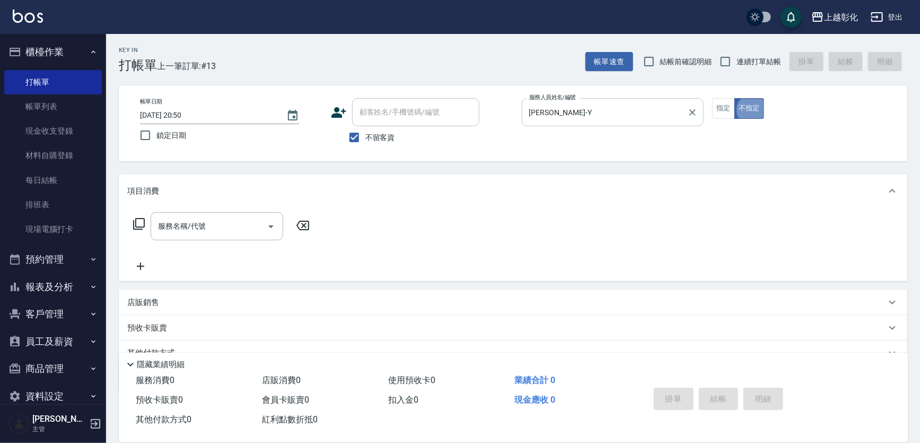
type button "false"
click at [728, 112] on button "指定" at bounding box center [723, 108] width 23 height 21
click at [205, 236] on input "服務名稱/代號" at bounding box center [208, 226] width 107 height 19
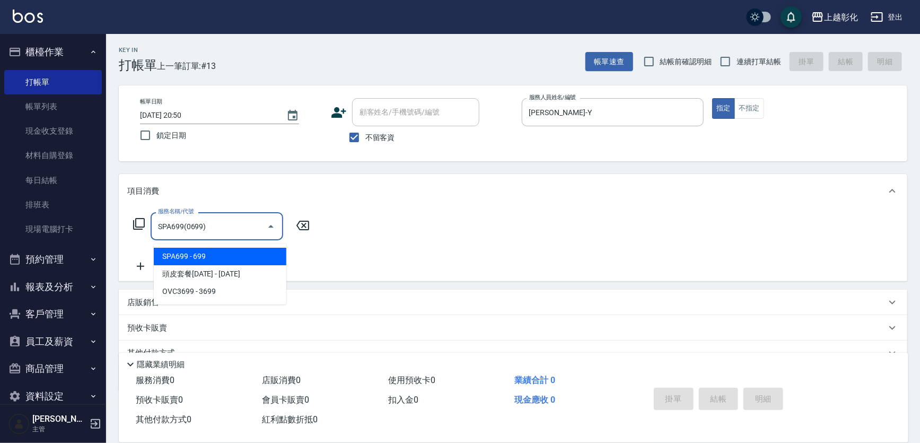
type input "SPA699(0699)"
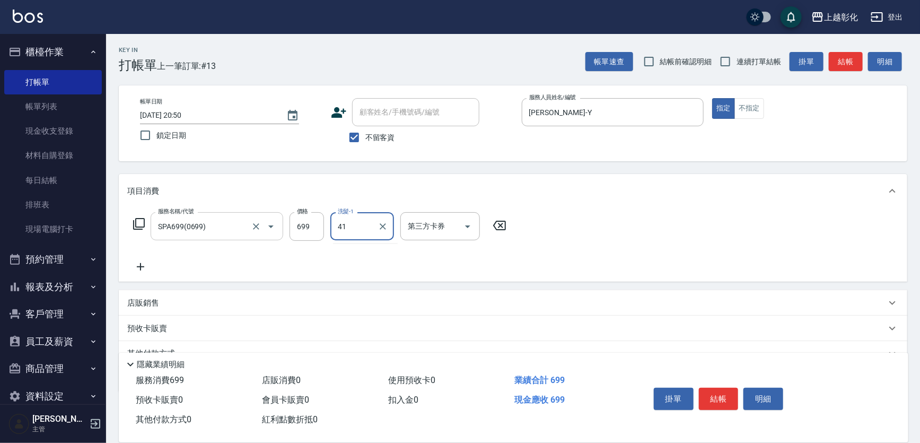
type input "謝宥萱-41"
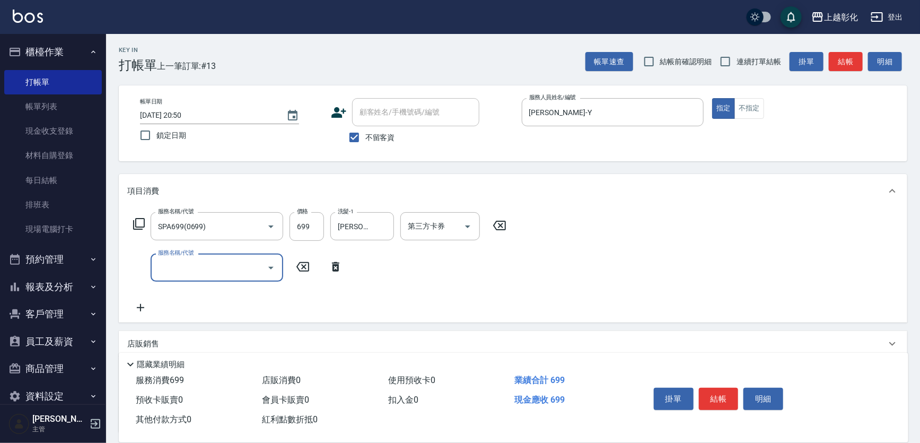
click at [743, 281] on div "服務名稱/代號 SPA699(0699) 服務名稱/代號 價格 699 價格 洗髮-1 謝宥萱-41 洗髮-1 第三方卡券 第三方卡券 服務名稱/代號 服務名…" at bounding box center [513, 265] width 789 height 115
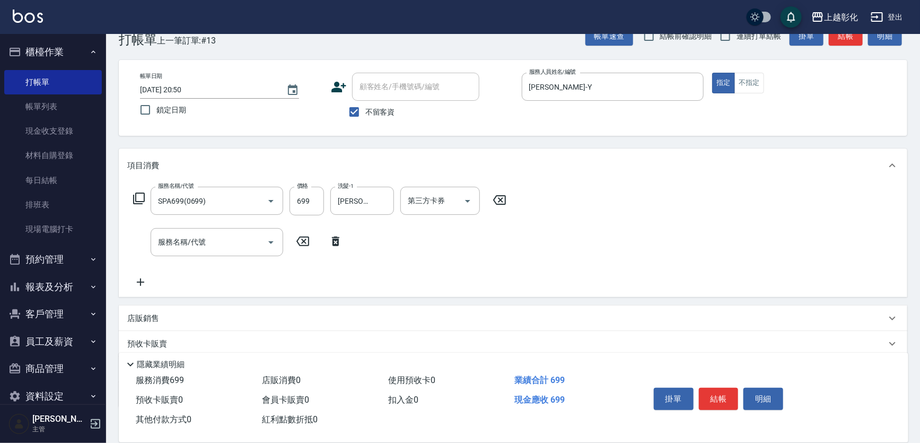
scroll to position [48, 0]
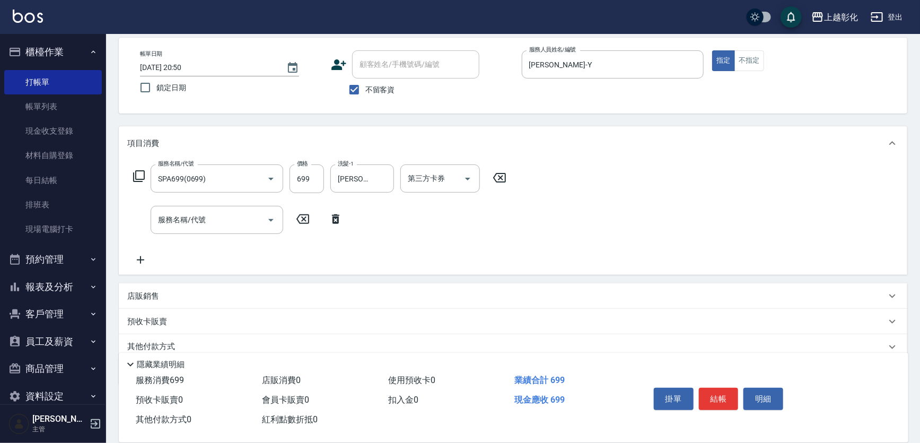
click at [149, 302] on p "店販銷售" at bounding box center [143, 296] width 32 height 11
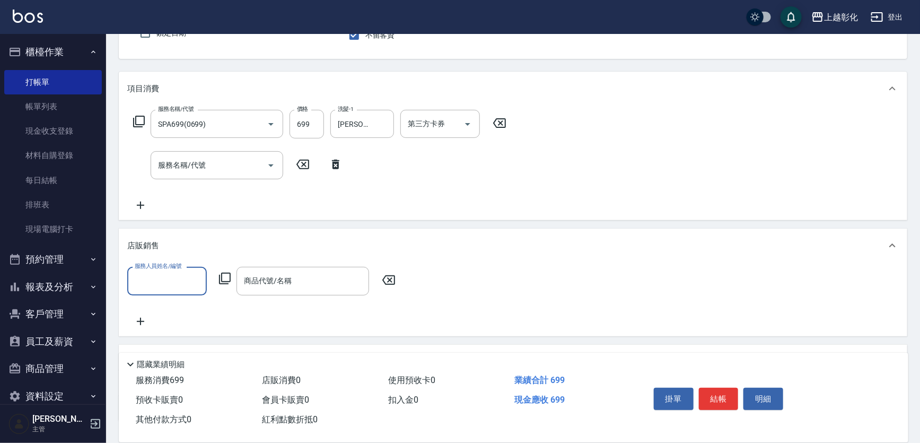
scroll to position [144, 0]
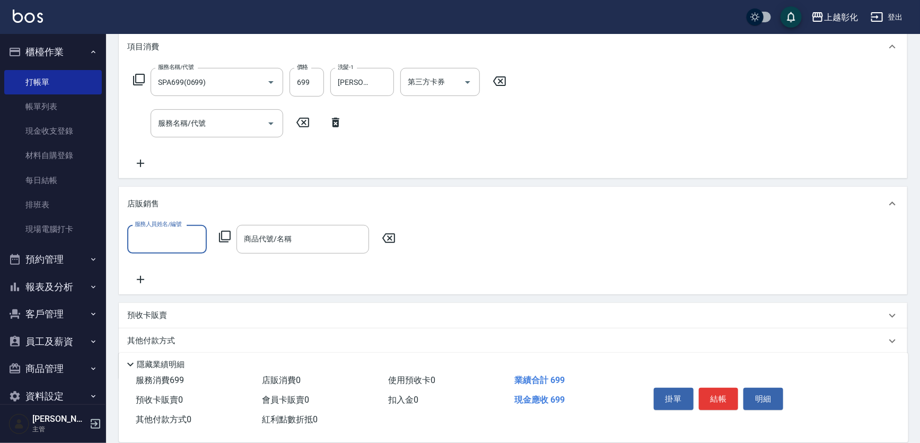
click at [152, 260] on div "服務人員姓名/編號 服務人員姓名/編號 商品代號/名稱 商品代號/名稱" at bounding box center [513, 255] width 772 height 60
click at [155, 248] on input "服務人員姓名/編號" at bounding box center [167, 239] width 70 height 19
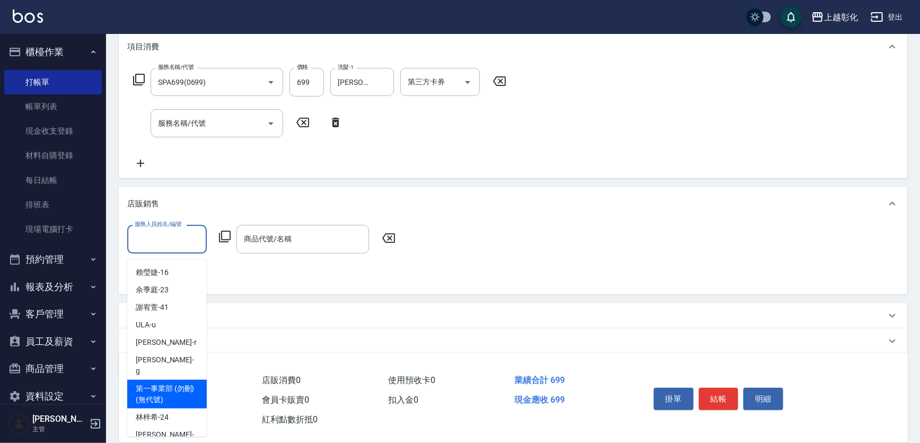
scroll to position [69, 0]
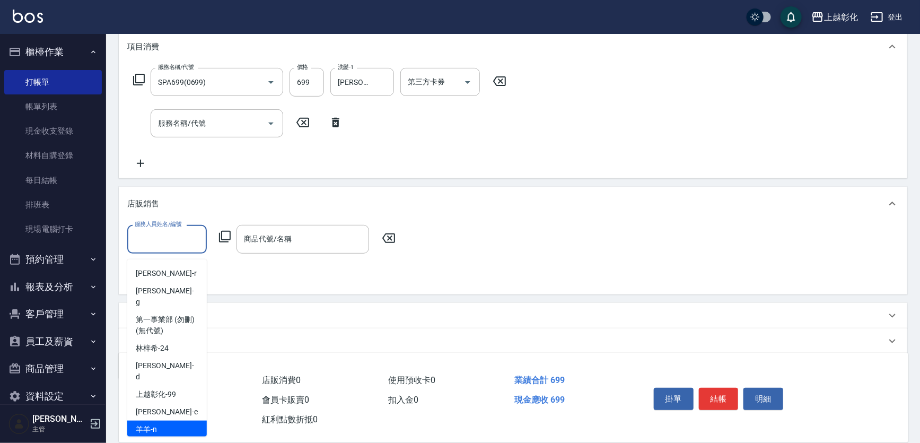
click at [159, 421] on div "羊羊 -n" at bounding box center [167, 430] width 80 height 18
type input "羊羊-n"
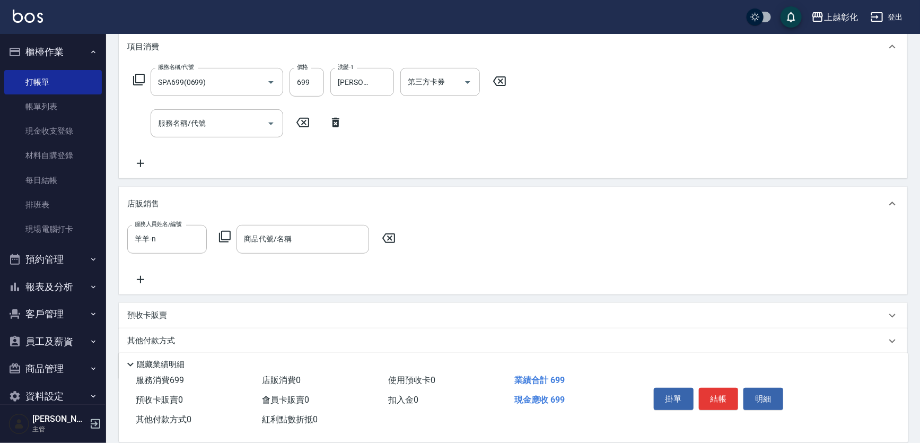
click at [291, 263] on div "服務人員姓名/編號 羊羊-n 服務人員姓名/編號 商品代號/名稱 商品代號/名稱" at bounding box center [513, 255] width 772 height 60
click at [294, 249] on div "商品代號/名稱 商品代號/名稱" at bounding box center [303, 239] width 133 height 28
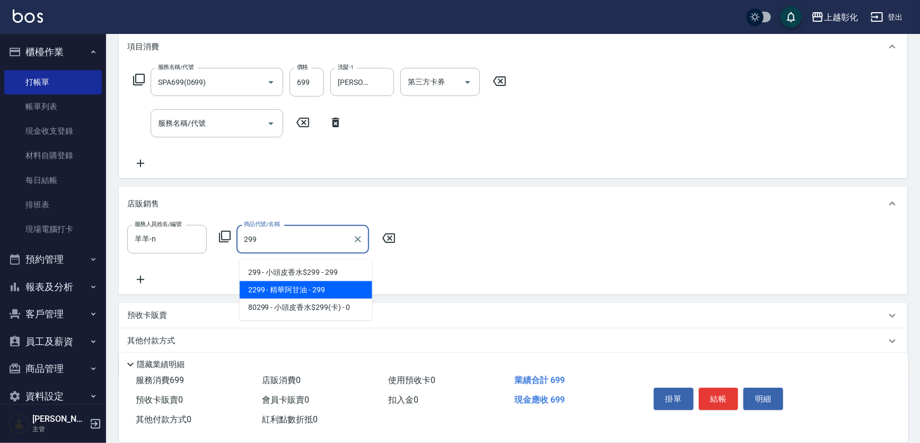
click at [308, 294] on span "2299 - 精華阿甘油 - 299" at bounding box center [306, 290] width 133 height 18
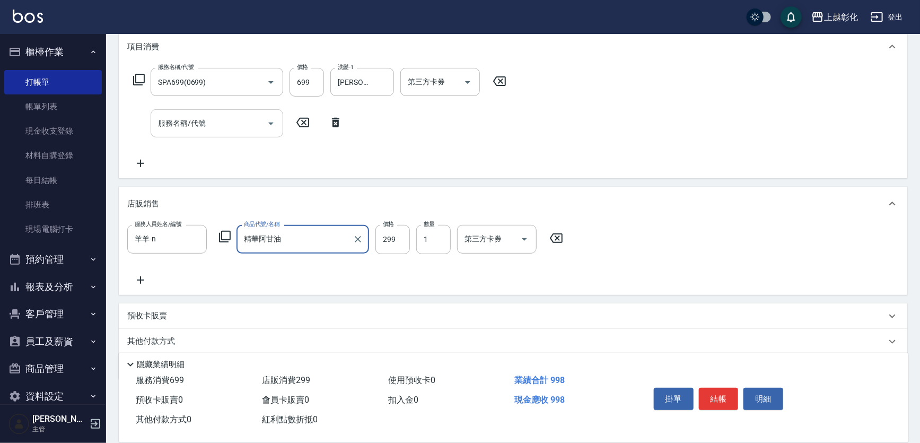
type input "精華阿甘油"
click at [229, 127] on input "服務名稱/代號" at bounding box center [208, 123] width 107 height 19
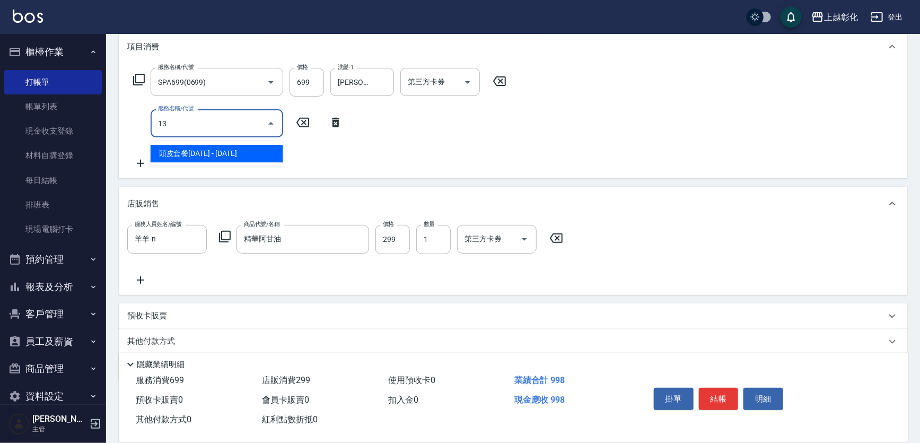
type input "1"
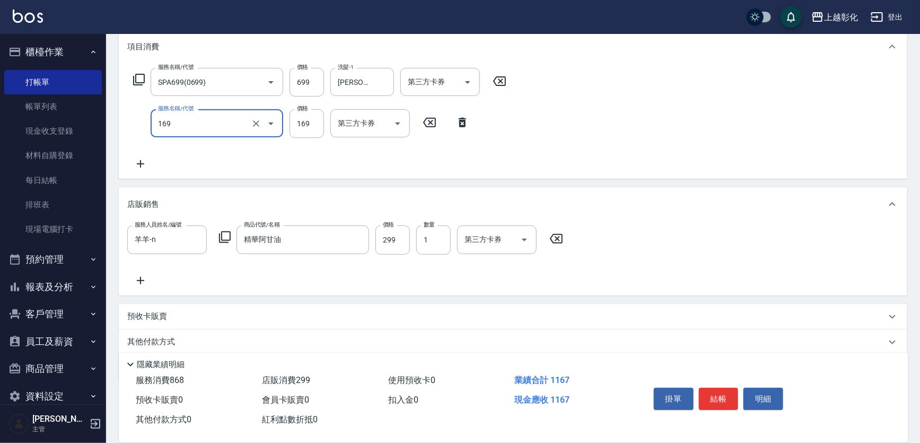
type input "剪髮(169)"
type input "100"
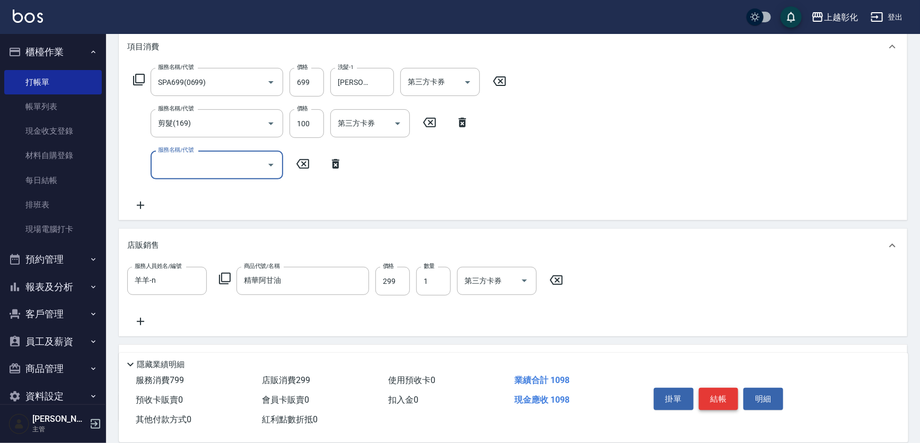
click at [737, 388] on button "結帳" at bounding box center [719, 399] width 40 height 22
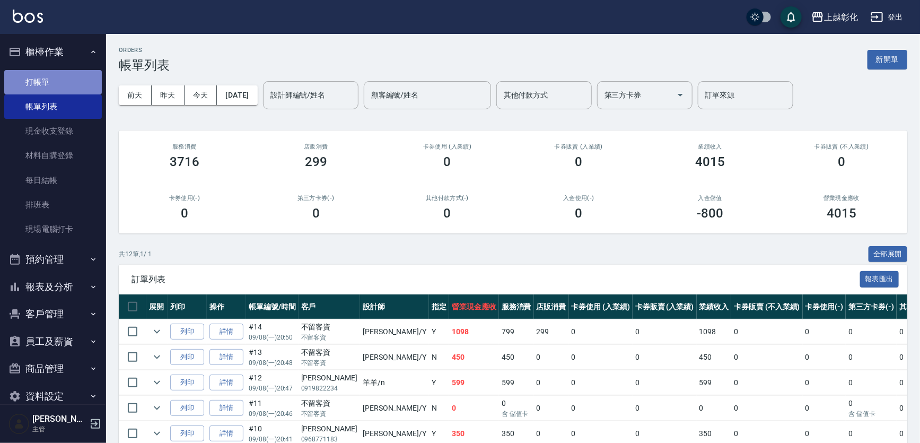
click at [76, 80] on link "打帳單" at bounding box center [53, 82] width 98 height 24
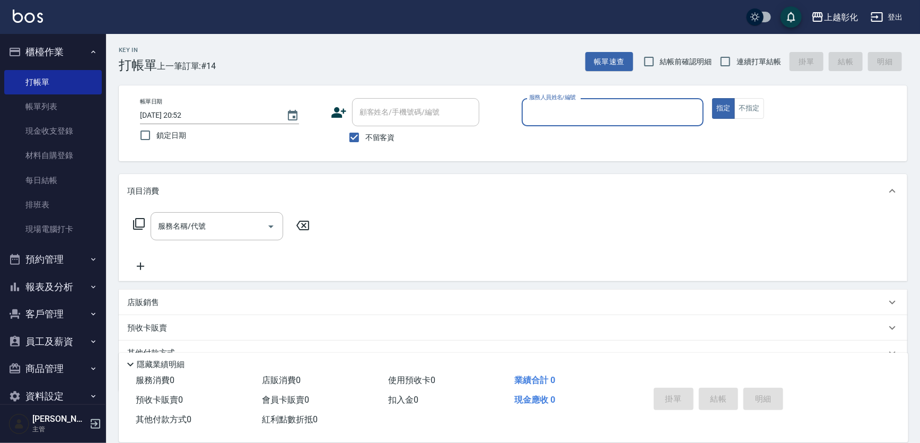
click at [372, 137] on span "不留客資" at bounding box center [380, 137] width 30 height 11
click at [365, 137] on input "不留客資" at bounding box center [354, 137] width 22 height 22
checkbox input "false"
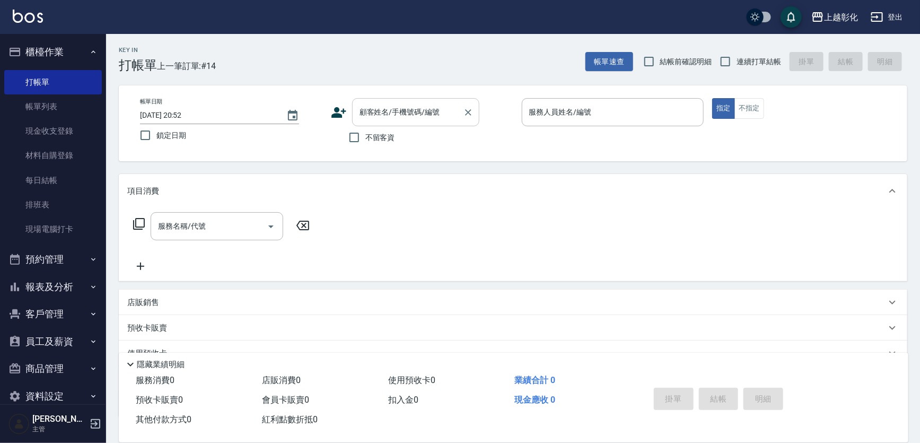
click at [389, 112] on div "顧客姓名/手機號碼/編號 顧客姓名/手機號碼/編號" at bounding box center [415, 112] width 127 height 28
click at [414, 146] on li "新增 "0978910810"" at bounding box center [431, 139] width 159 height 18
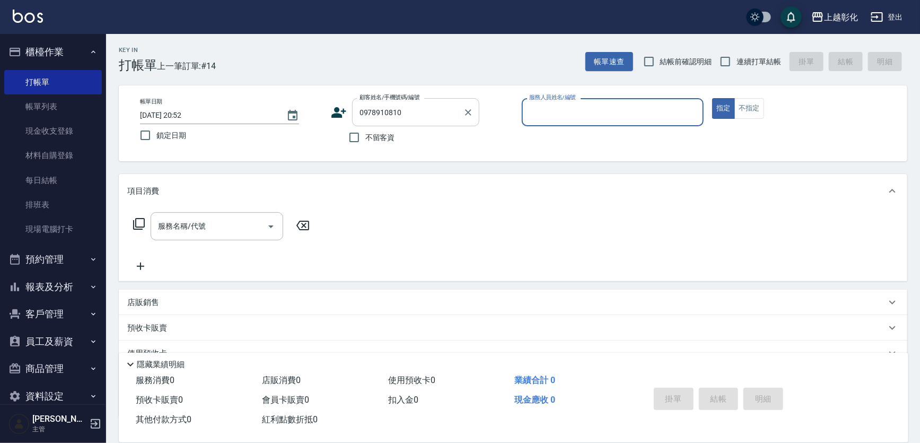
click at [459, 117] on input "0978910810" at bounding box center [408, 112] width 102 height 19
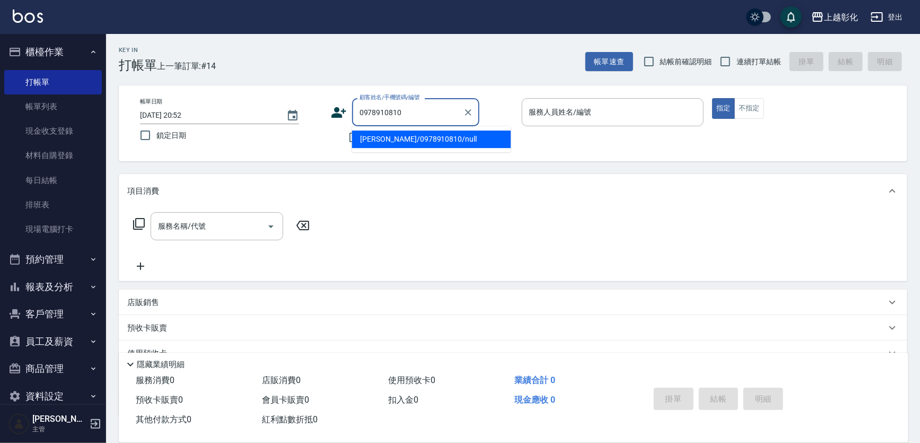
drag, startPoint x: 443, startPoint y: 138, endPoint x: 486, endPoint y: 136, distance: 42.5
click at [443, 138] on li "李易達/0978910810/null" at bounding box center [431, 139] width 159 height 18
type input "李易達/0978910810/null"
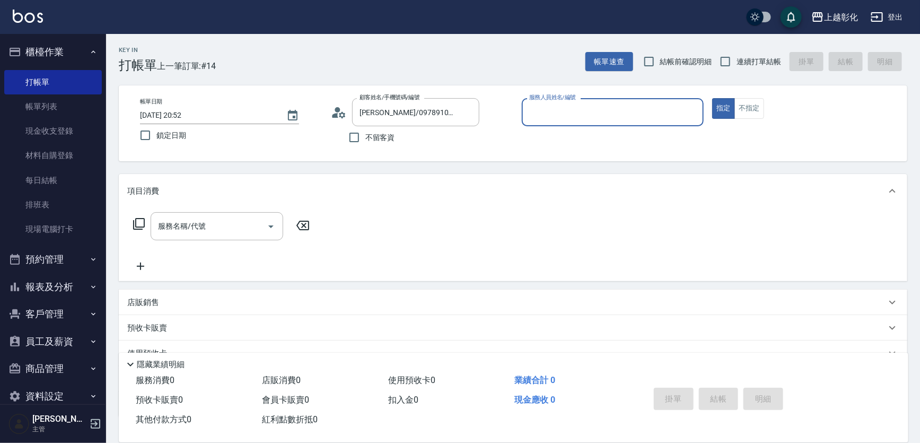
click at [594, 115] on input "服務人員姓名/編號" at bounding box center [613, 112] width 173 height 19
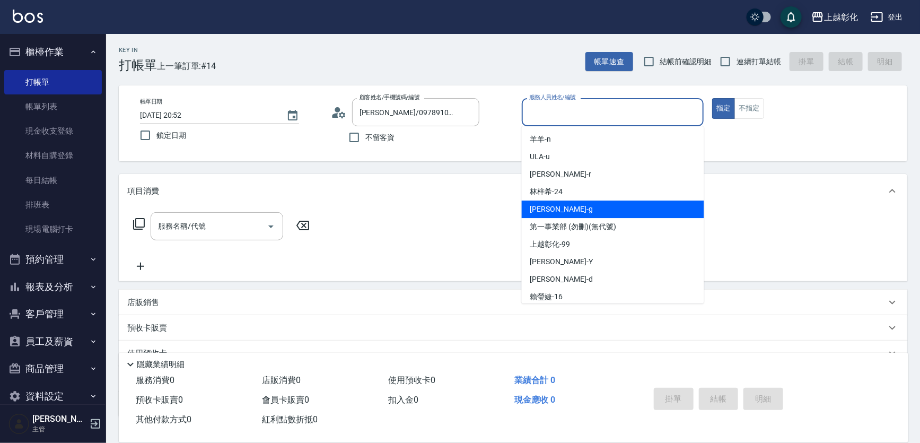
click at [545, 213] on span "Gary -g" at bounding box center [561, 209] width 63 height 11
type input "Gary-g"
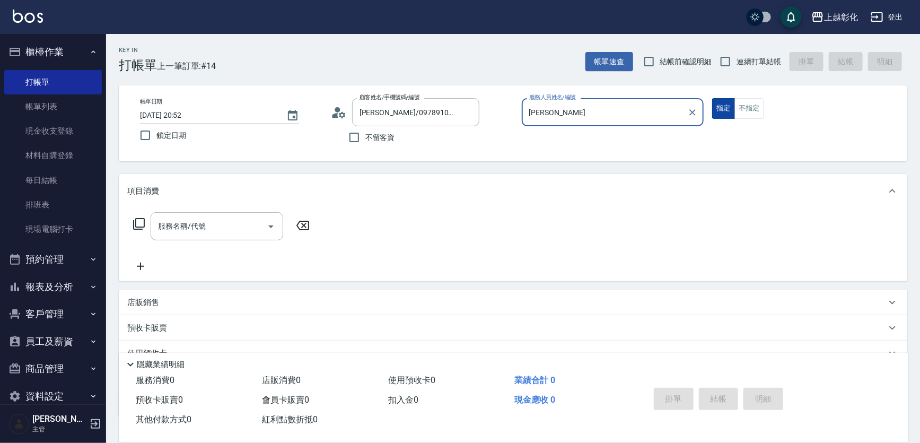
drag, startPoint x: 737, startPoint y: 91, endPoint x: 734, endPoint y: 103, distance: 12.6
click at [736, 94] on div "帳單日期 2025/09/08 20:52 鎖定日期 顧客姓名/手機號碼/編號 李易達/0978910810/null 顧客姓名/手機號碼/編號 不留客資 服…" at bounding box center [513, 123] width 789 height 76
click at [733, 108] on button "指定" at bounding box center [723, 108] width 23 height 21
click at [198, 229] on div "服務名稱/代號 服務名稱/代號" at bounding box center [217, 226] width 133 height 28
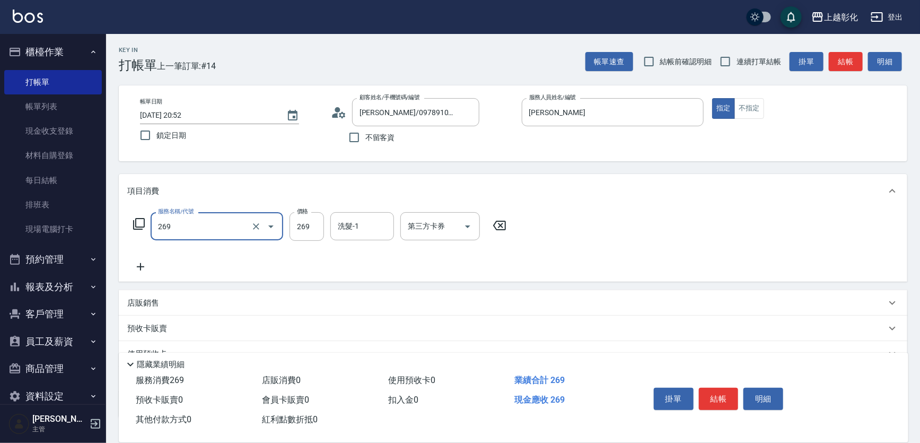
type input "一般洗剪(269)"
type input "400"
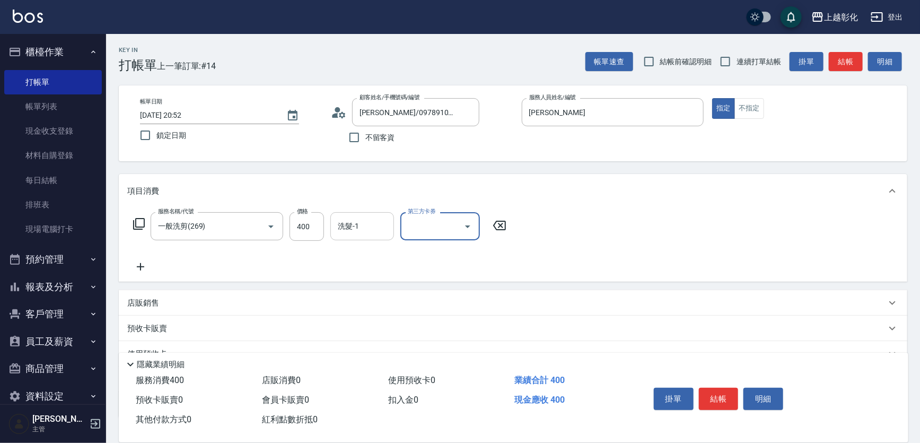
click at [363, 236] on input "洗髮-1" at bounding box center [362, 226] width 54 height 19
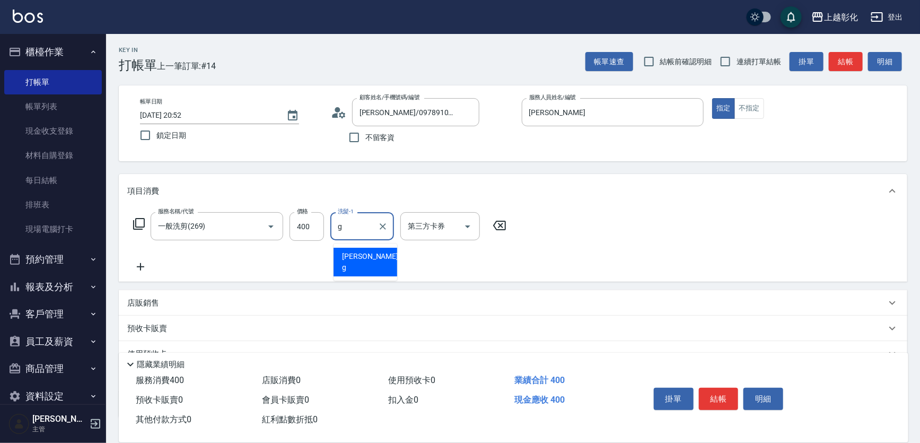
type input "Gary-g"
click at [722, 388] on button "結帳" at bounding box center [719, 399] width 40 height 22
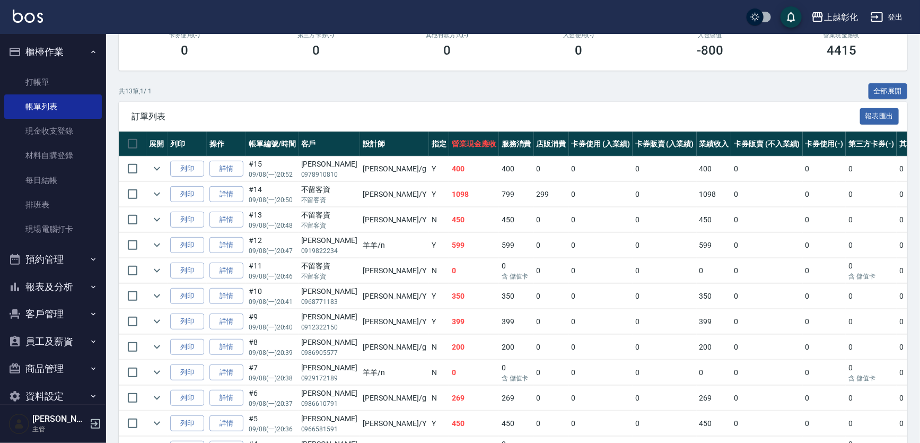
scroll to position [162, 0]
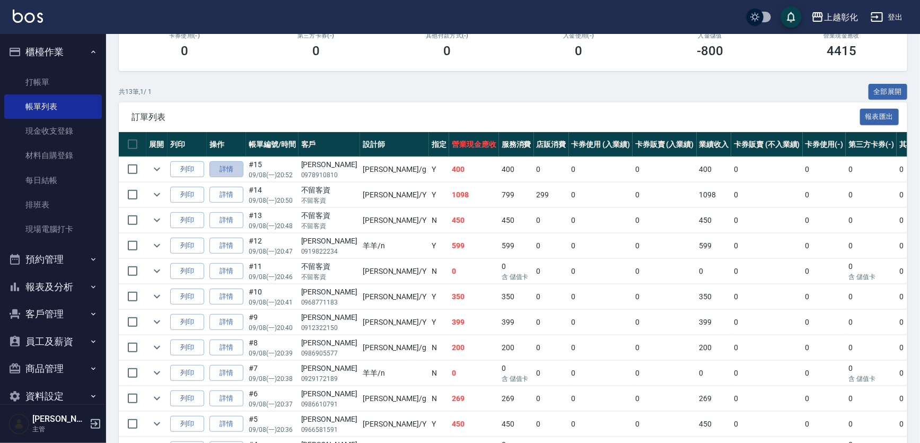
click at [237, 177] on link "詳情" at bounding box center [227, 169] width 34 height 16
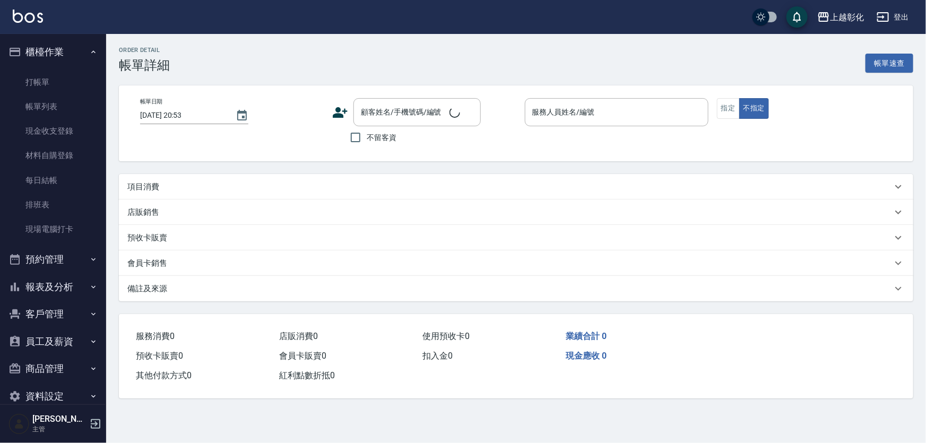
type input "2025/09/08 20:52"
type input "Gary-g"
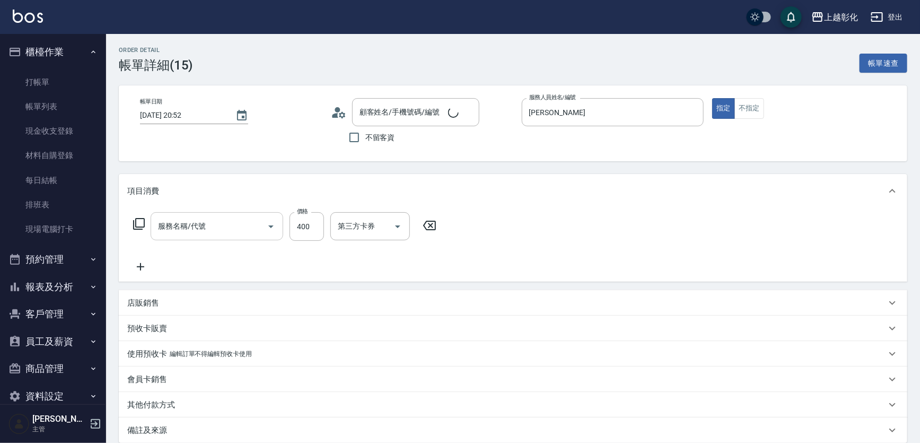
type input "一般洗剪(269)"
type input "李易達/0978910810/null"
click at [493, 232] on icon at bounding box center [499, 225] width 27 height 13
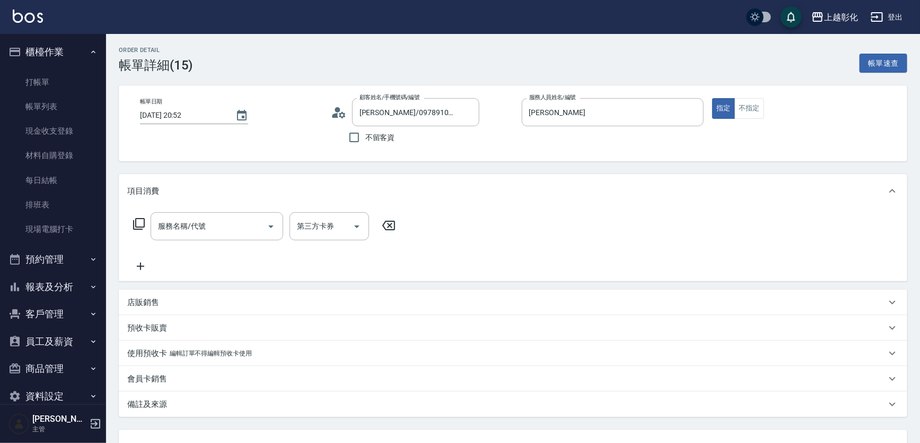
click at [424, 232] on div "服務名稱/代號 服務名稱/代號 第三方卡券 第三方卡券" at bounding box center [513, 244] width 789 height 73
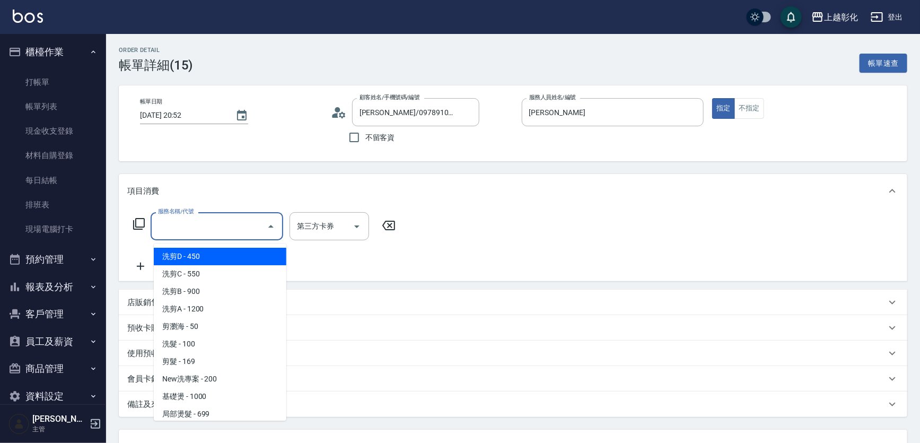
click at [232, 233] on input "服務名稱/代號" at bounding box center [208, 226] width 107 height 19
click at [228, 253] on span "洗剪D - 450" at bounding box center [220, 257] width 133 height 18
type input "洗剪D(002)"
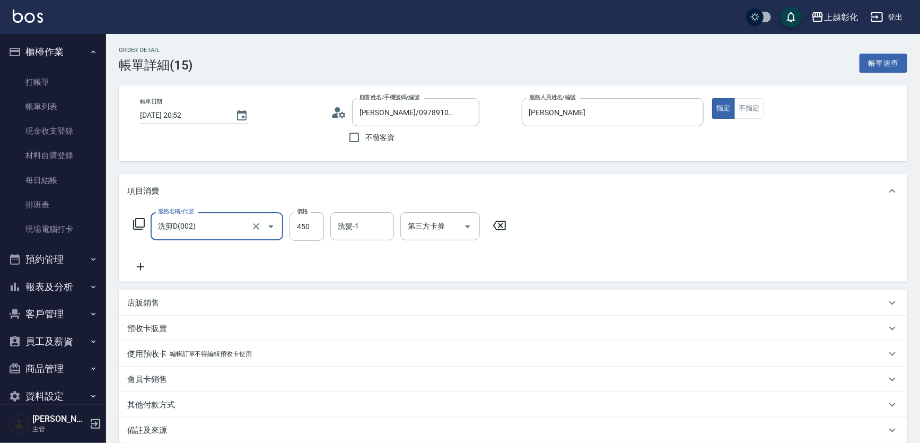
click at [219, 224] on input "洗剪D(002)" at bounding box center [201, 226] width 93 height 19
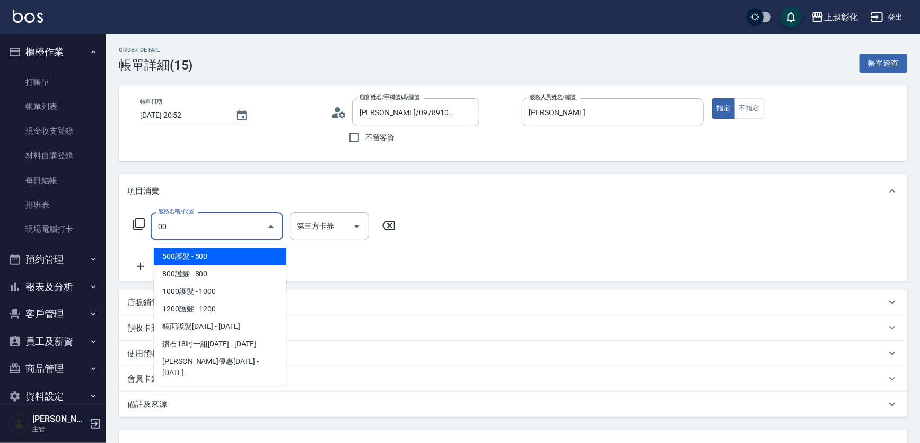
type input "0"
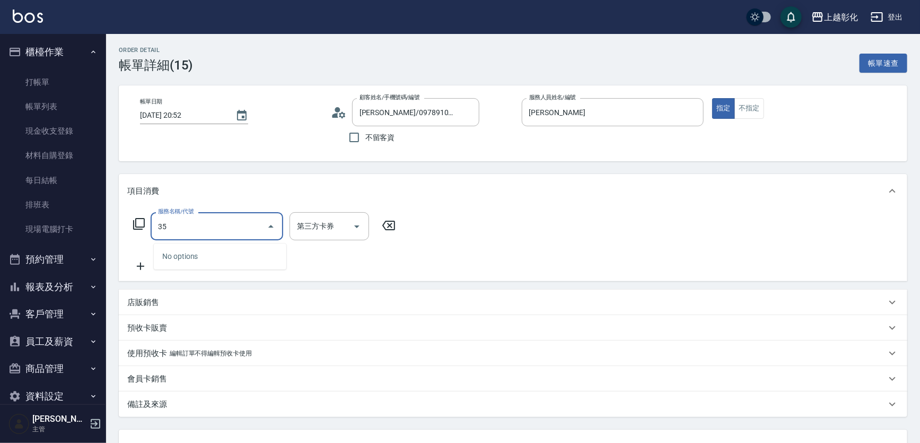
type input "3"
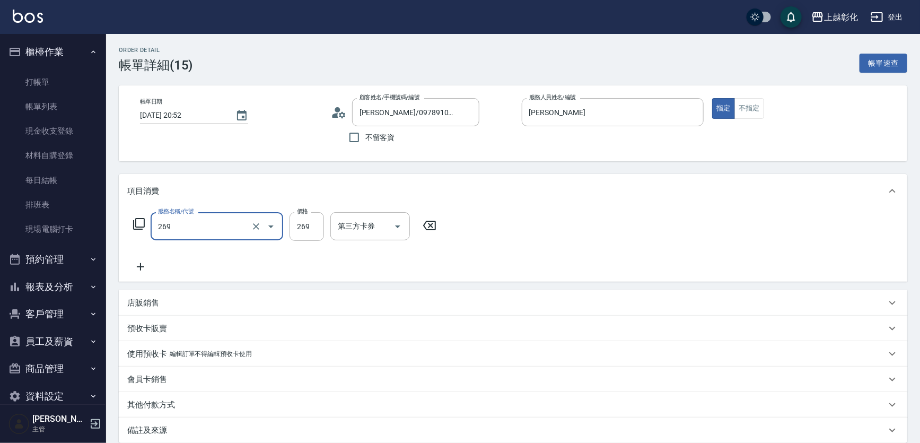
type input "一般洗剪(269)"
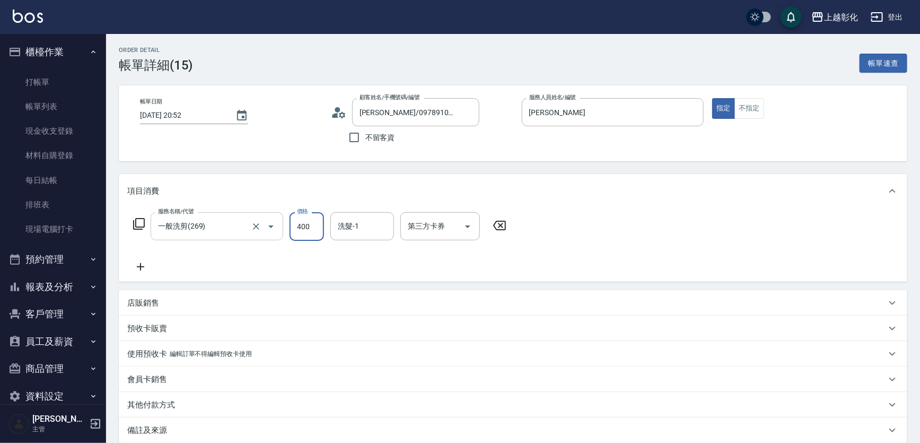
type input "400"
type input "Gary-g"
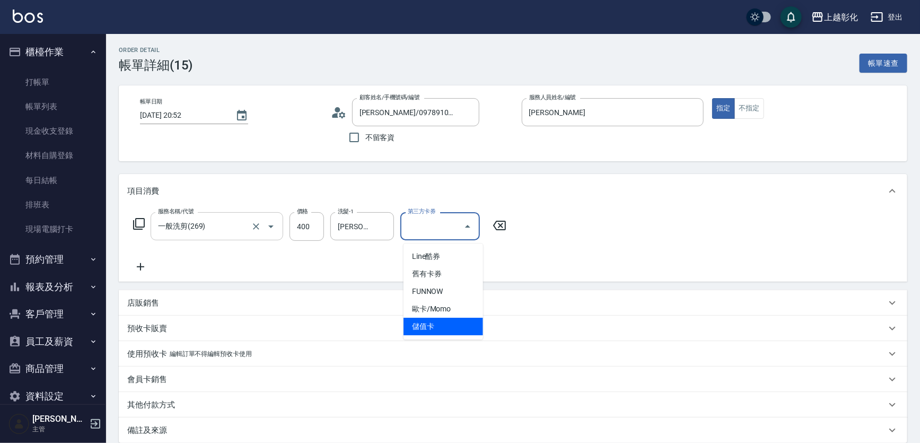
type input "儲值卡"
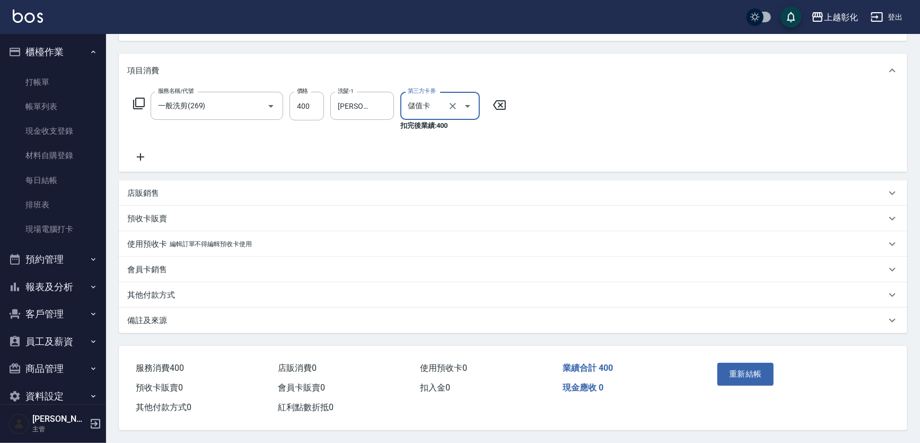
scroll to position [139, 0]
click at [752, 363] on button "重新結帳" at bounding box center [746, 374] width 56 height 22
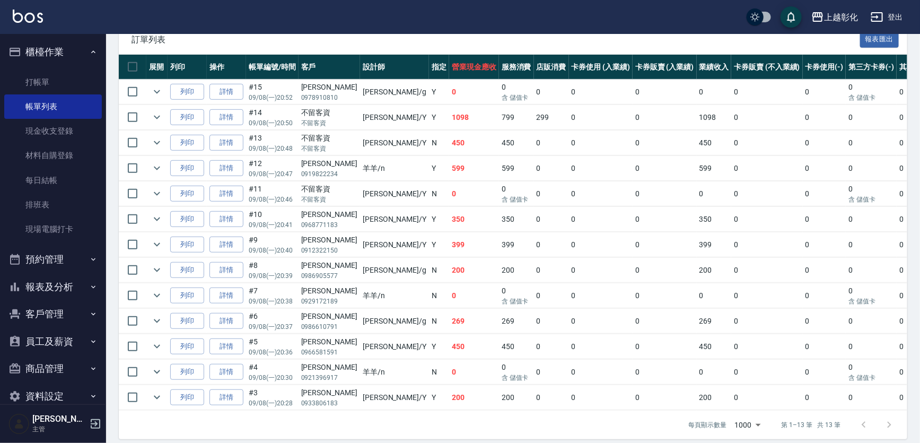
scroll to position [162, 0]
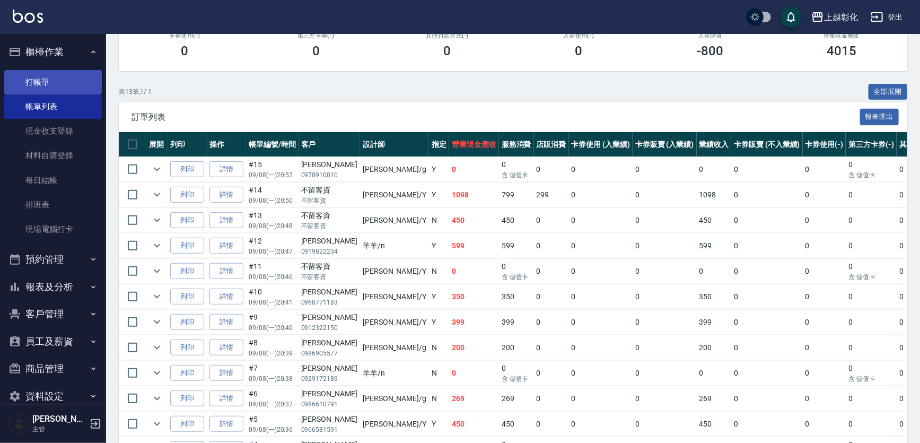
click at [65, 86] on link "打帳單" at bounding box center [53, 82] width 98 height 24
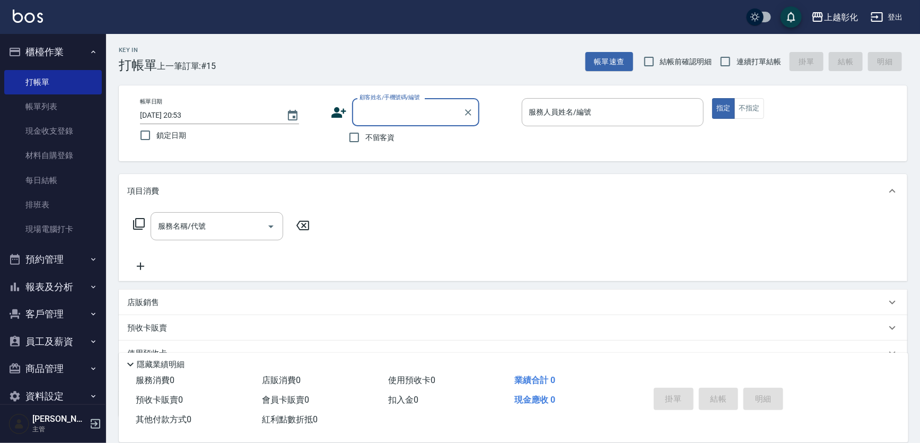
click at [382, 141] on span "不留客資" at bounding box center [380, 137] width 30 height 11
click at [365, 141] on input "不留客資" at bounding box center [354, 137] width 22 height 22
checkbox input "true"
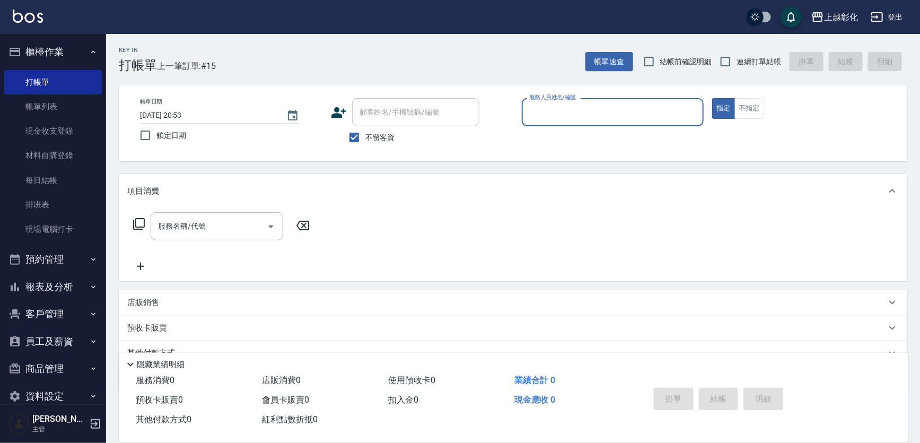
click at [584, 107] on input "服務人員姓名/編號" at bounding box center [613, 112] width 173 height 19
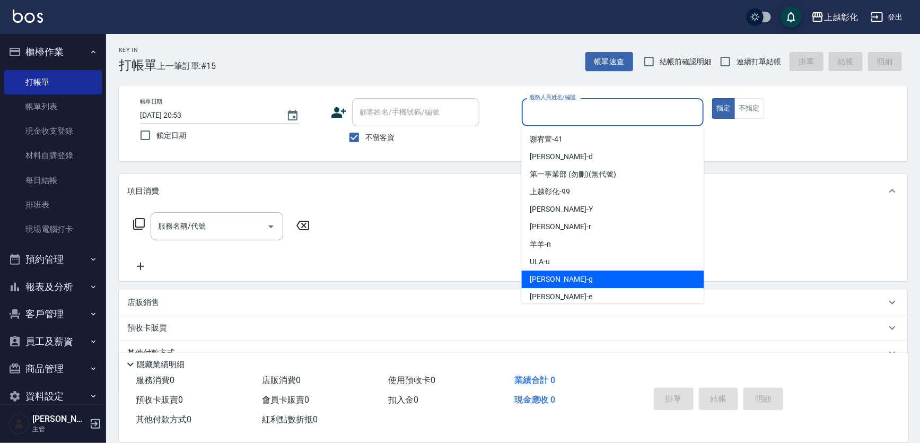
drag, startPoint x: 553, startPoint y: 276, endPoint x: 589, endPoint y: 256, distance: 40.6
click at [553, 276] on div "Gary -g" at bounding box center [613, 280] width 182 height 18
type input "Gary-g"
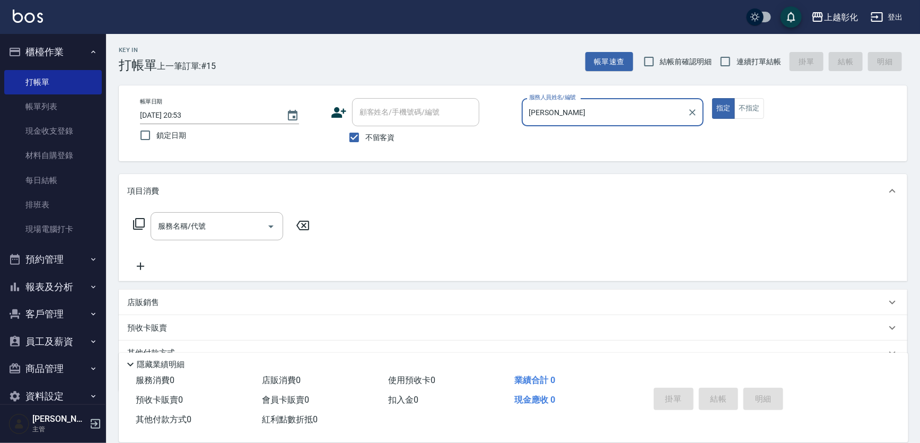
click at [202, 230] on div "服務名稱/代號 服務名稱/代號" at bounding box center [217, 226] width 133 height 28
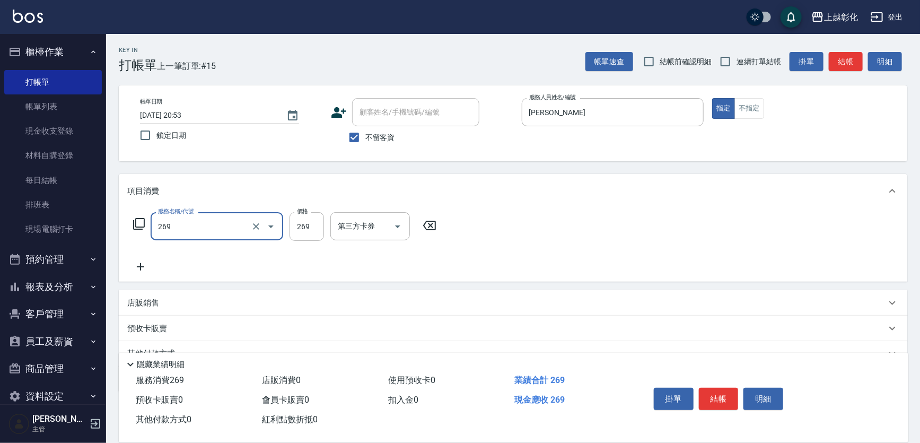
type input "一般洗剪(269)"
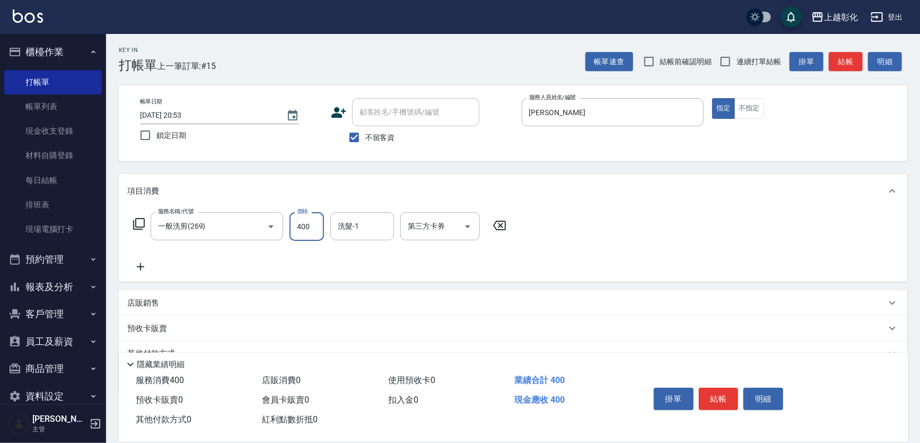
type input "400"
type input "謝宥萱-41"
click at [718, 393] on button "結帳" at bounding box center [719, 399] width 40 height 22
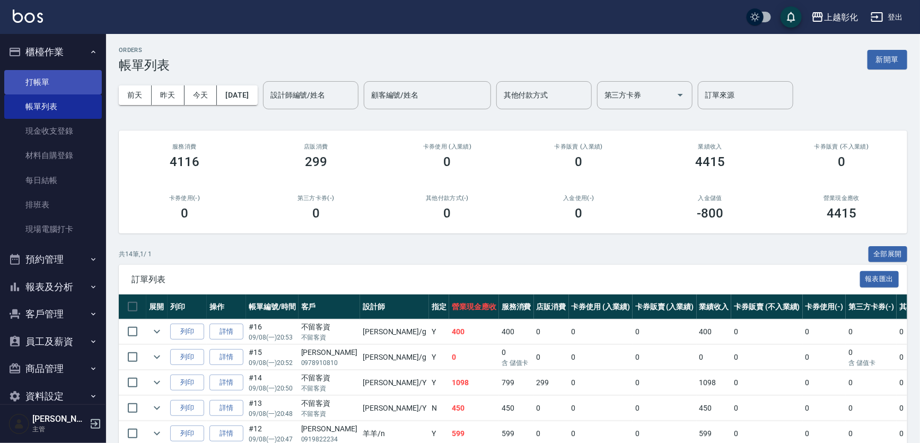
click at [60, 85] on link "打帳單" at bounding box center [53, 82] width 98 height 24
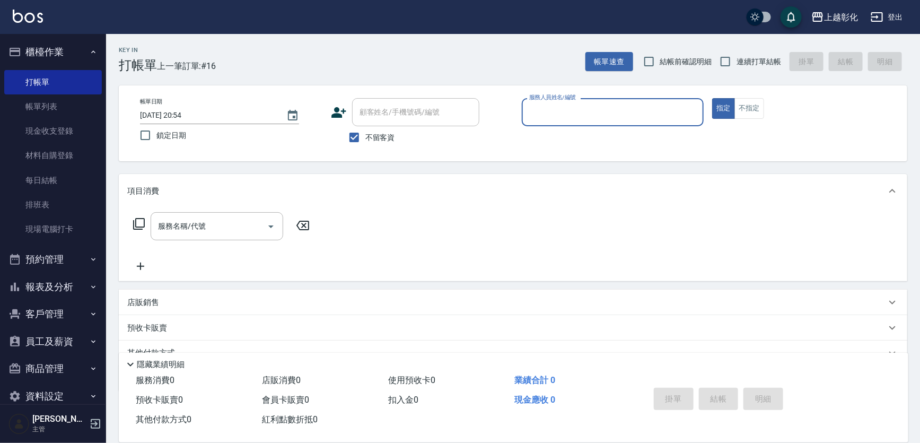
click at [609, 109] on input "服務人員姓名/編號" at bounding box center [613, 112] width 173 height 19
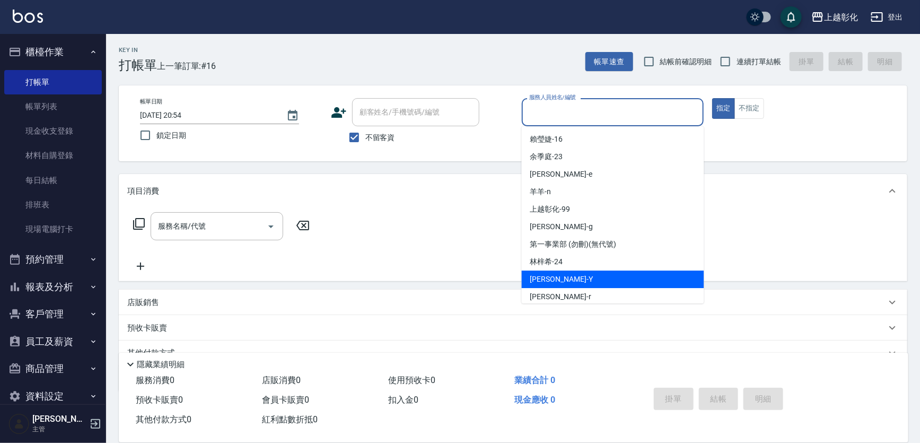
click at [560, 272] on div "YURI -Y" at bounding box center [613, 280] width 182 height 18
type input "YURI-Y"
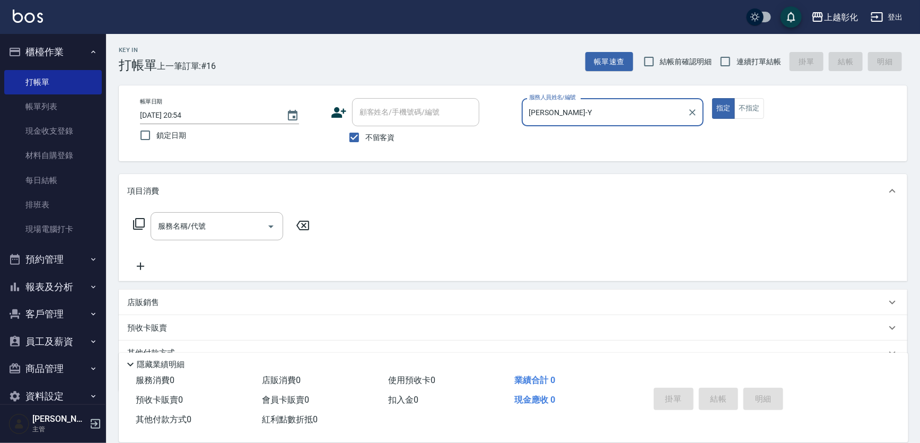
click at [145, 223] on icon at bounding box center [139, 223] width 13 height 13
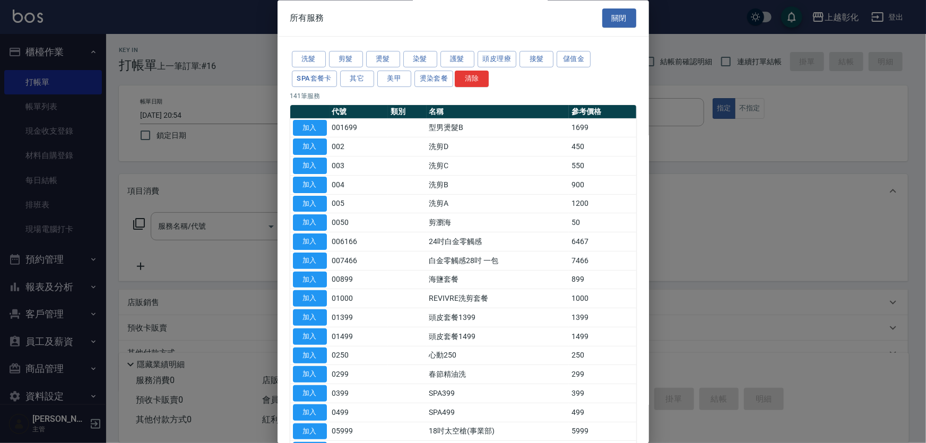
click at [166, 225] on div at bounding box center [463, 221] width 926 height 443
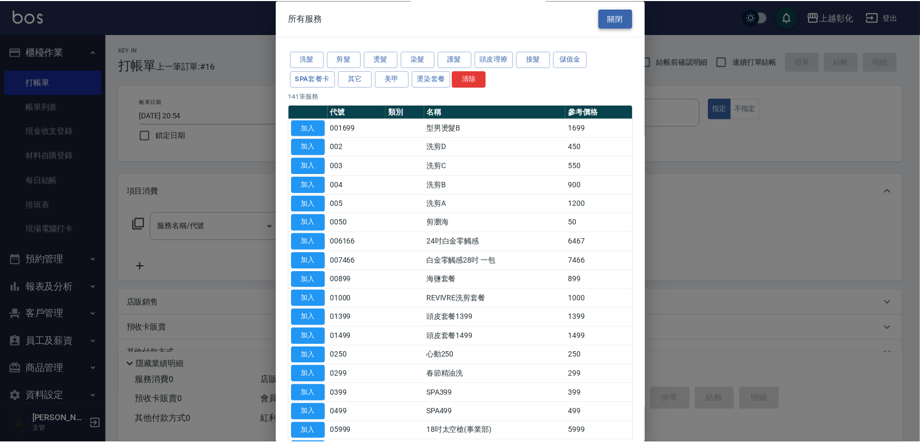
scroll to position [1, 0]
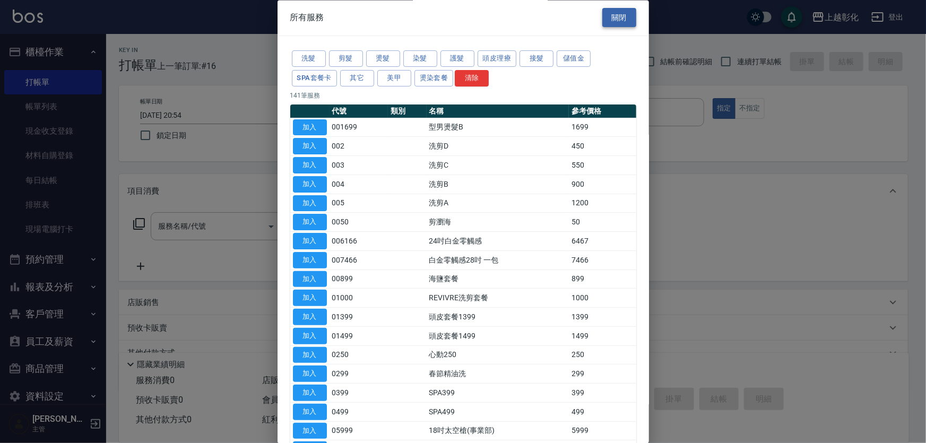
click at [610, 15] on button "關閉" at bounding box center [619, 17] width 34 height 20
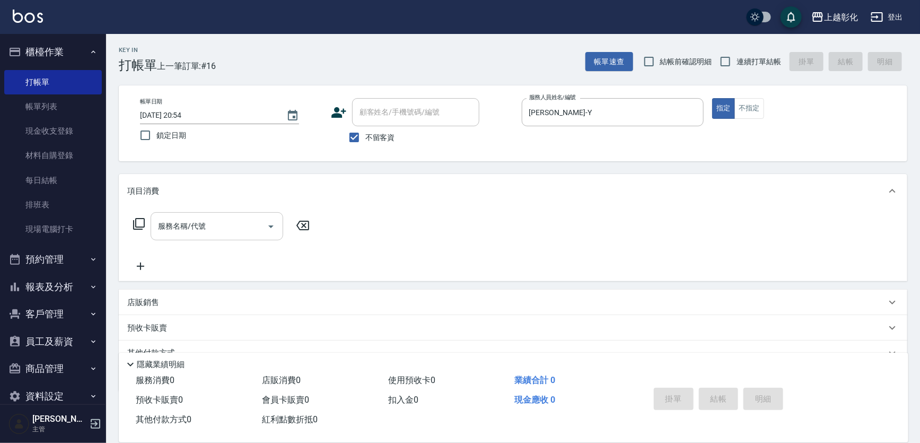
click at [215, 233] on input "服務名稱/代號" at bounding box center [208, 226] width 107 height 19
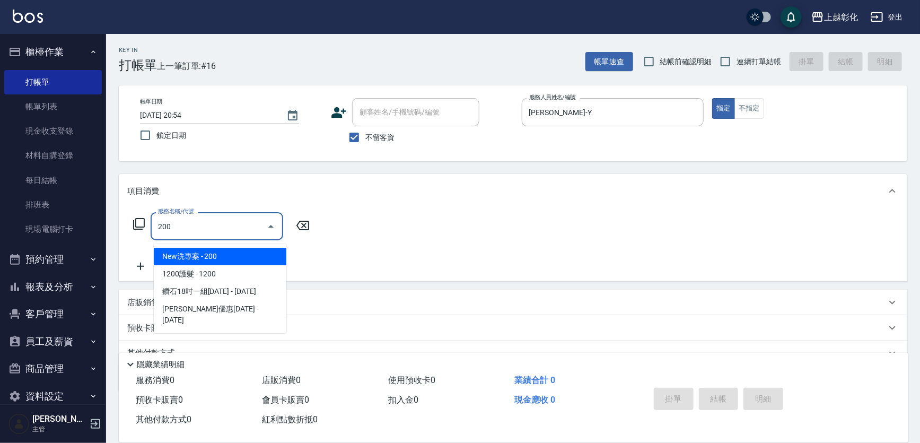
type input "New洗專案(200)"
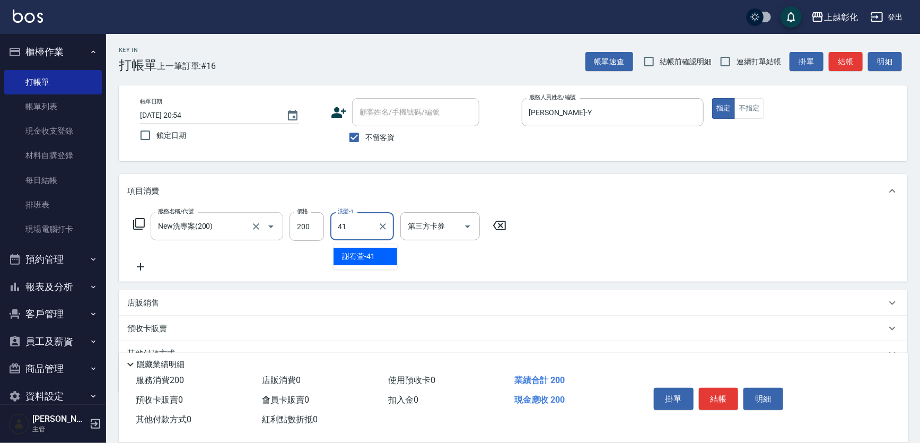
type input "謝宥萱-41"
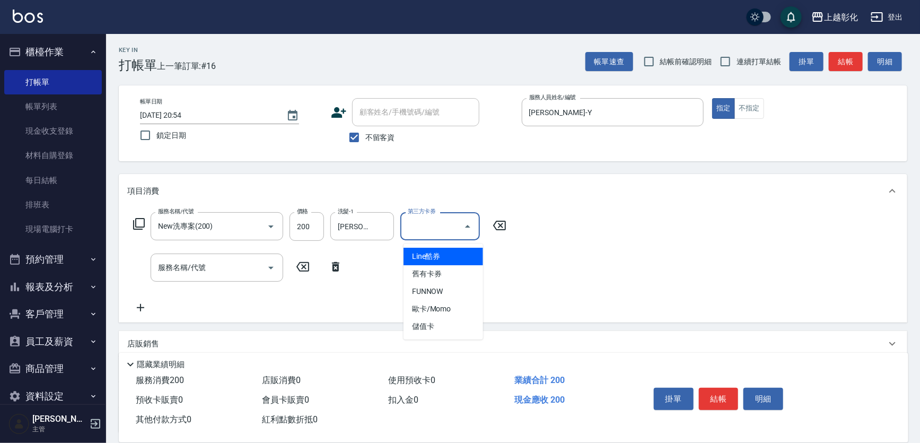
click at [430, 240] on div "第三方卡券" at bounding box center [441, 226] width 80 height 28
click at [440, 227] on input "第三方卡券" at bounding box center [432, 226] width 54 height 19
click at [440, 329] on span "儲值卡" at bounding box center [444, 327] width 80 height 18
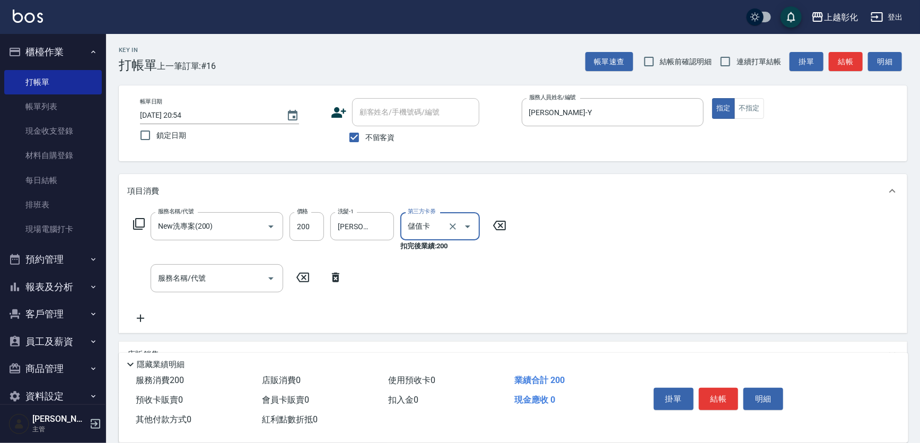
type input "儲值卡"
click at [724, 388] on button "結帳" at bounding box center [719, 399] width 40 height 22
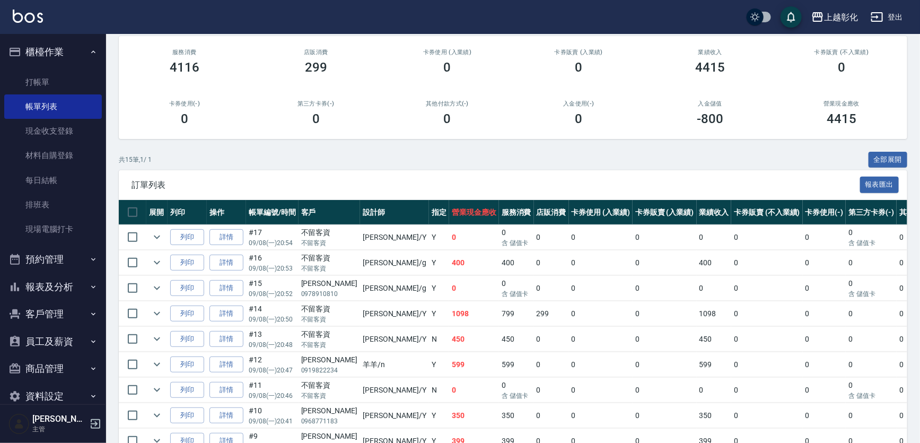
scroll to position [144, 0]
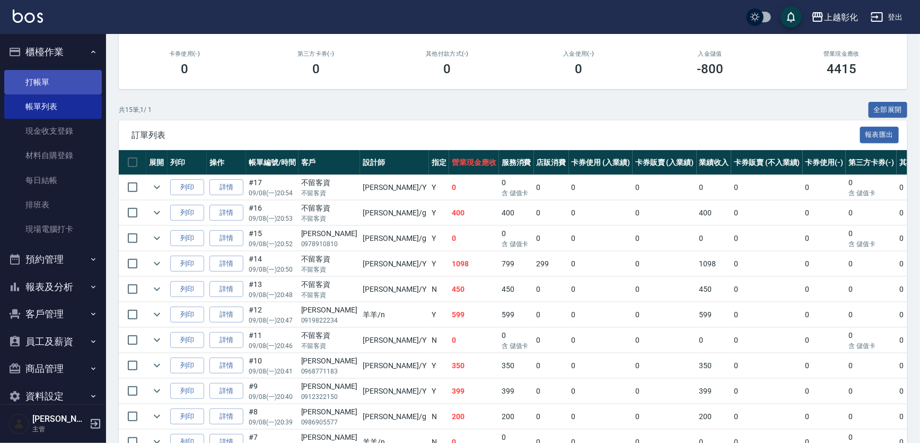
click at [71, 88] on link "打帳單" at bounding box center [53, 82] width 98 height 24
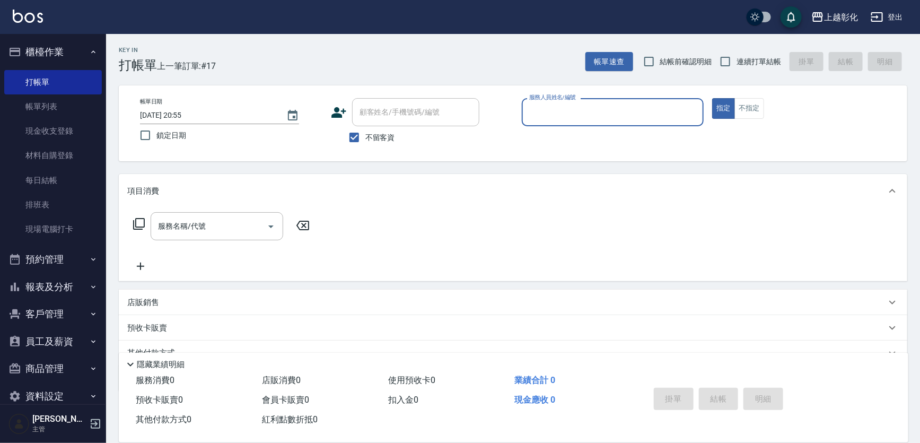
click at [393, 138] on span "不留客資" at bounding box center [380, 137] width 30 height 11
click at [365, 138] on input "不留客資" at bounding box center [354, 137] width 22 height 22
checkbox input "false"
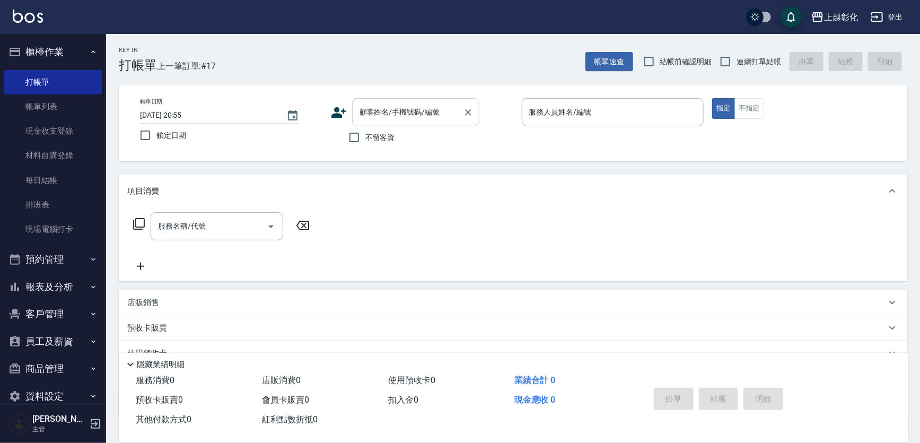
click at [408, 116] on div "顧客姓名/手機號碼/編號 顧客姓名/手機號碼/編號" at bounding box center [415, 112] width 127 height 28
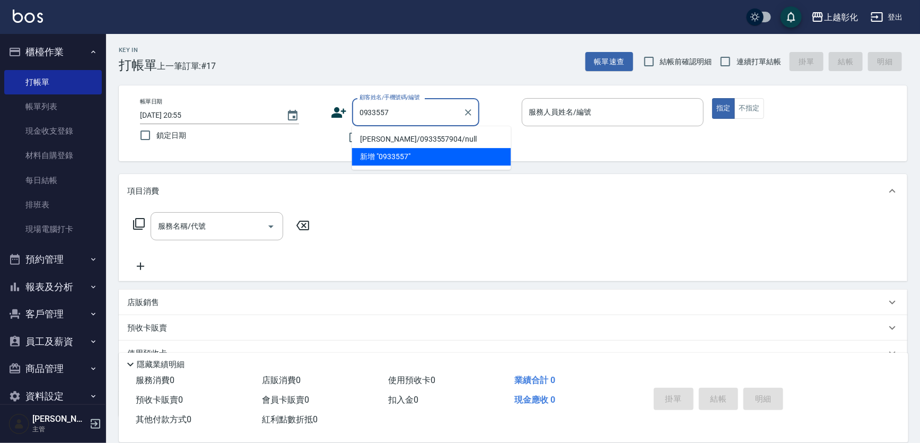
click at [406, 137] on li "顏麗美/0933557904/null" at bounding box center [431, 139] width 159 height 18
type input "顏麗美/0933557904/null"
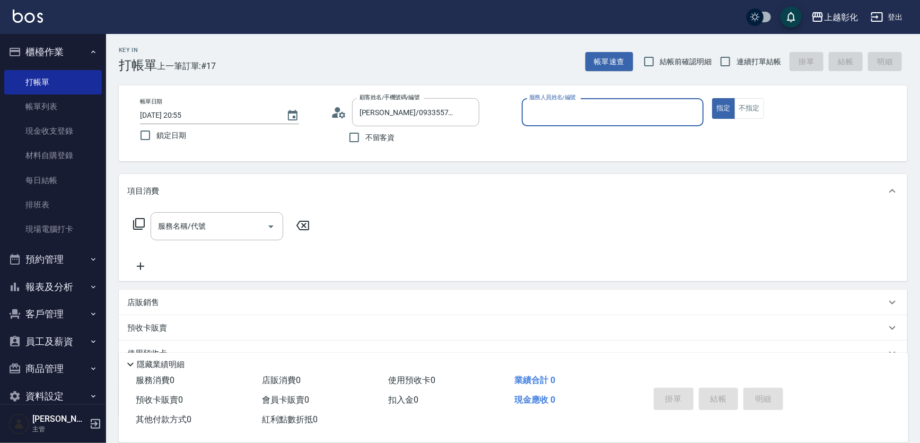
click at [591, 117] on input "服務人員姓名/編號" at bounding box center [613, 112] width 173 height 19
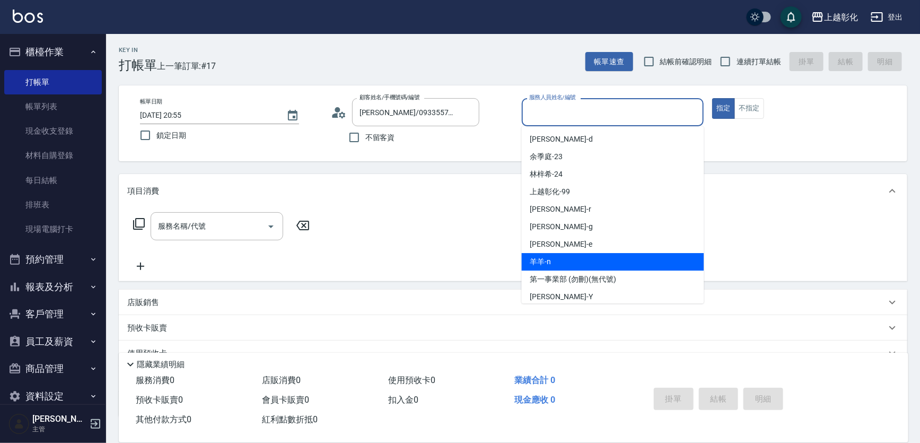
click at [563, 262] on div "羊羊 -n" at bounding box center [613, 262] width 182 height 18
type input "羊羊-n"
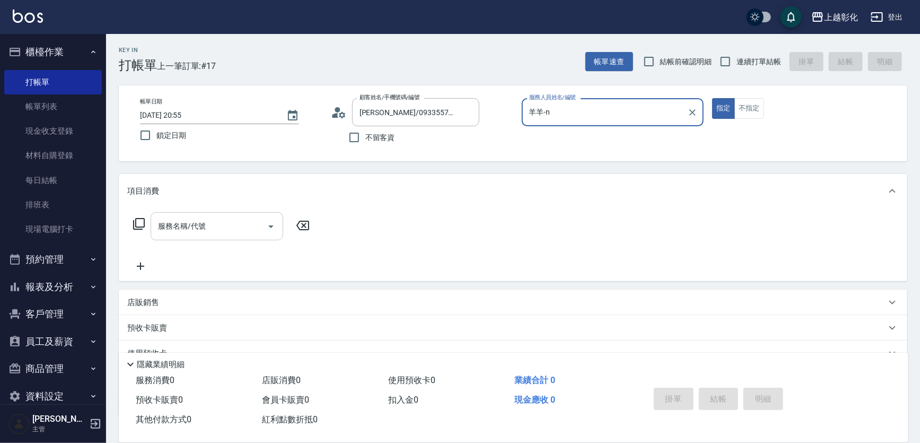
click at [202, 233] on input "服務名稱/代號" at bounding box center [208, 226] width 107 height 19
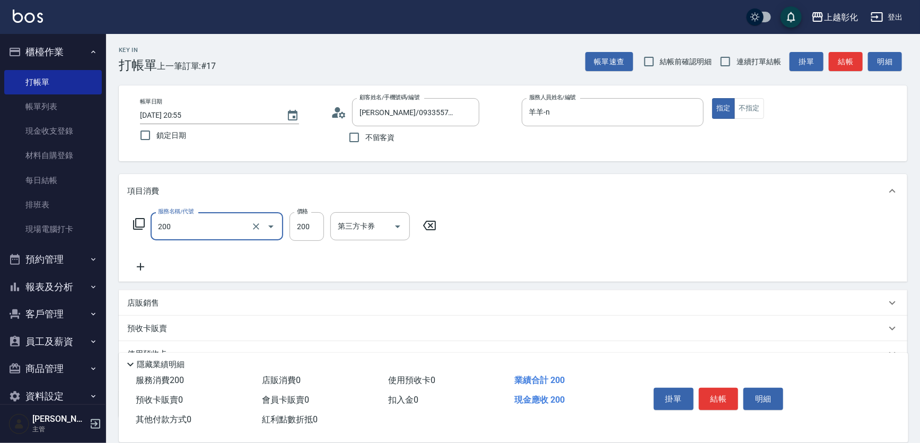
type input "New洗專案(200)"
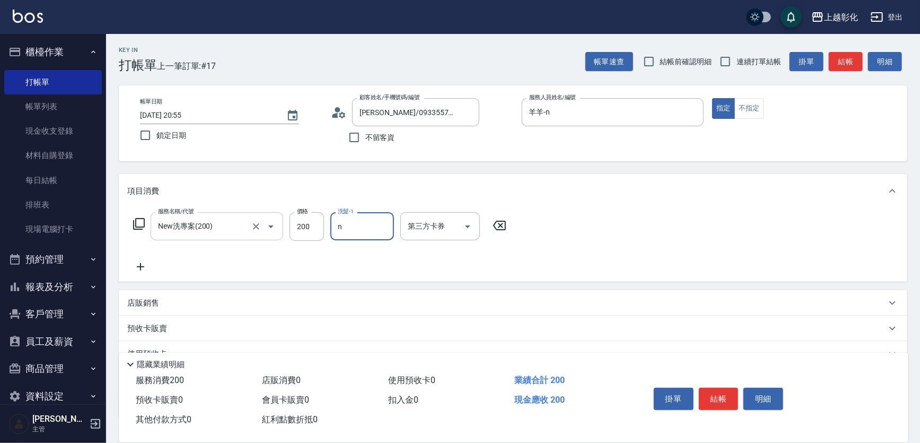
type input "羊羊-n"
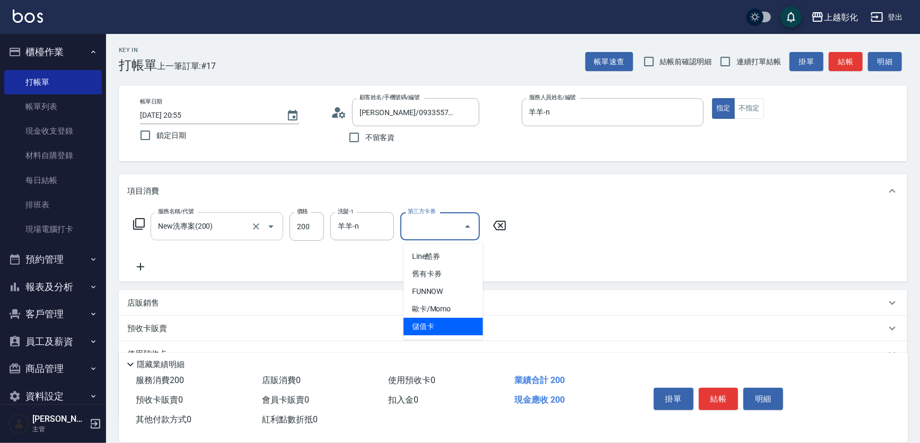
type input "儲值卡"
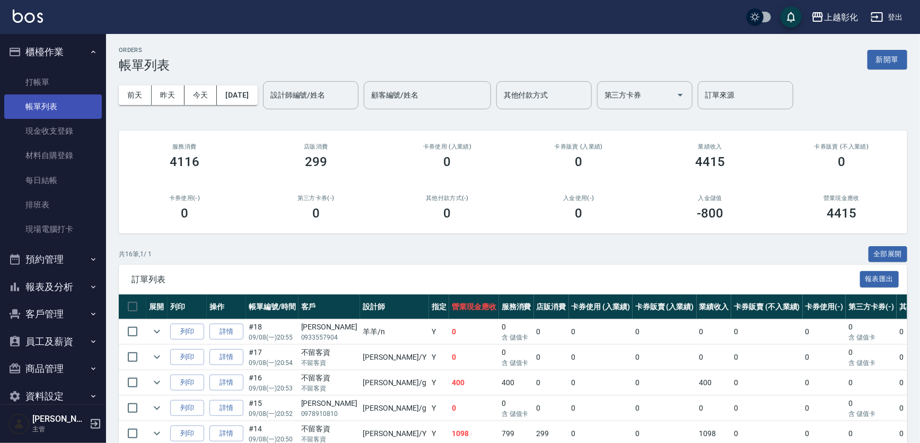
click at [57, 100] on link "帳單列表" at bounding box center [53, 106] width 98 height 24
click at [57, 90] on link "打帳單" at bounding box center [53, 82] width 98 height 24
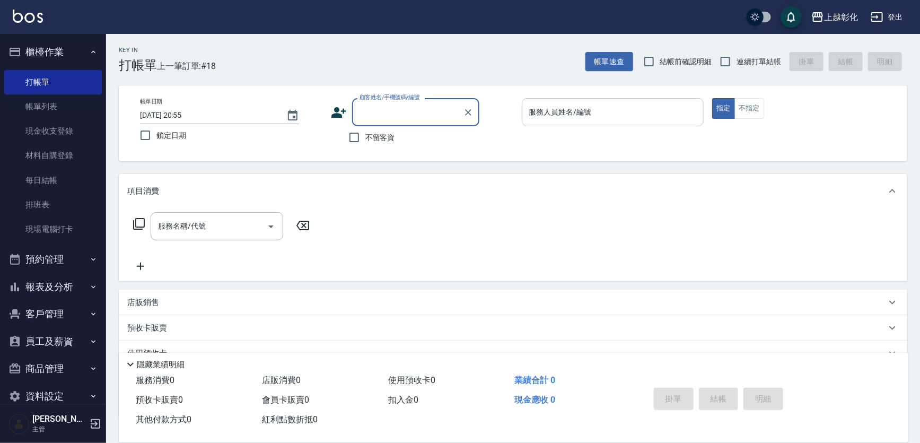
click at [536, 121] on input "服務人員姓名/編號" at bounding box center [613, 112] width 173 height 19
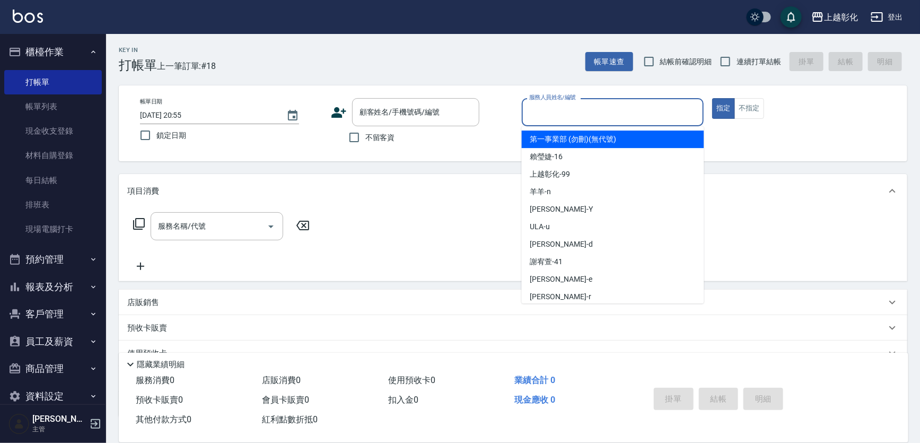
click at [369, 127] on label "不留客資" at bounding box center [369, 137] width 52 height 22
click at [365, 127] on input "不留客資" at bounding box center [354, 137] width 22 height 22
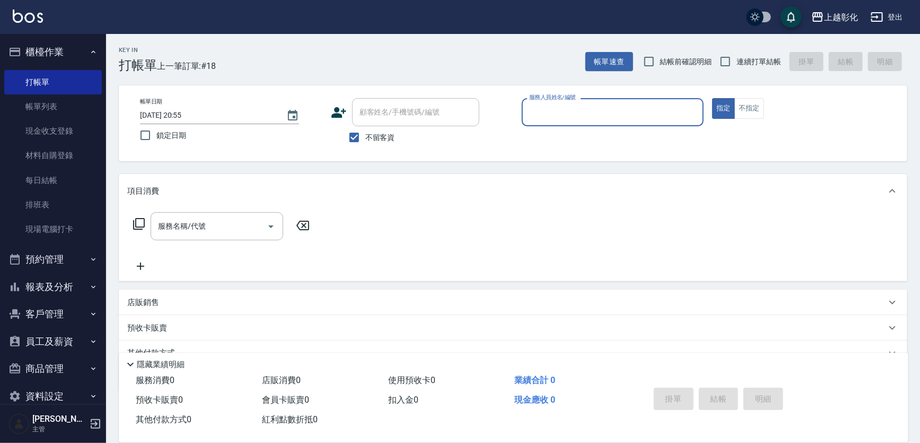
click at [369, 132] on label "不留客資" at bounding box center [369, 137] width 52 height 22
click at [365, 132] on input "不留客資" at bounding box center [354, 137] width 22 height 22
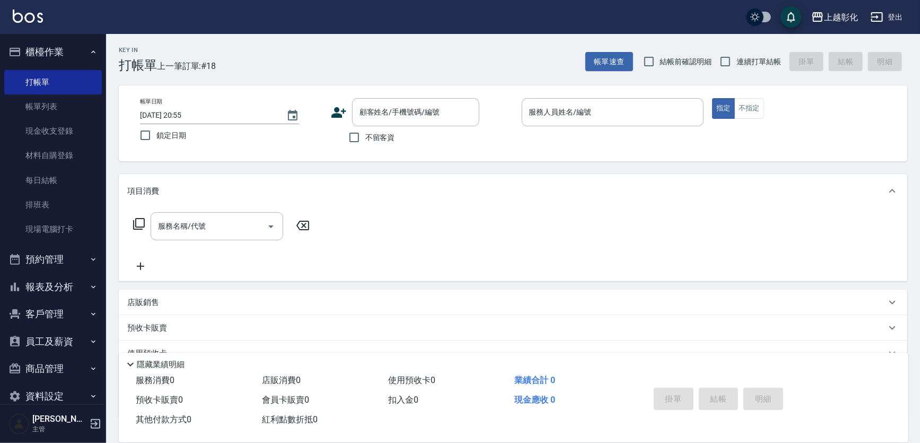
drag, startPoint x: 408, startPoint y: 137, endPoint x: 401, endPoint y: 140, distance: 8.4
click at [401, 140] on div "不留客資" at bounding box center [405, 137] width 149 height 22
click at [399, 140] on div "不留客資" at bounding box center [405, 137] width 149 height 22
click at [380, 138] on span "不留客資" at bounding box center [380, 137] width 30 height 11
click at [365, 138] on input "不留客資" at bounding box center [354, 137] width 22 height 22
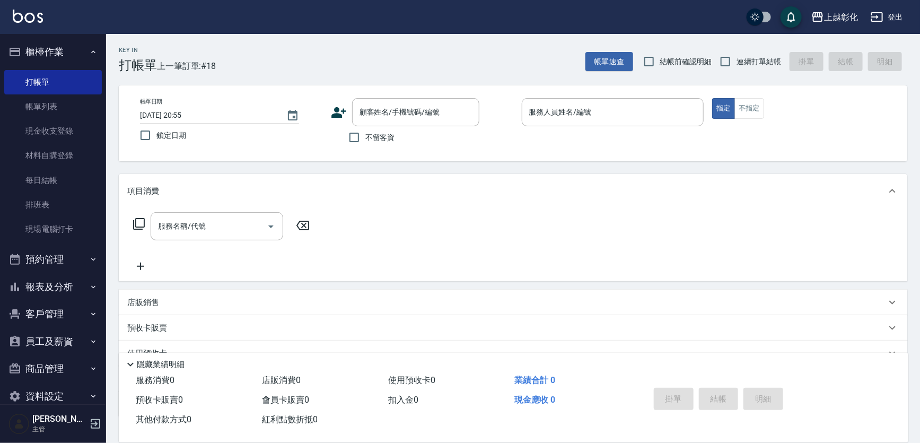
checkbox input "true"
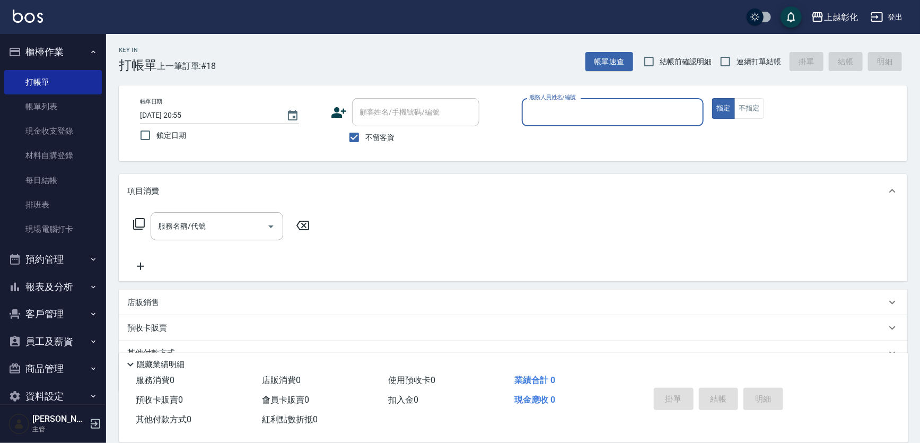
click at [574, 122] on div "服務人員姓名/編號" at bounding box center [613, 112] width 182 height 28
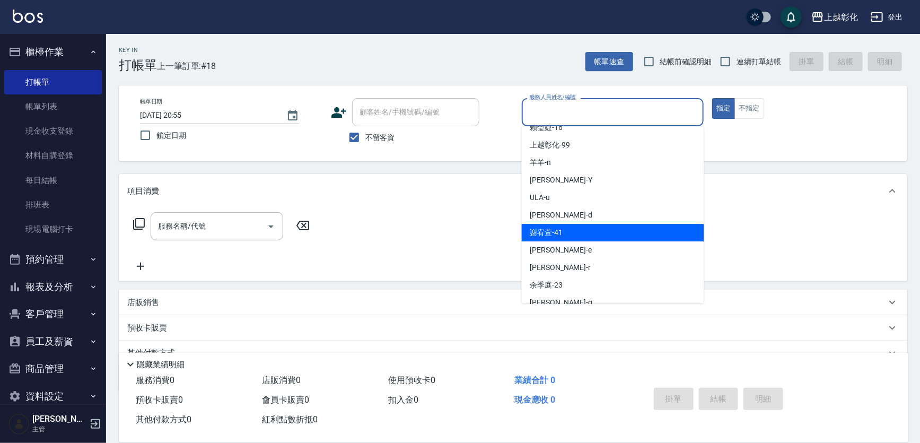
scroll to position [58, 0]
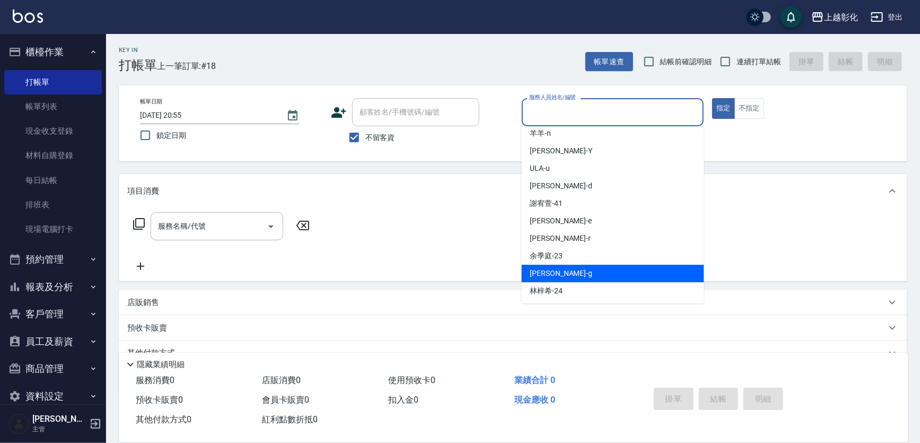
click at [553, 267] on div "Gary -g" at bounding box center [613, 274] width 182 height 18
type input "Gary-g"
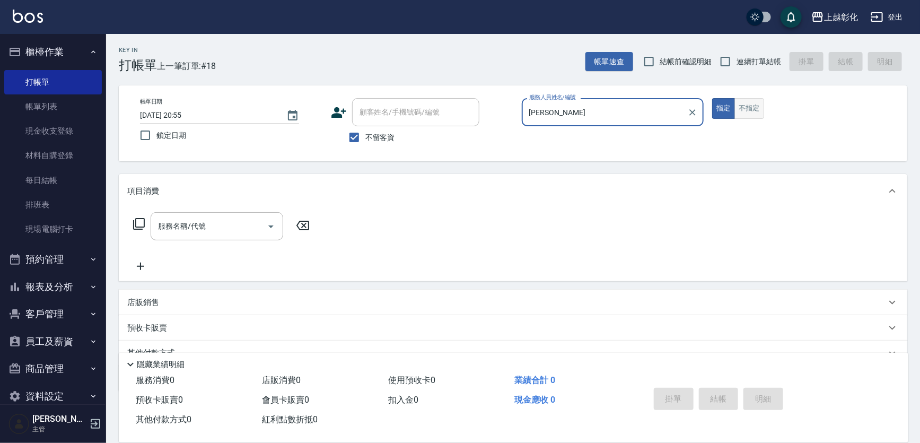
click at [750, 116] on button "不指定" at bounding box center [750, 108] width 30 height 21
click at [233, 216] on div "服務名稱/代號" at bounding box center [217, 226] width 133 height 28
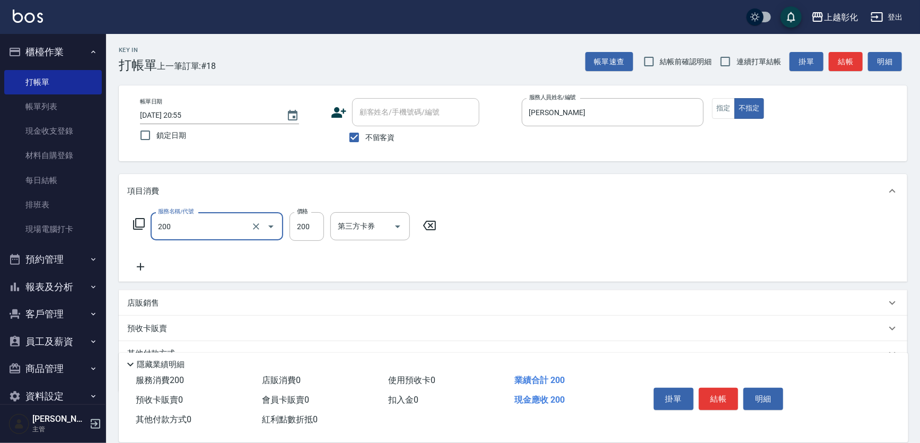
type input "New洗專案(200)"
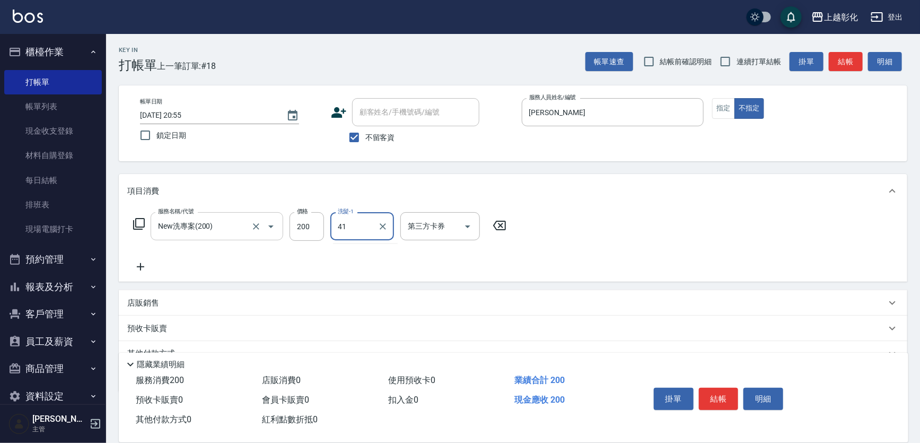
type input "謝宥萱-41"
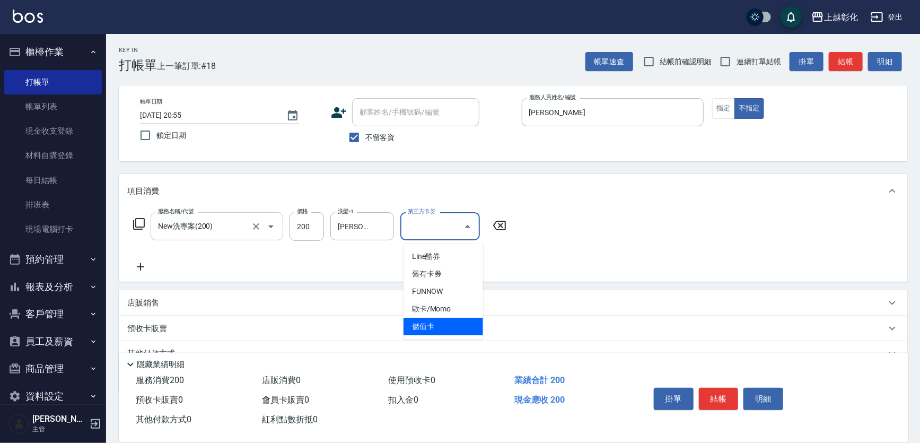
type input "儲值卡"
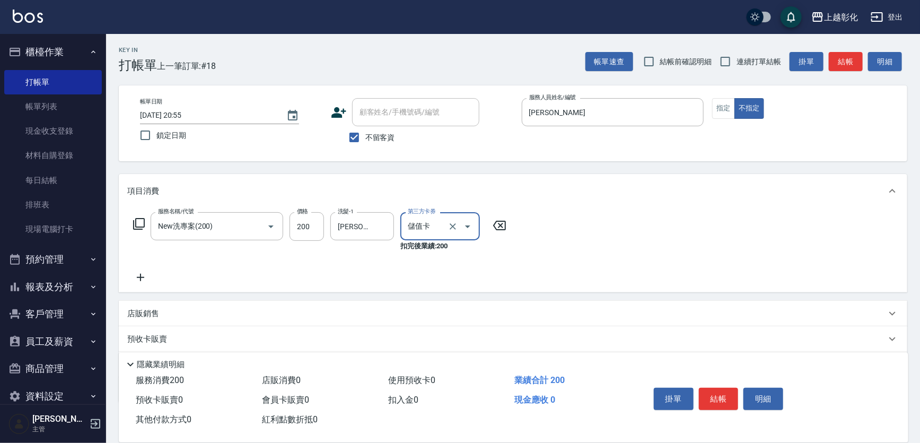
click at [716, 388] on button "結帳" at bounding box center [719, 399] width 40 height 22
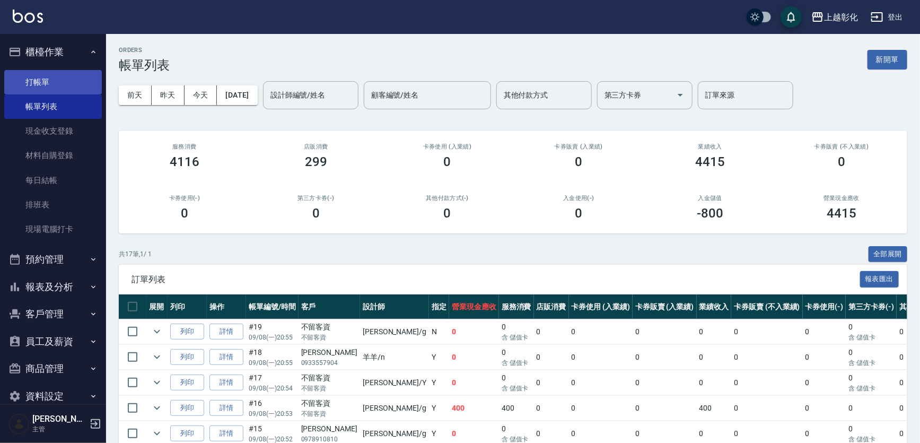
click at [53, 90] on link "打帳單" at bounding box center [53, 82] width 98 height 24
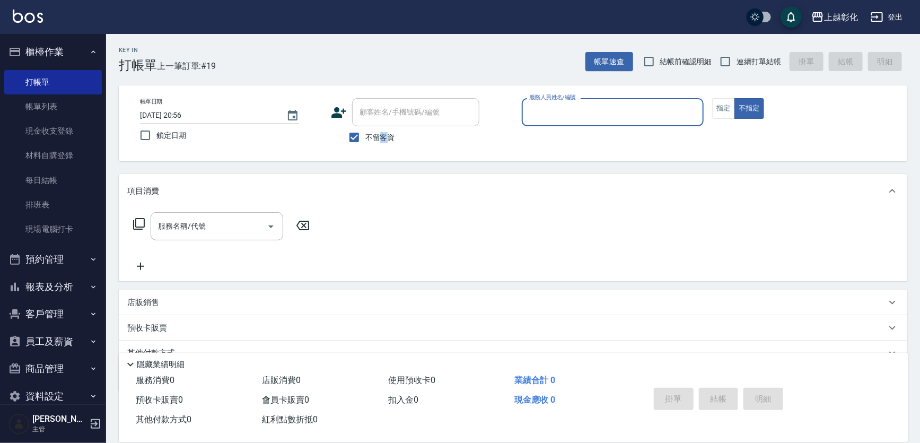
click at [384, 132] on label "不留客資" at bounding box center [369, 137] width 52 height 22
click at [384, 134] on span "不留客資" at bounding box center [380, 137] width 30 height 11
click at [365, 134] on input "不留客資" at bounding box center [354, 137] width 22 height 22
checkbox input "false"
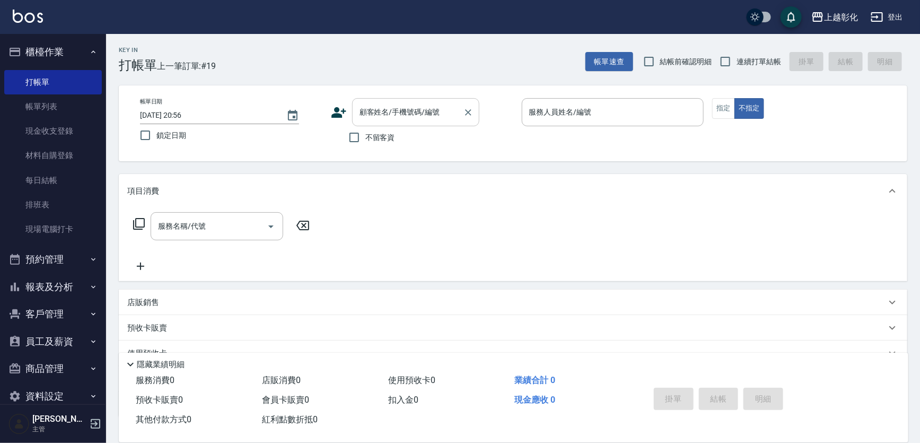
click at [410, 114] on div "顧客姓名/手機號碼/編號 顧客姓名/手機號碼/編號" at bounding box center [415, 112] width 127 height 28
click at [425, 140] on li "陳毓佩/0931121938/null" at bounding box center [431, 139] width 159 height 18
type input "陳毓佩/0931121938/null"
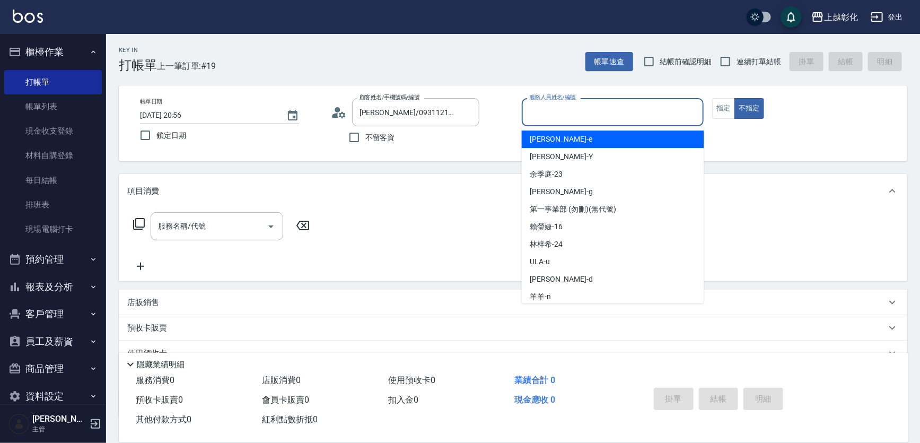
click at [570, 119] on input "服務人員姓名/編號" at bounding box center [613, 112] width 173 height 19
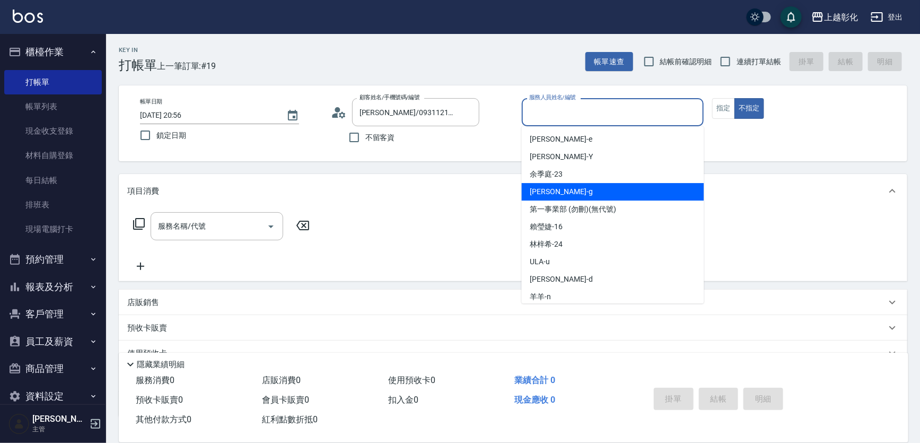
click at [568, 190] on div "Gary -g" at bounding box center [613, 192] width 182 height 18
type input "Gary-g"
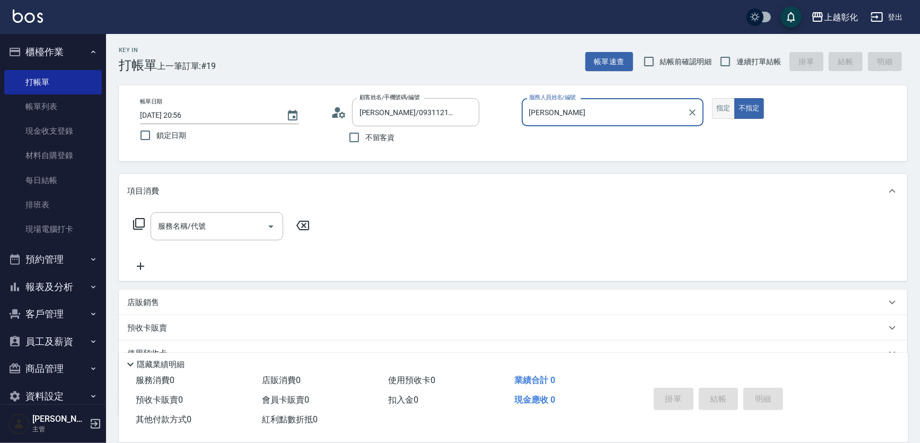
click at [732, 111] on button "指定" at bounding box center [723, 108] width 23 height 21
click at [225, 228] on input "服務名稱/代號" at bounding box center [208, 226] width 107 height 19
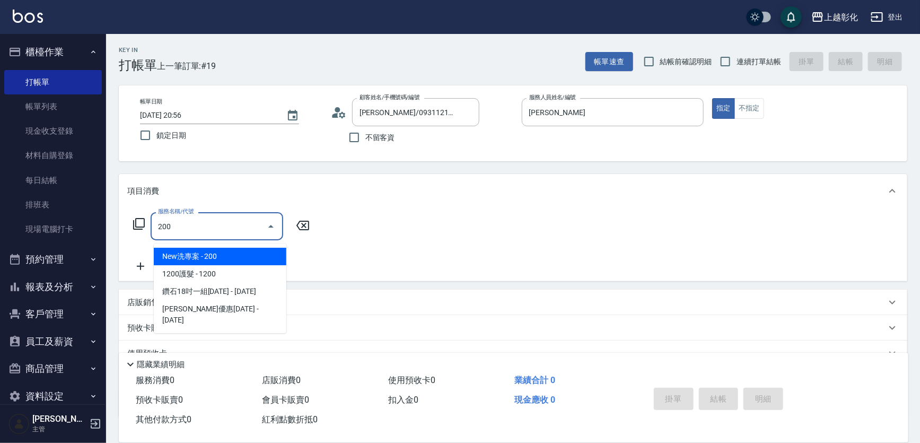
type input "New洗專案(200)"
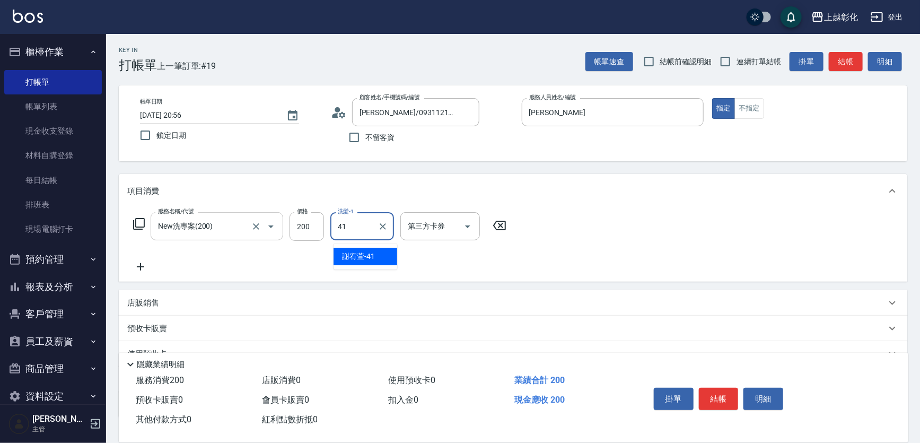
type input "謝宥萱-41"
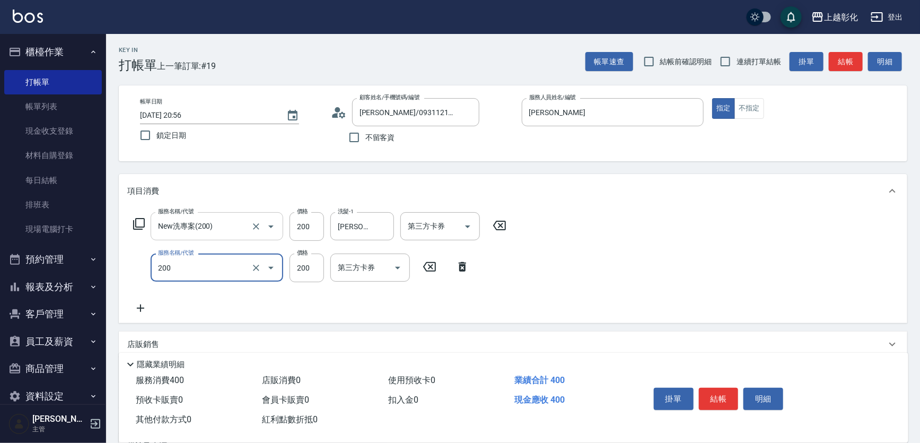
type input "New洗專案(200)"
type input "0"
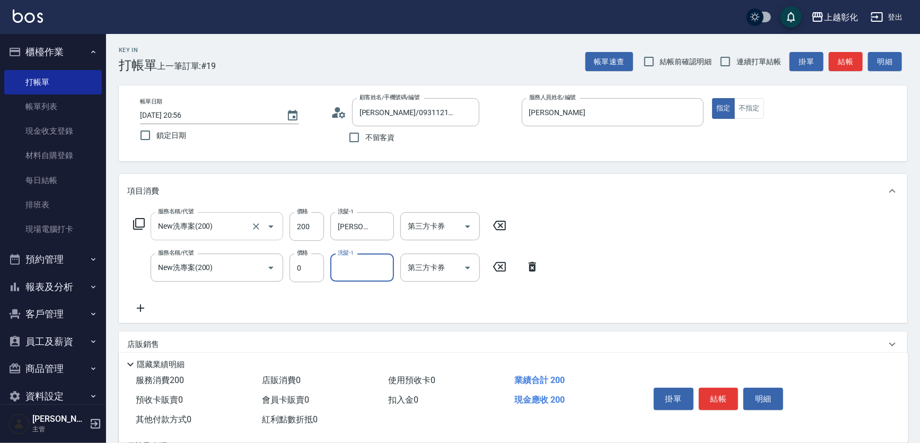
type input "4"
type input "羊羊-n"
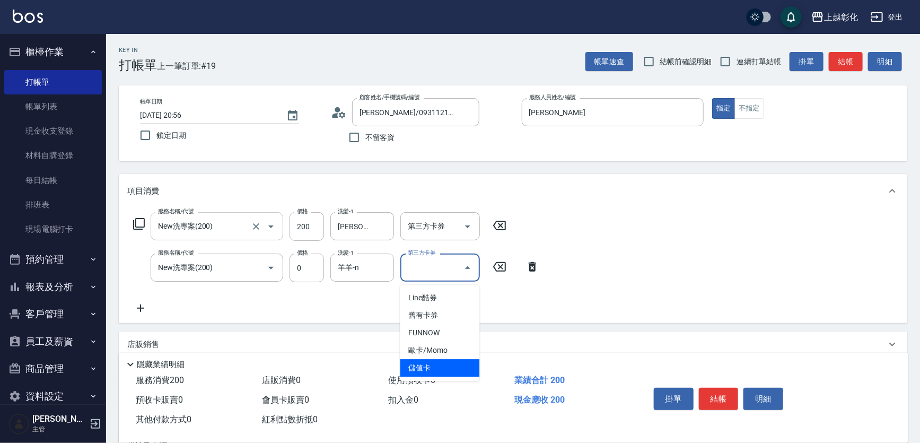
type input "儲值卡"
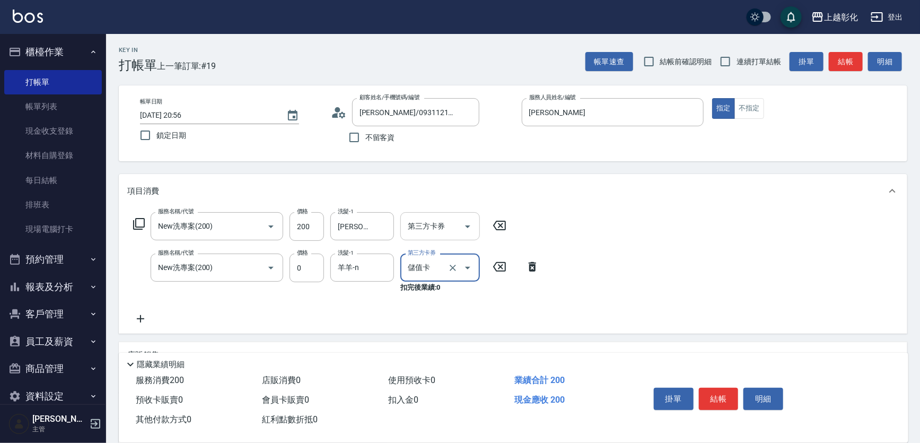
click at [428, 236] on input "第三方卡券" at bounding box center [432, 226] width 54 height 19
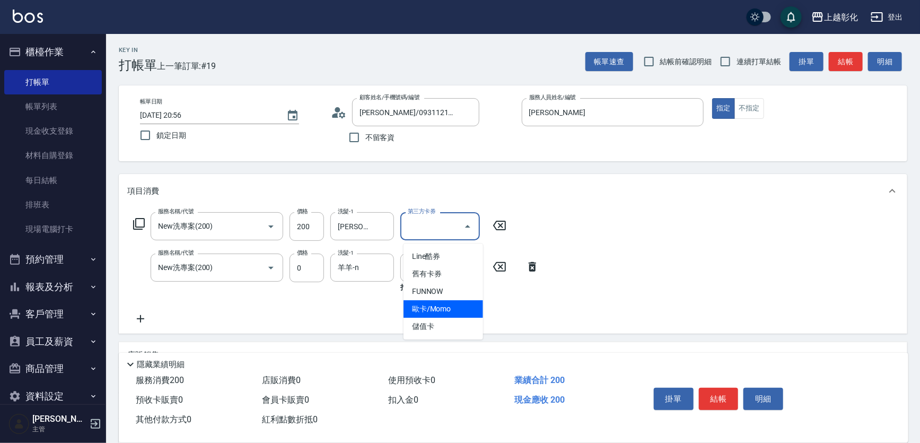
click at [417, 322] on span "儲值卡" at bounding box center [444, 327] width 80 height 18
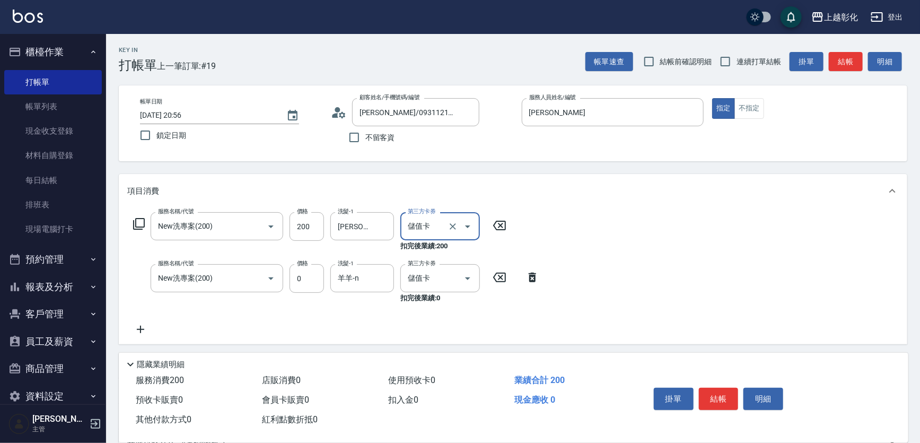
type input "儲值卡"
click at [722, 389] on button "結帳" at bounding box center [719, 399] width 40 height 22
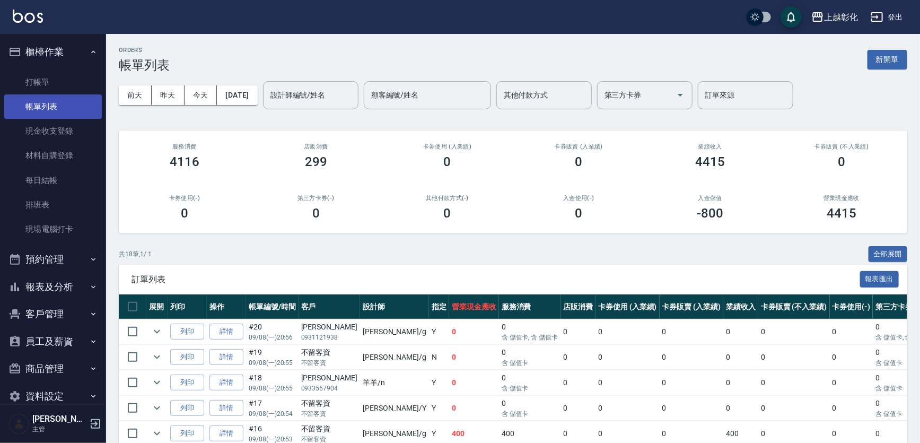
click at [76, 110] on link "帳單列表" at bounding box center [53, 106] width 98 height 24
click at [70, 101] on link "帳單列表" at bounding box center [53, 106] width 98 height 24
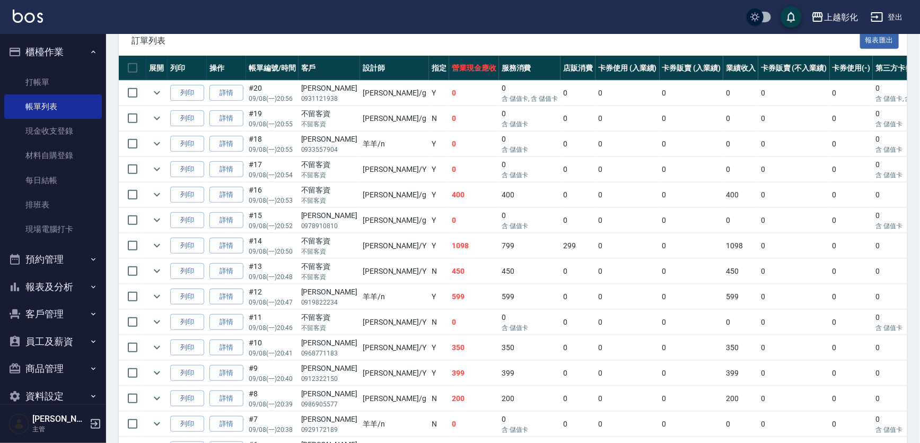
scroll to position [193, 0]
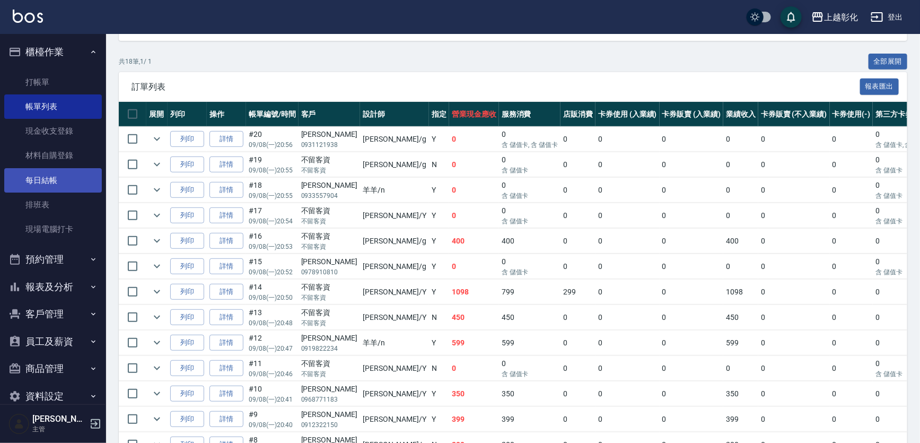
click at [38, 175] on link "每日結帳" at bounding box center [53, 180] width 98 height 24
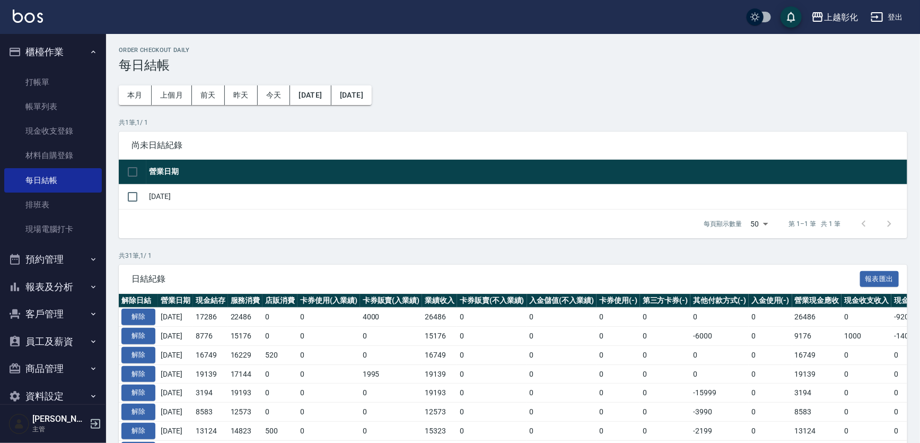
click at [159, 218] on div "每頁顯示數量 50 50 第 1–1 筆 共 1 筆" at bounding box center [513, 224] width 789 height 29
click at [150, 205] on td "2025/09/08" at bounding box center [526, 196] width 761 height 25
click at [129, 203] on input "checkbox" at bounding box center [132, 197] width 22 height 22
checkbox input "true"
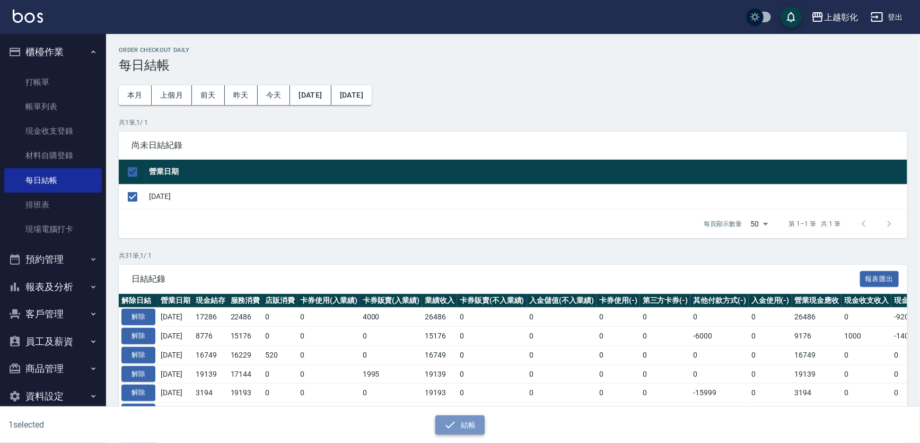
click at [457, 420] on icon "button" at bounding box center [450, 425] width 13 height 13
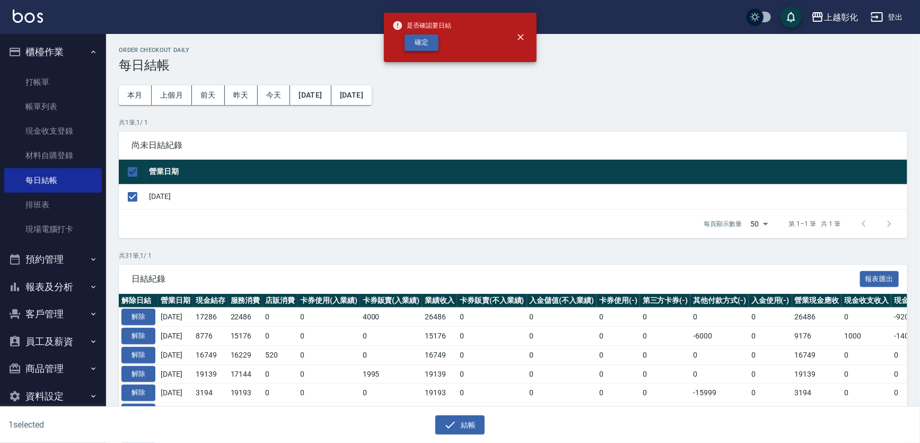
click at [409, 50] on button "確定" at bounding box center [422, 42] width 34 height 16
checkbox input "false"
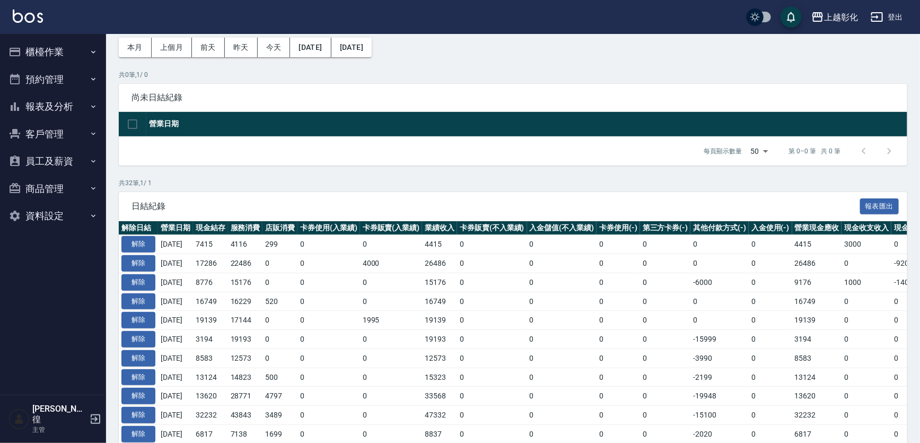
scroll to position [48, 0]
click at [896, 17] on button "登出" at bounding box center [887, 17] width 41 height 20
